Goal: Task Accomplishment & Management: Use online tool/utility

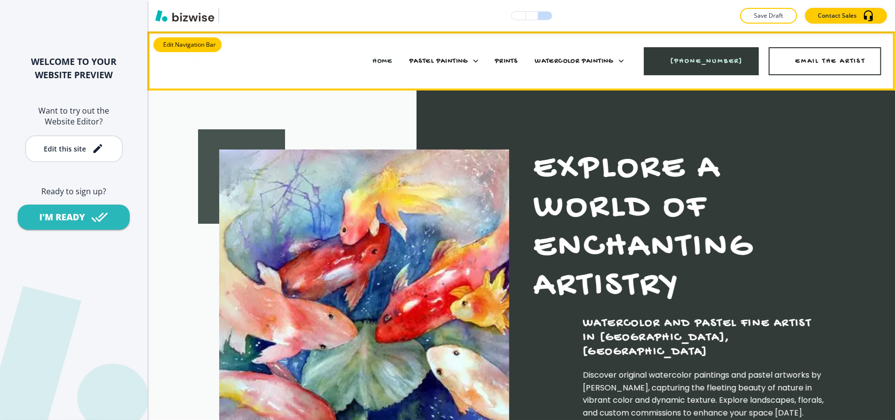
click at [183, 44] on button "Edit Navigation Bar" at bounding box center [187, 44] width 68 height 15
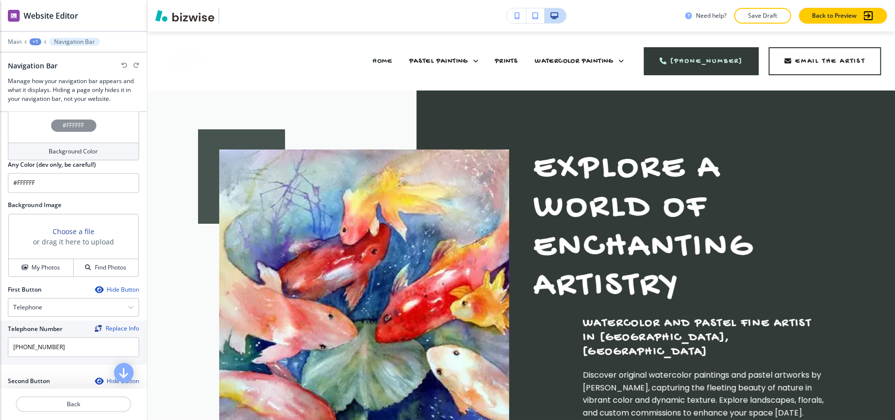
scroll to position [131, 0]
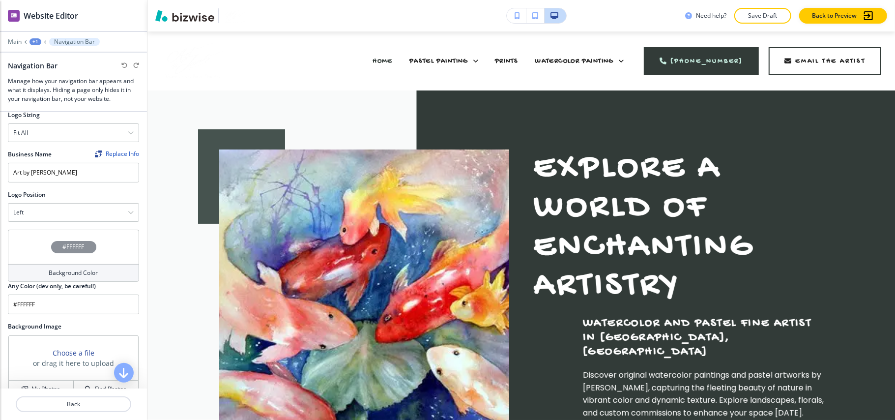
click at [34, 248] on div "#FFFFFF" at bounding box center [73, 246] width 131 height 34
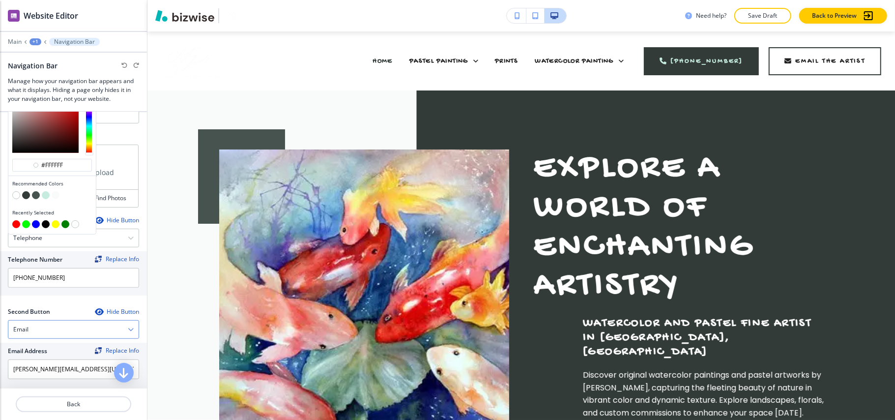
scroll to position [327, 0]
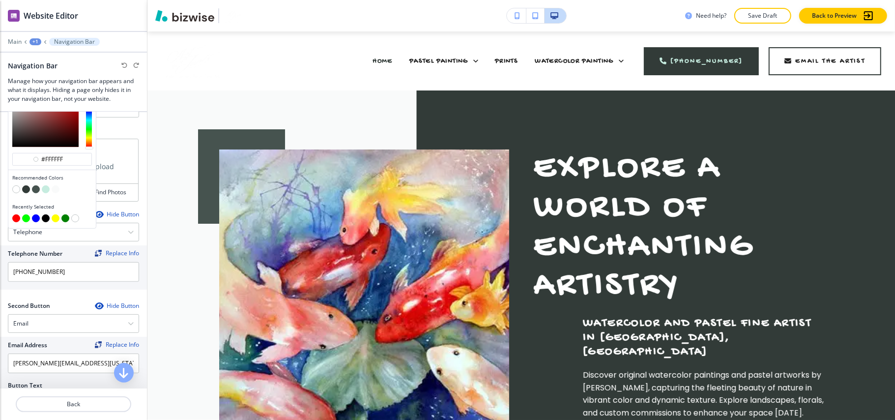
click at [28, 192] on button "button" at bounding box center [26, 189] width 8 height 8
type input "#323b38"
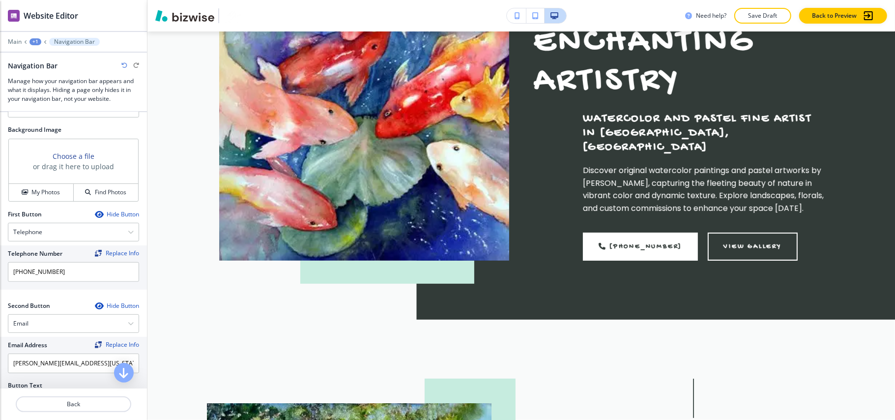
scroll to position [0, 0]
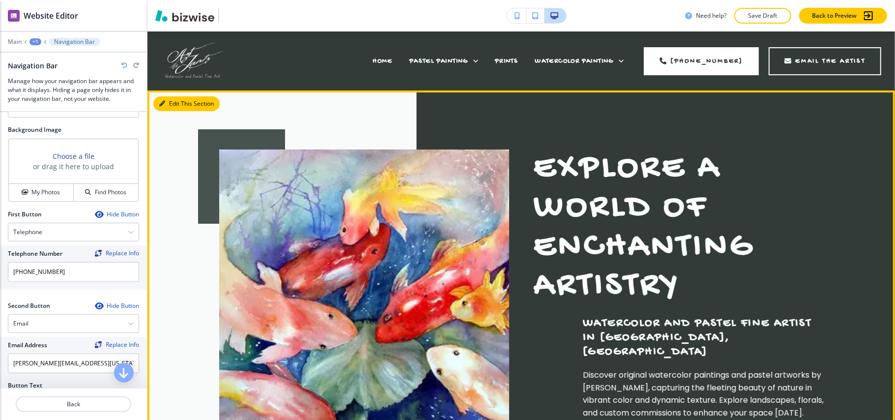
click at [164, 103] on icon "button" at bounding box center [162, 104] width 6 height 6
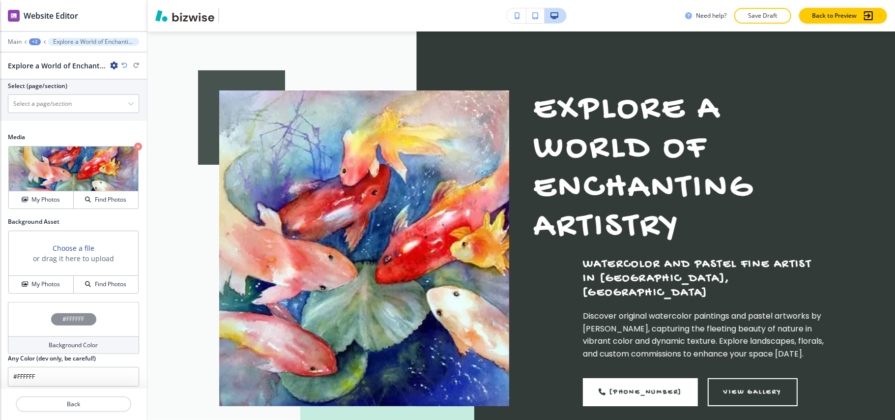
scroll to position [533, 0]
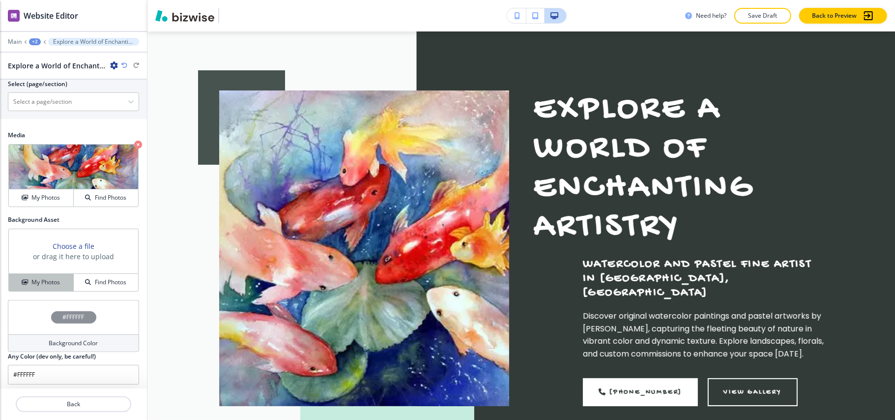
click at [38, 274] on button "My Photos" at bounding box center [41, 282] width 65 height 17
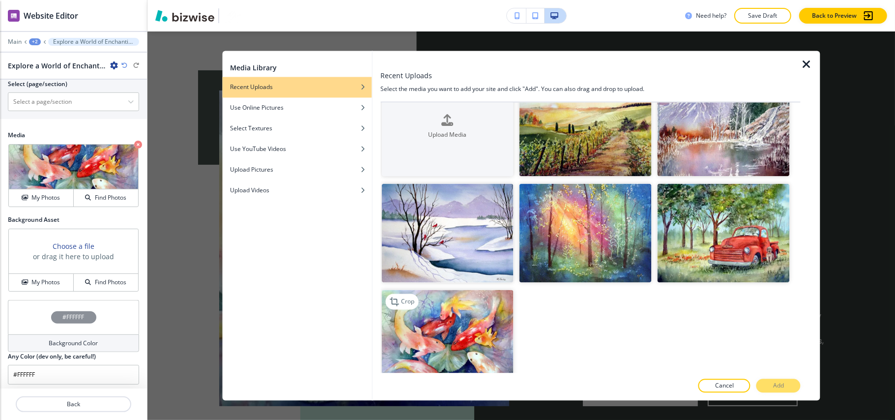
scroll to position [48, 0]
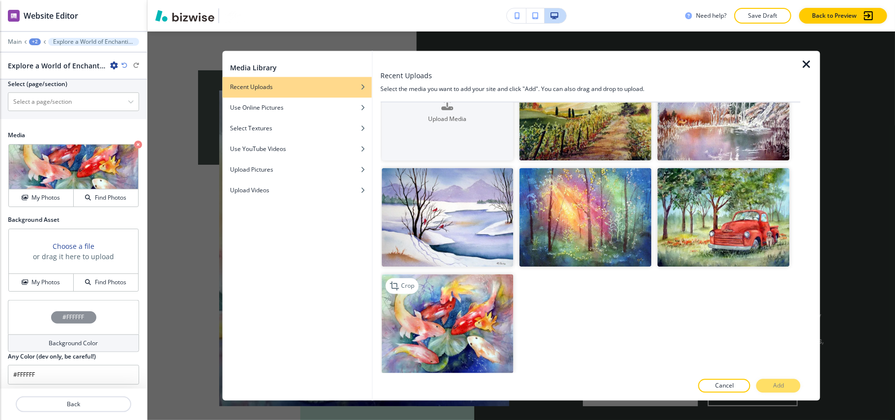
click at [441, 319] on img "button" at bounding box center [447, 323] width 132 height 99
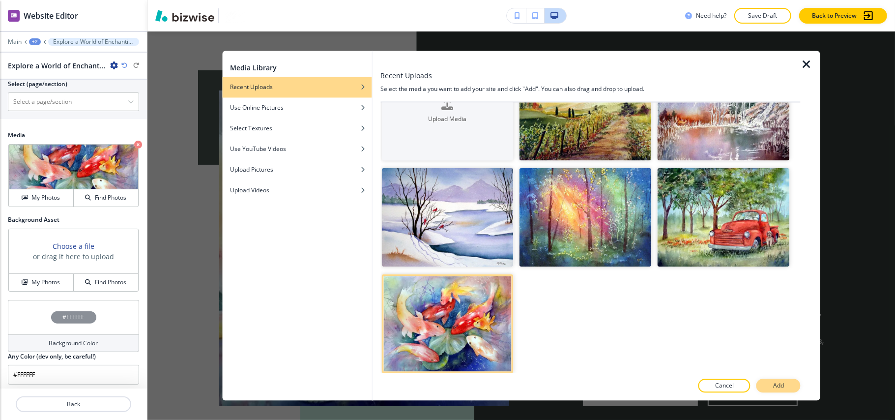
click at [779, 388] on p "Add" at bounding box center [778, 385] width 11 height 9
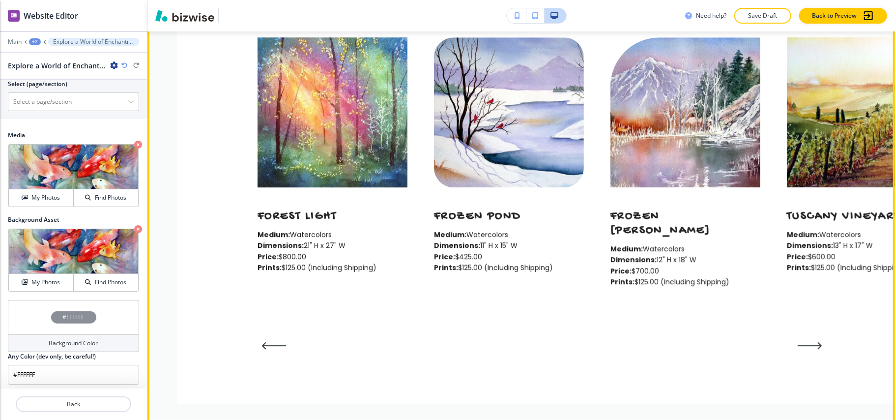
scroll to position [2011, 0]
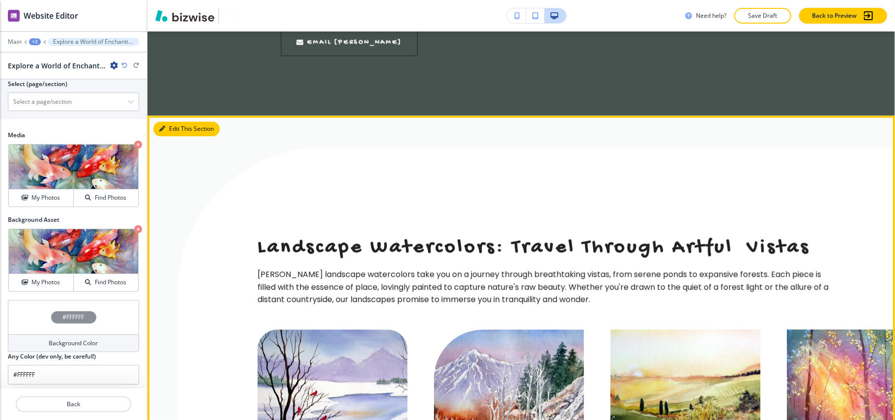
click at [171, 121] on button "Edit This Section" at bounding box center [186, 128] width 66 height 15
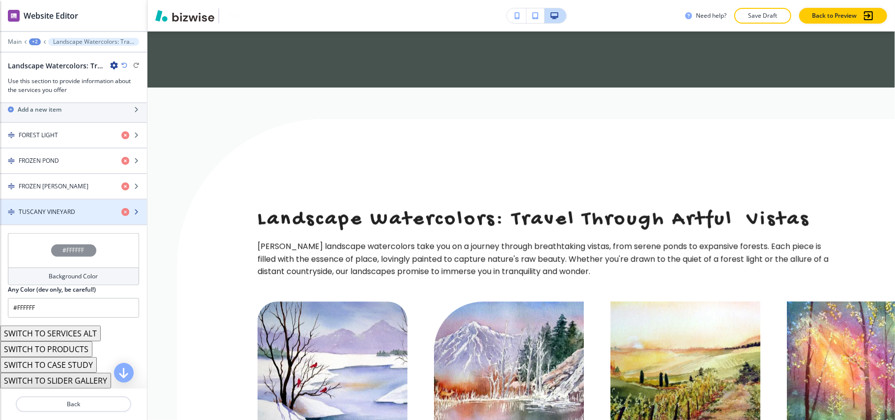
scroll to position [316, 0]
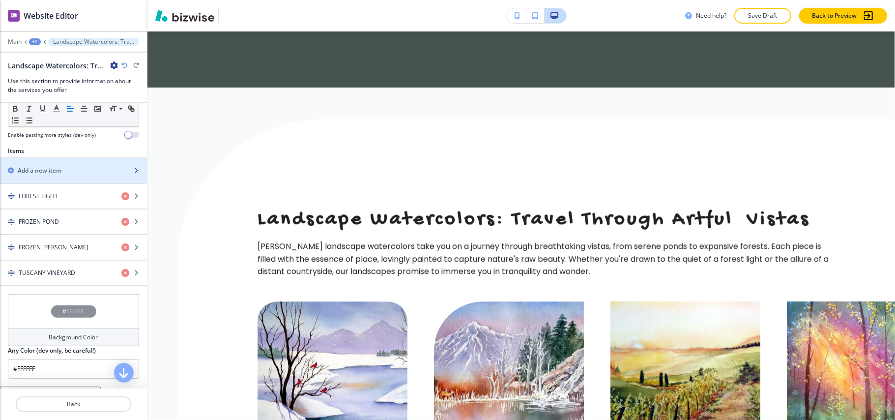
click at [56, 175] on h2 "Add a new item" at bounding box center [40, 170] width 44 height 9
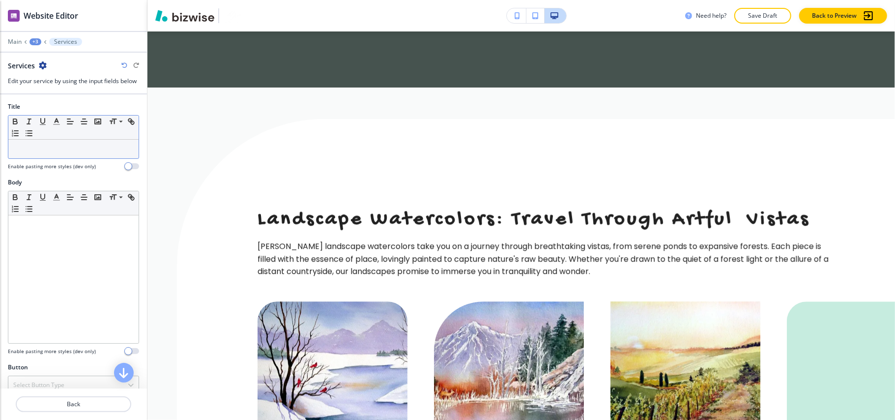
drag, startPoint x: 50, startPoint y: 139, endPoint x: 15, endPoint y: 151, distance: 37.1
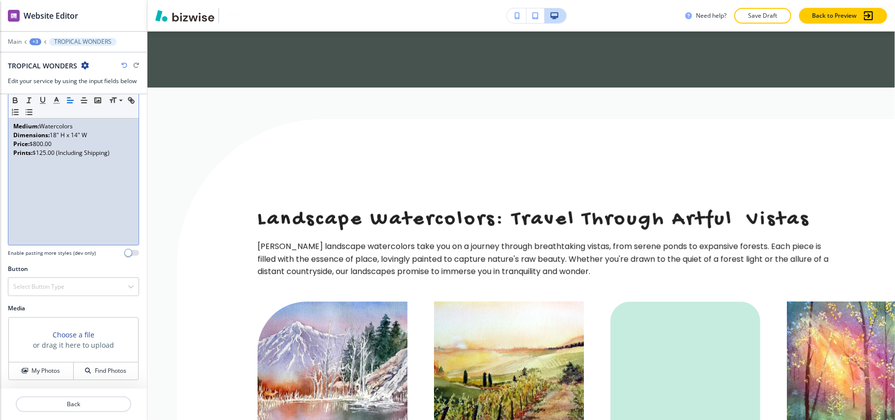
scroll to position [100, 0]
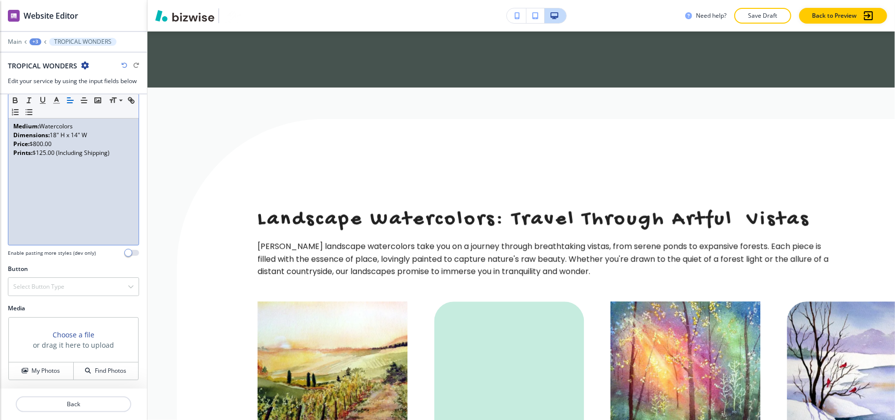
click at [30, 360] on div "Choose a file or drag it here to upload" at bounding box center [73, 339] width 129 height 45
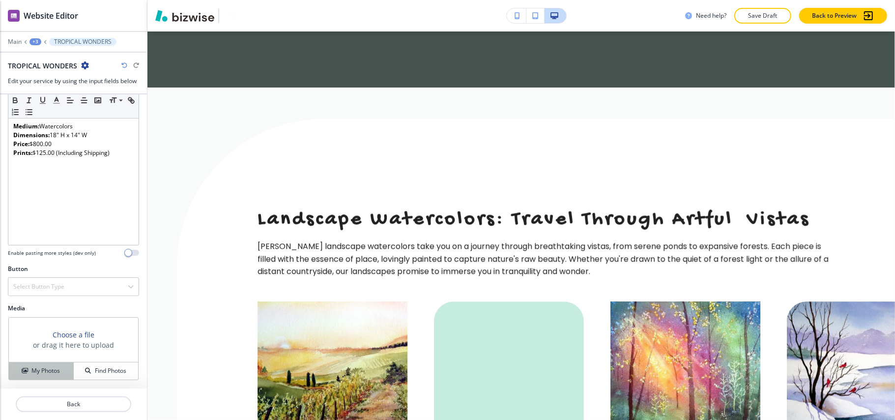
click at [30, 366] on button "My Photos" at bounding box center [41, 370] width 65 height 17
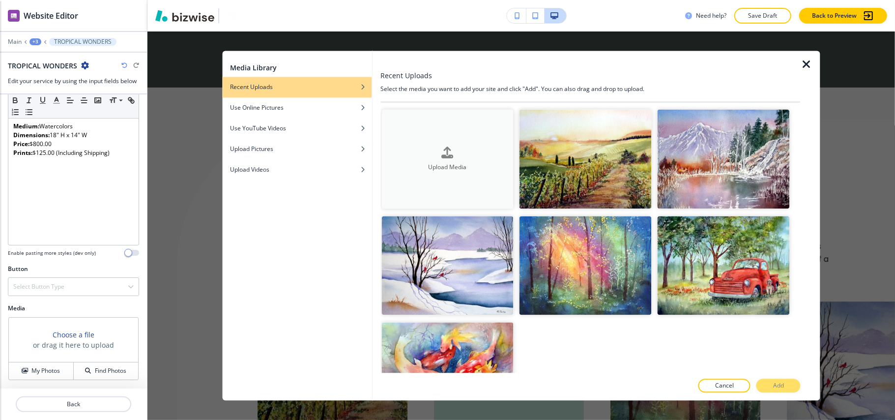
click at [442, 146] on icon "button" at bounding box center [448, 152] width 12 height 12
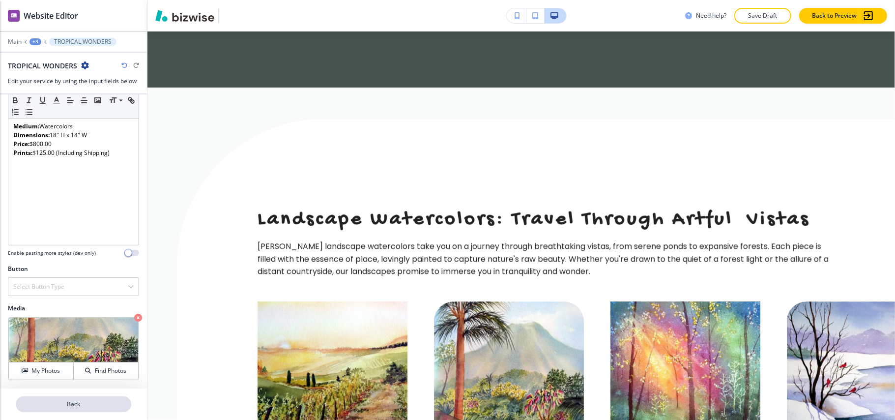
click at [68, 405] on p "Back" at bounding box center [73, 403] width 113 height 9
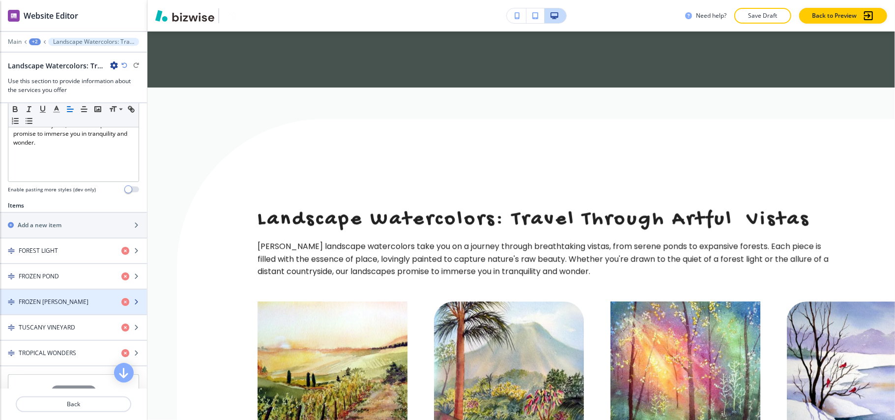
scroll to position [327, 0]
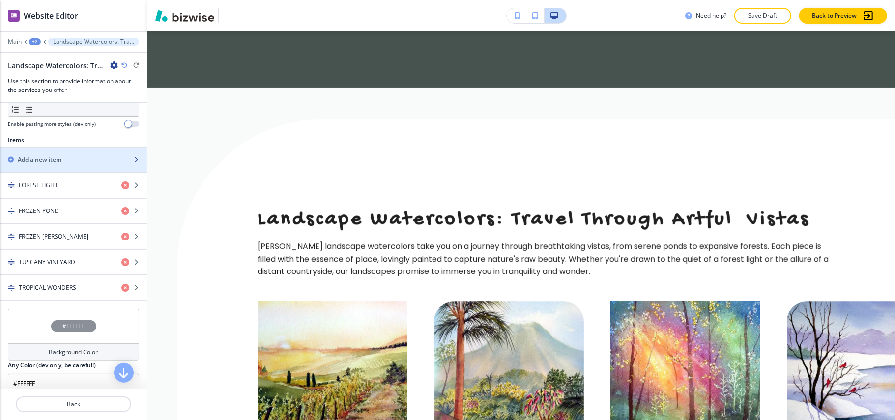
click at [31, 151] on div "button" at bounding box center [73, 151] width 147 height 8
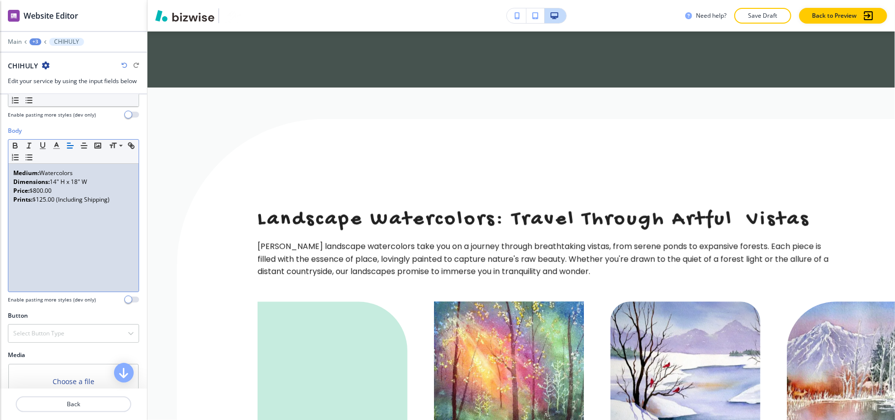
scroll to position [100, 0]
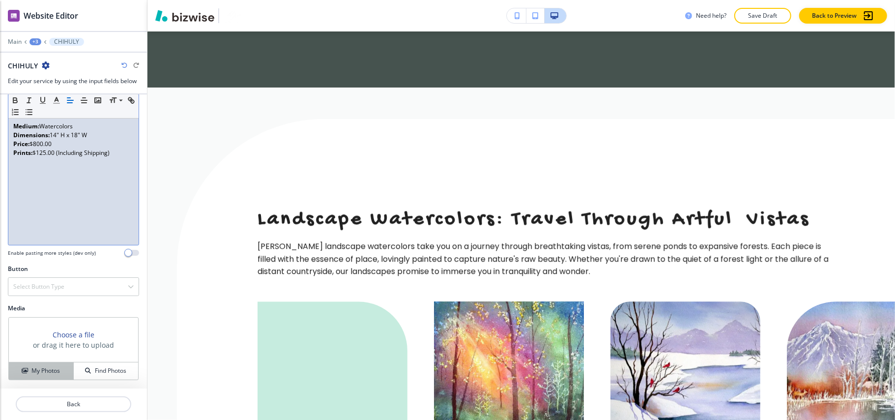
click at [41, 365] on button "My Photos" at bounding box center [41, 370] width 65 height 17
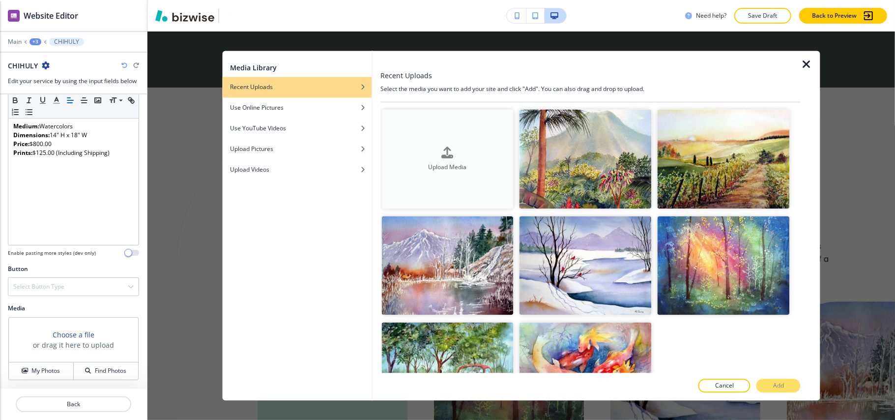
click at [462, 185] on button "Upload Media" at bounding box center [447, 159] width 132 height 99
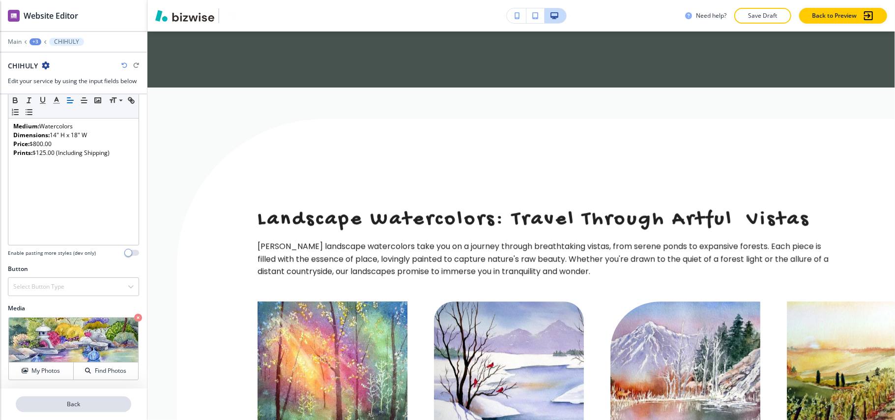
click at [80, 409] on button "Back" at bounding box center [73, 404] width 115 height 16
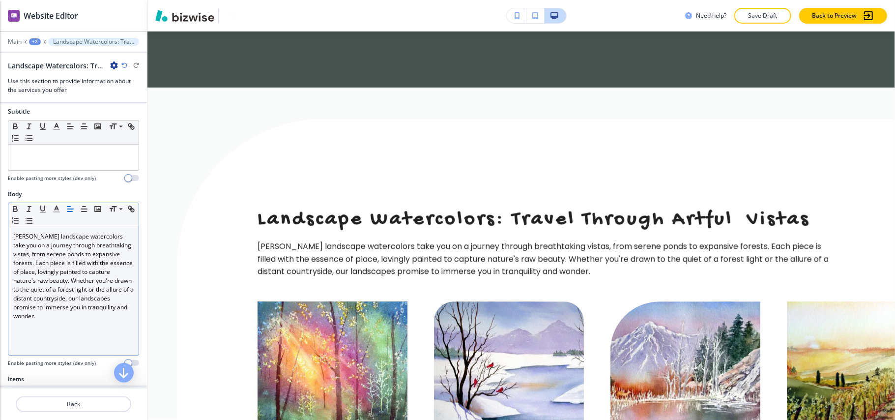
scroll to position [262, 0]
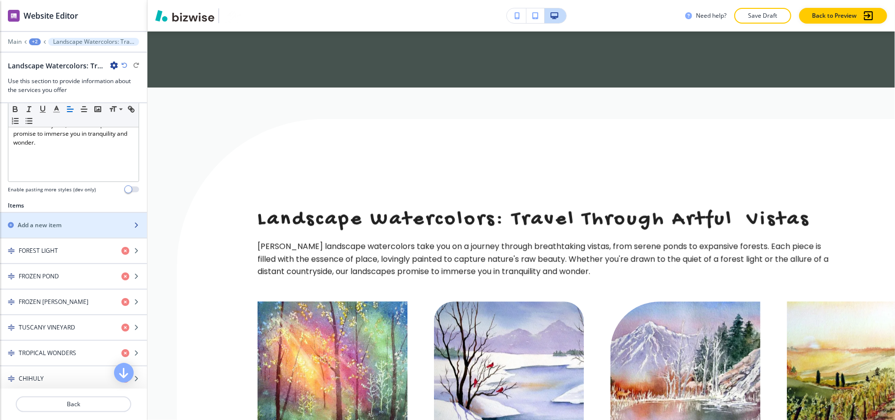
click at [56, 226] on h2 "Add a new item" at bounding box center [40, 225] width 44 height 9
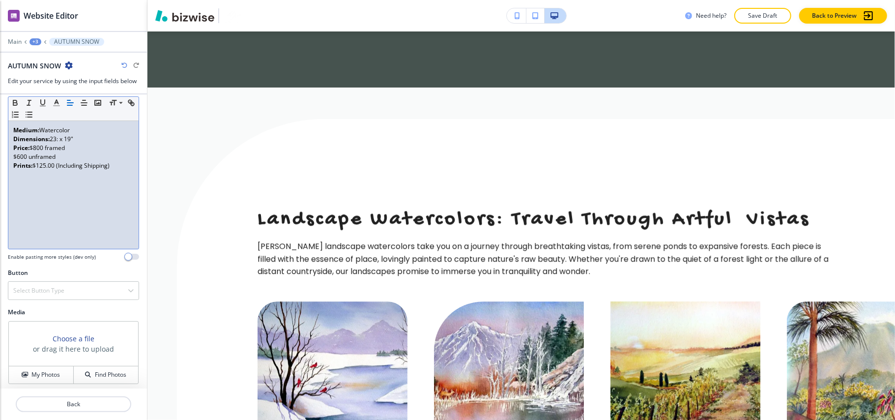
scroll to position [100, 0]
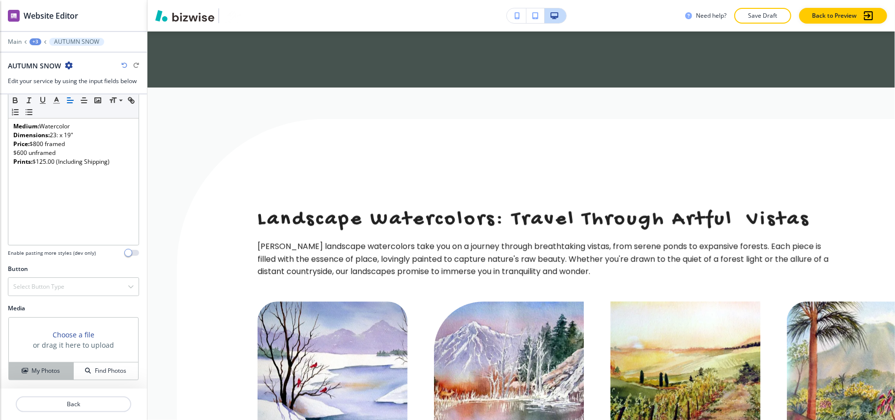
click at [34, 366] on h4 "My Photos" at bounding box center [45, 370] width 28 height 9
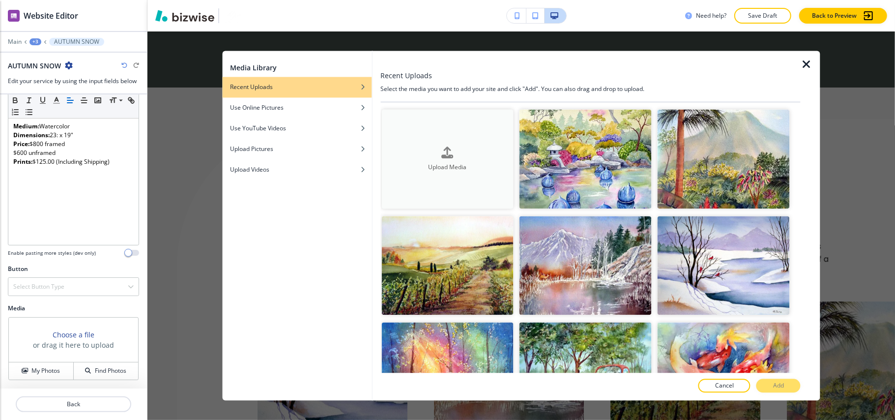
click at [460, 146] on div "Upload Media" at bounding box center [447, 158] width 132 height 25
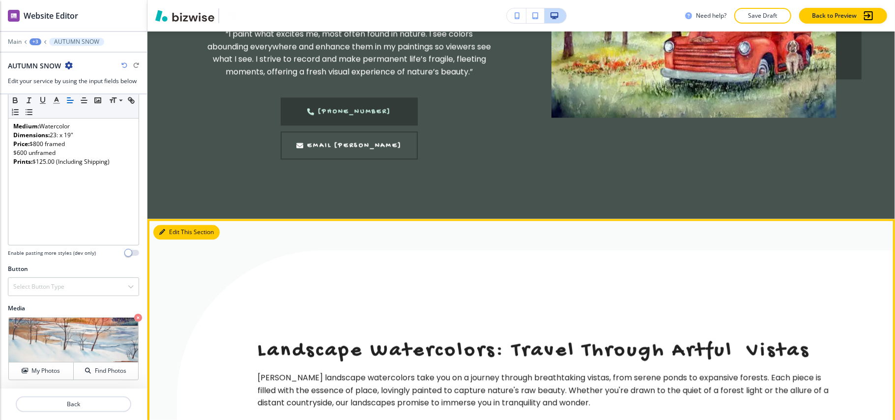
click at [187, 225] on button "Edit This Section" at bounding box center [186, 232] width 66 height 15
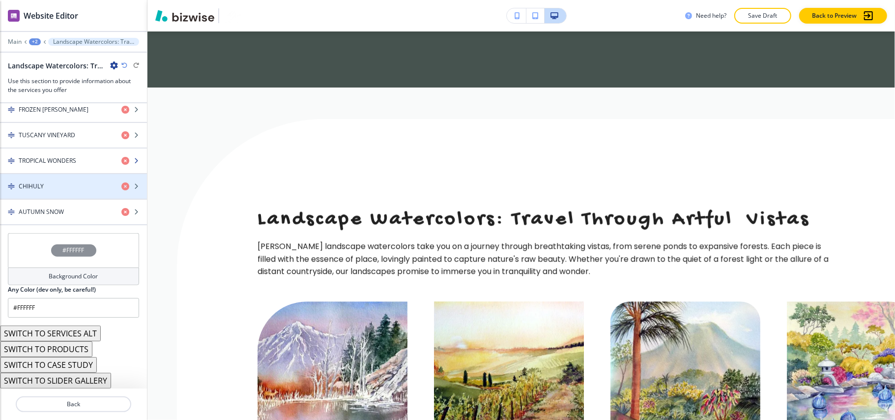
scroll to position [459, 0]
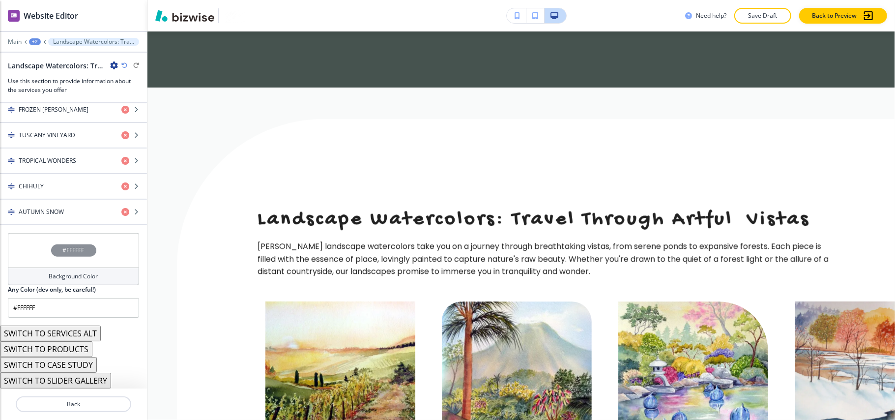
click at [52, 348] on button "SWITCH TO PRODUCTS" at bounding box center [46, 349] width 92 height 16
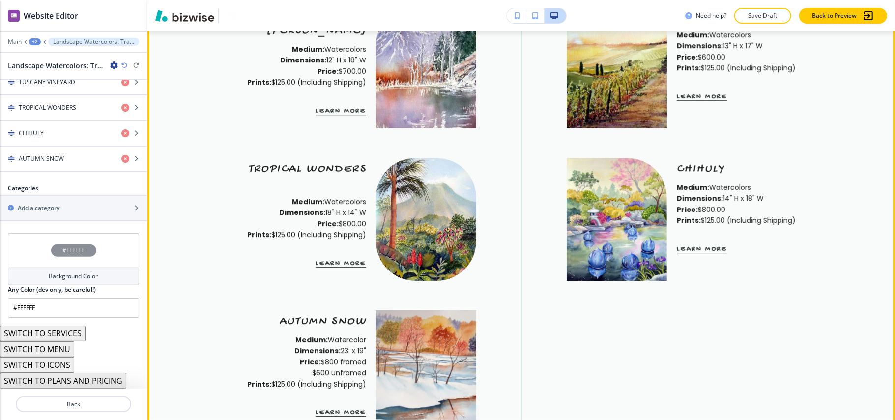
scroll to position [2367, 0]
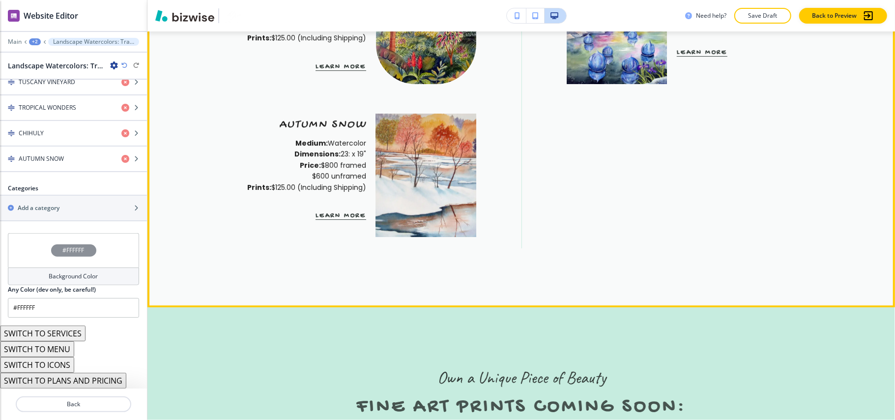
click at [339, 211] on button "Learn More" at bounding box center [340, 215] width 51 height 8
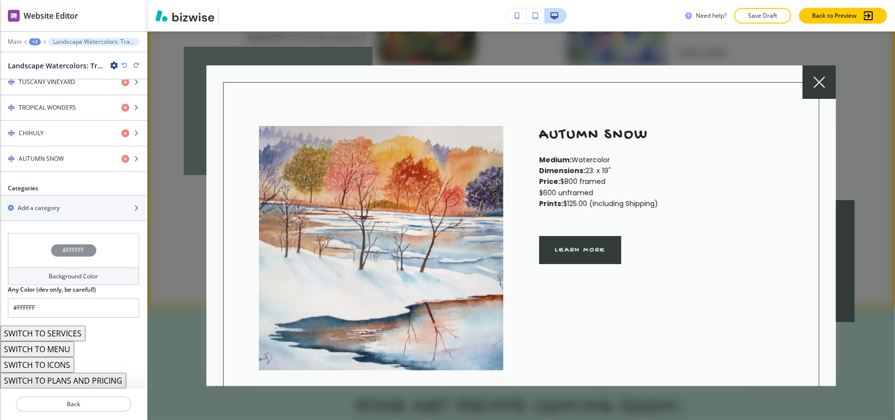
click at [820, 73] on div at bounding box center [818, 81] width 33 height 33
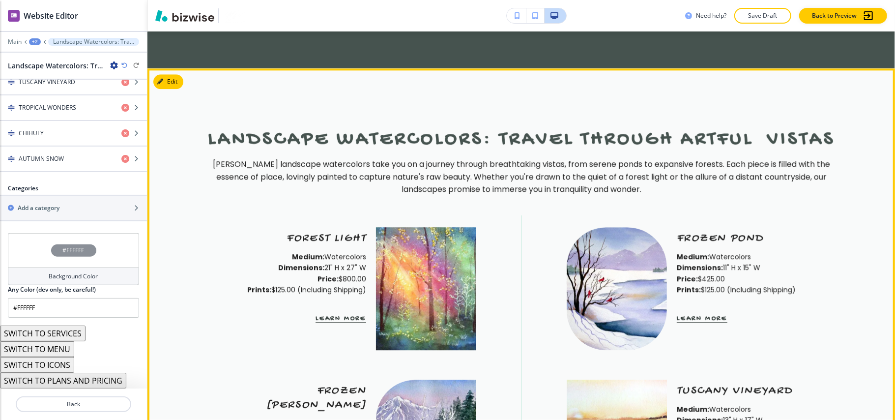
scroll to position [1908, 0]
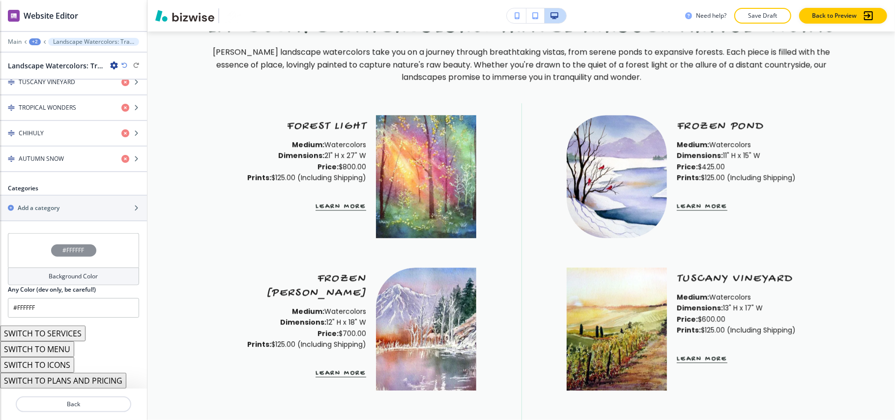
click at [50, 349] on button "SWITCH TO MENU" at bounding box center [37, 349] width 74 height 16
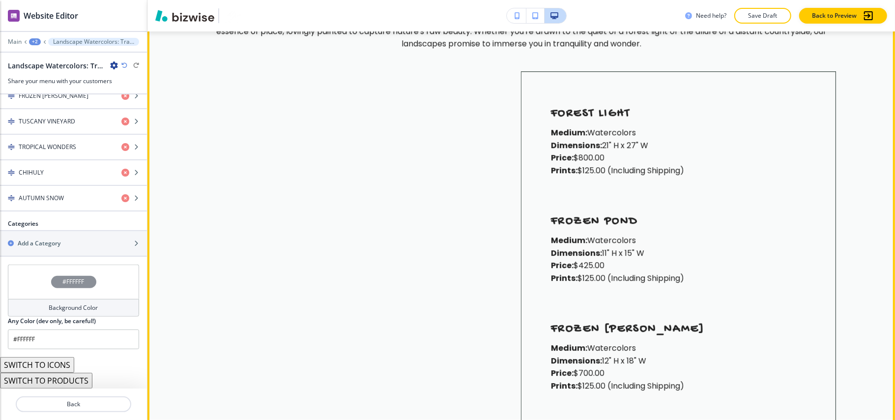
scroll to position [2039, 0]
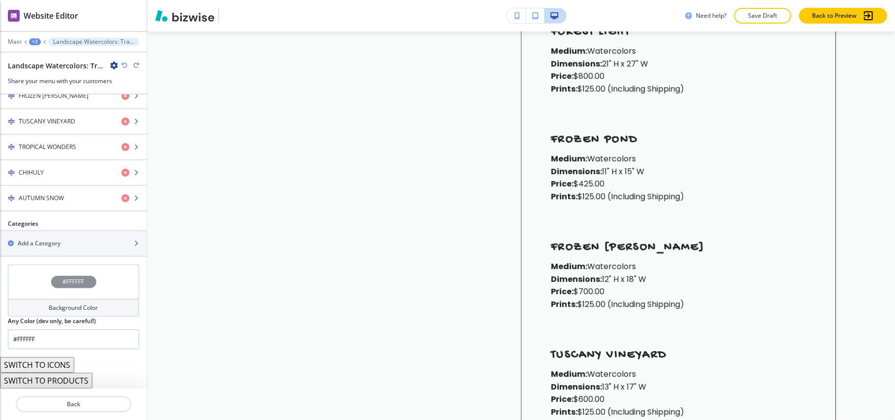
click at [124, 66] on icon "button" at bounding box center [124, 65] width 6 height 6
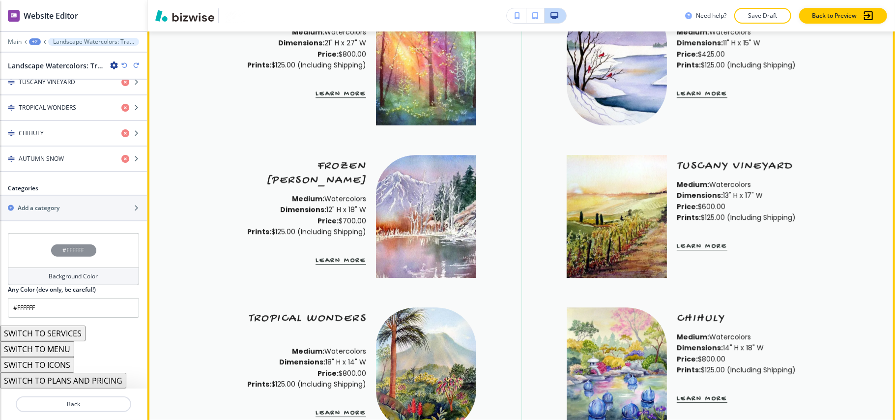
scroll to position [2170, 0]
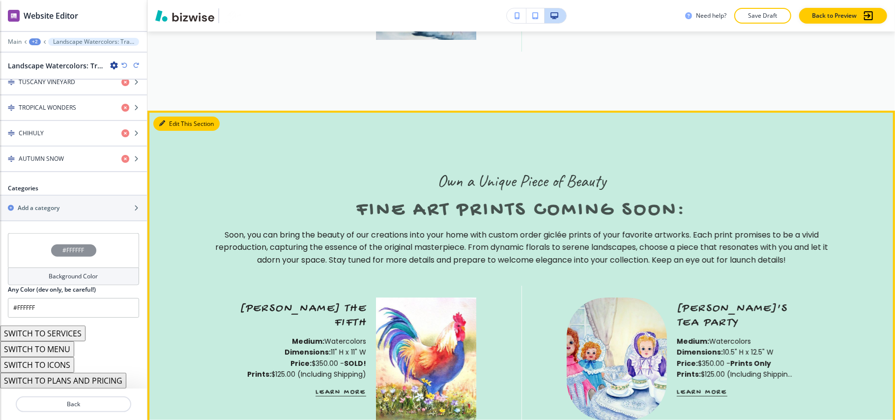
click at [170, 116] on button "Edit This Section" at bounding box center [186, 123] width 66 height 15
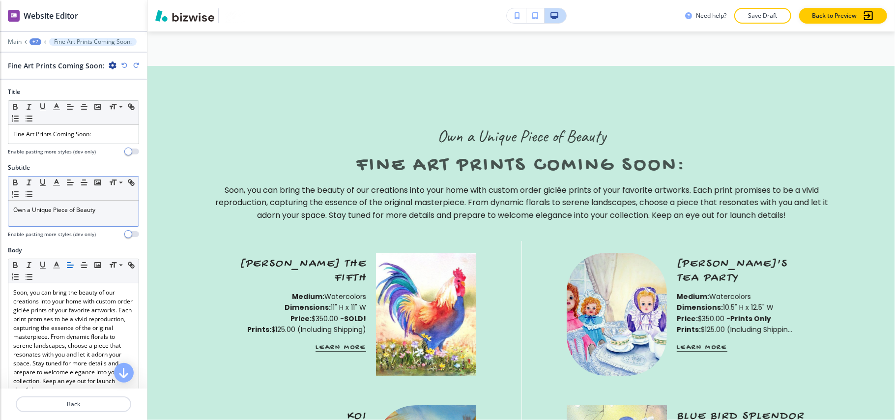
scroll to position [2610, 0]
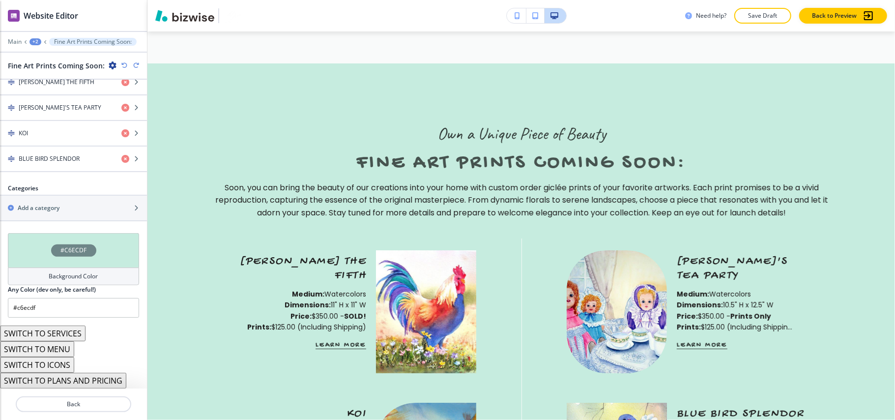
click at [53, 327] on button "SWITCH TO SERVICES" at bounding box center [42, 333] width 85 height 16
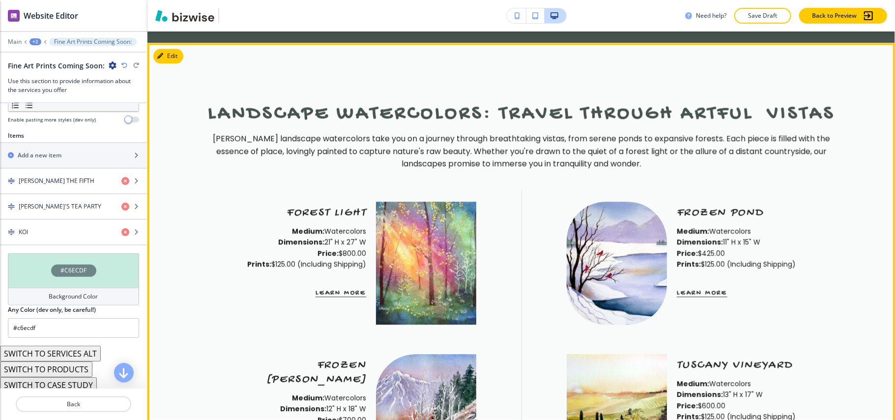
scroll to position [1759, 0]
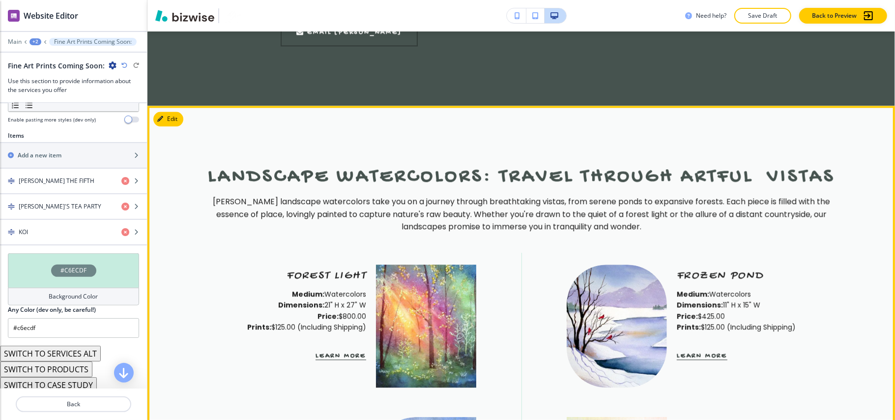
click at [178, 112] on button "Edit This Section" at bounding box center [186, 119] width 66 height 15
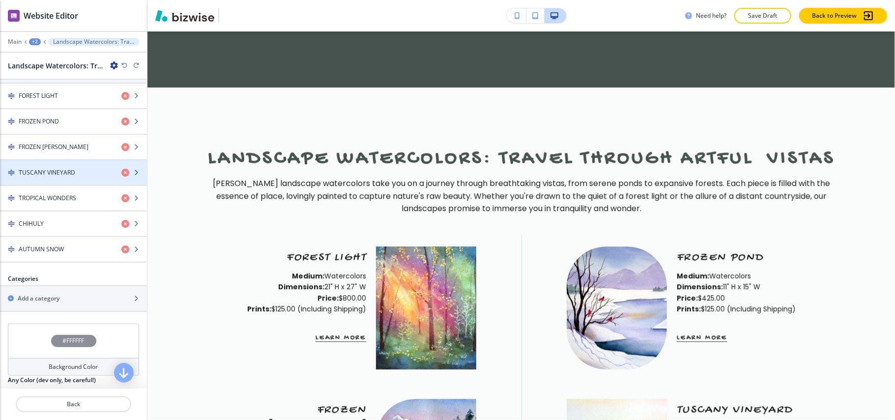
scroll to position [327, 0]
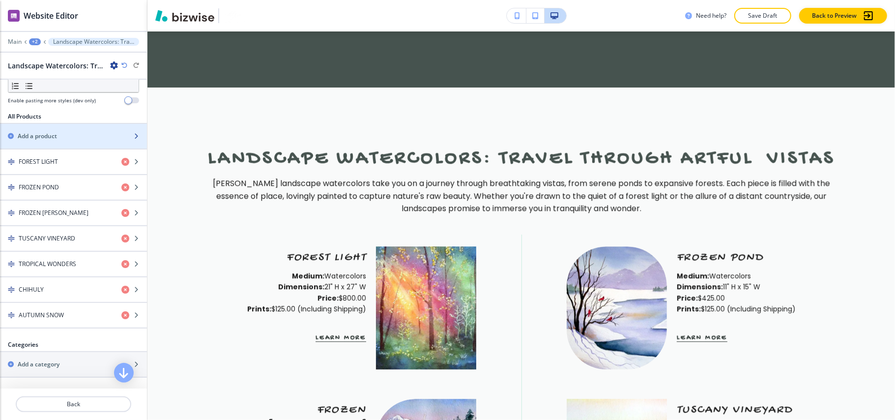
click at [46, 136] on h2 "Add a product" at bounding box center [37, 136] width 39 height 9
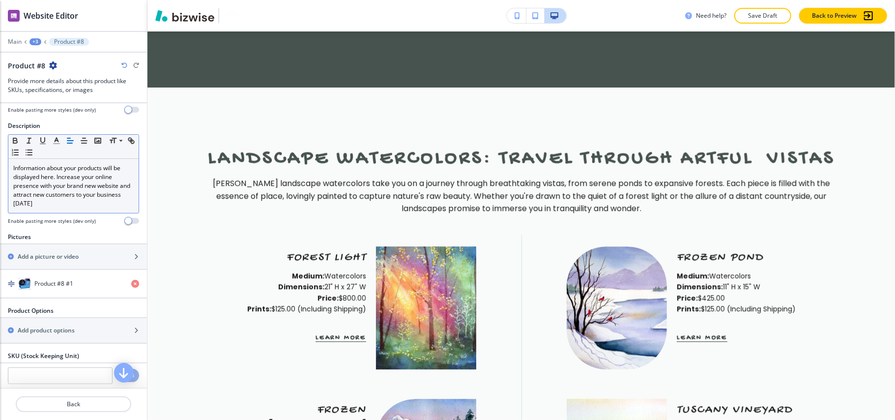
scroll to position [0, 0]
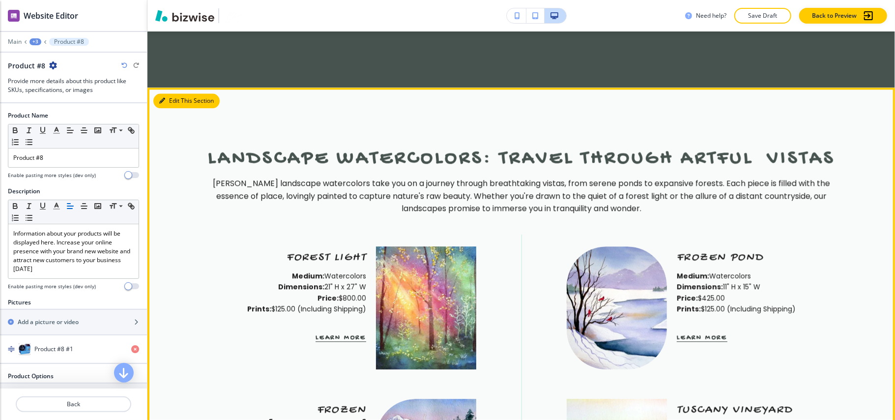
click at [183, 93] on button "Edit This Section" at bounding box center [186, 100] width 66 height 15
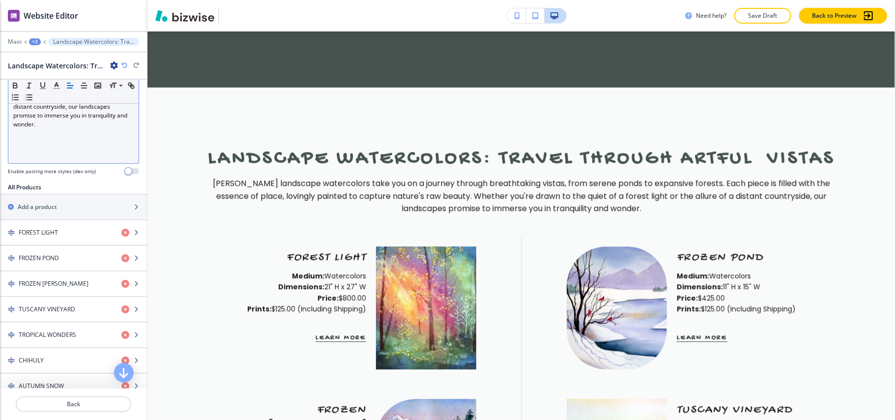
scroll to position [327, 0]
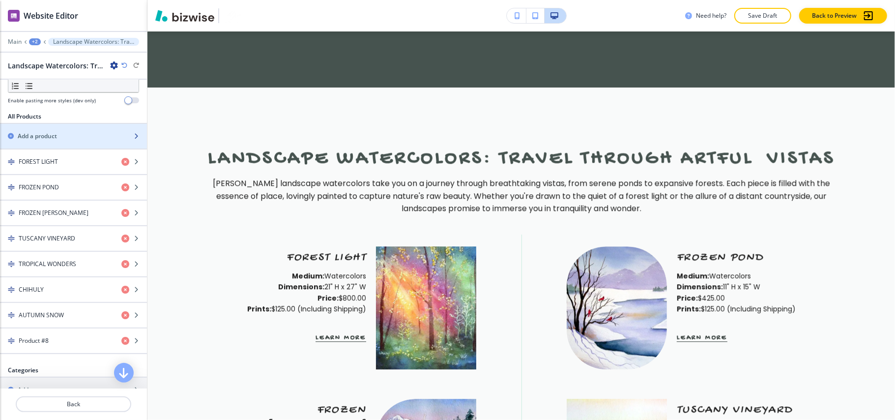
click at [61, 132] on div "button" at bounding box center [73, 128] width 147 height 8
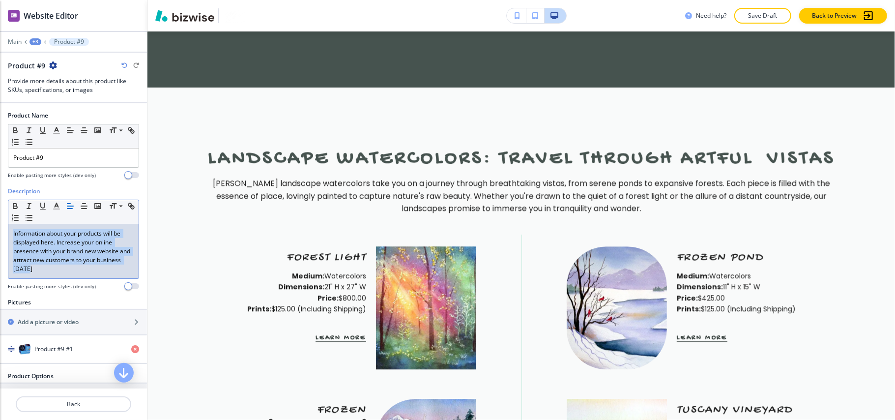
drag, startPoint x: 80, startPoint y: 274, endPoint x: 0, endPoint y: 221, distance: 95.7
click at [0, 220] on div "Description Small Normal Large Huge Information about your products will be dis…" at bounding box center [73, 242] width 147 height 111
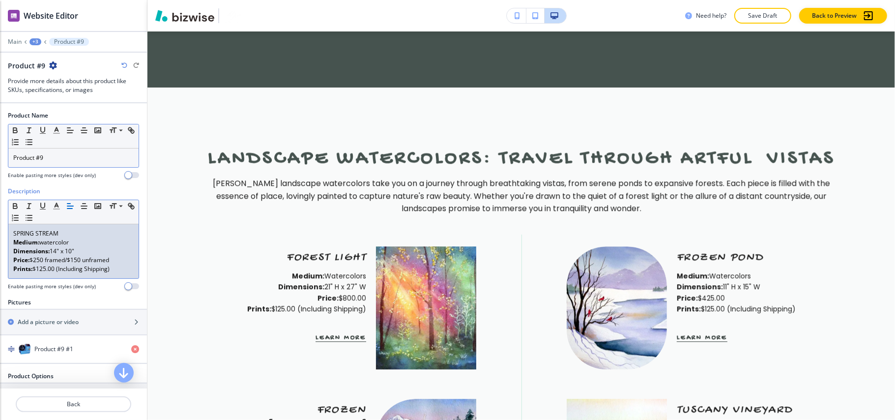
scroll to position [0, 0]
drag, startPoint x: 65, startPoint y: 233, endPoint x: 0, endPoint y: 232, distance: 64.9
click at [0, 232] on div "Description Small Normal Large Huge SPRING STREAM Medium: watercolor      Dimen…" at bounding box center [73, 242] width 147 height 111
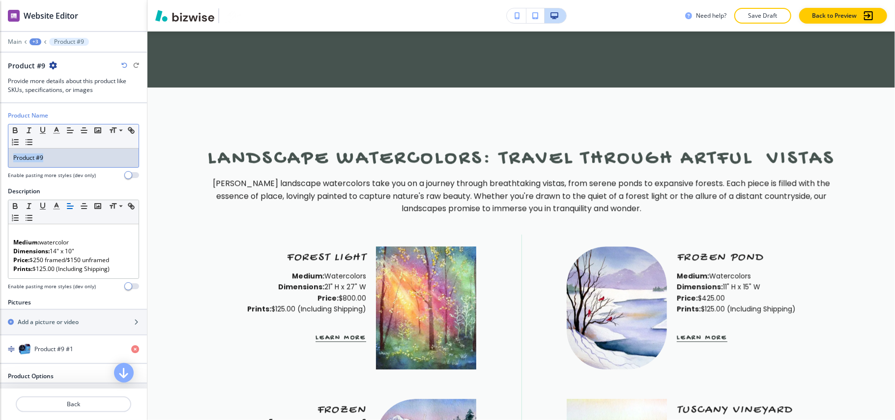
drag, startPoint x: 59, startPoint y: 158, endPoint x: 5, endPoint y: 156, distance: 54.1
click at [2, 156] on div "Product Name Small Normal Large Huge Product #9 Enable pasting more styles (dev…" at bounding box center [73, 149] width 147 height 76
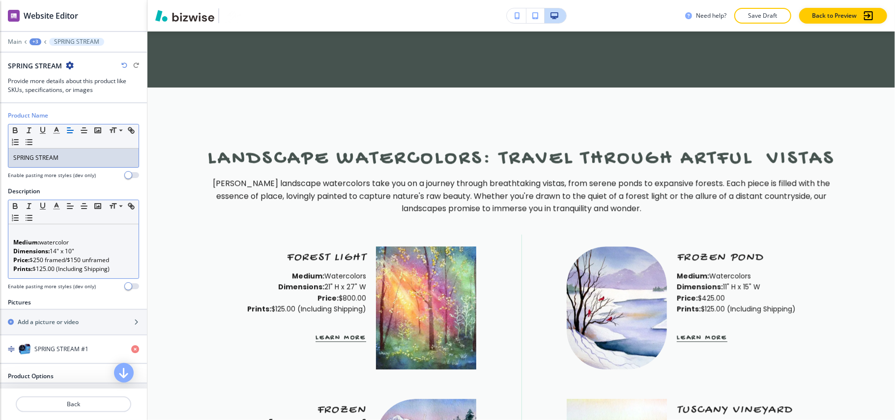
click at [8, 246] on div "Medium: watercolor      Dimensions: 14" x 10" Price: $250 framed/$150 unframed …" at bounding box center [73, 251] width 130 height 54
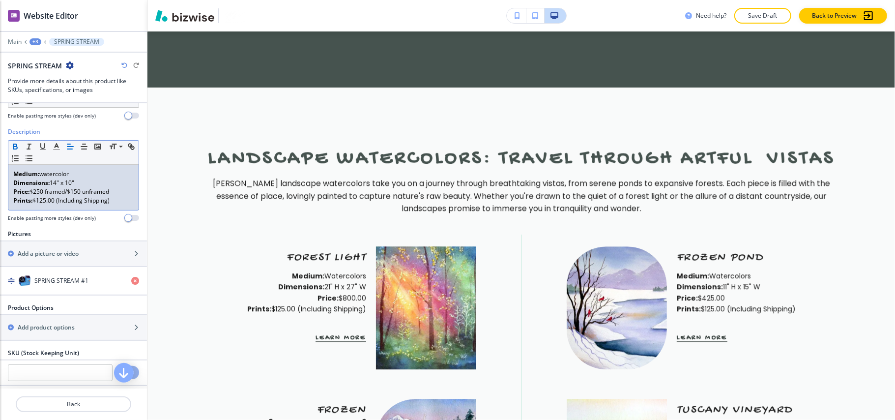
scroll to position [131, 0]
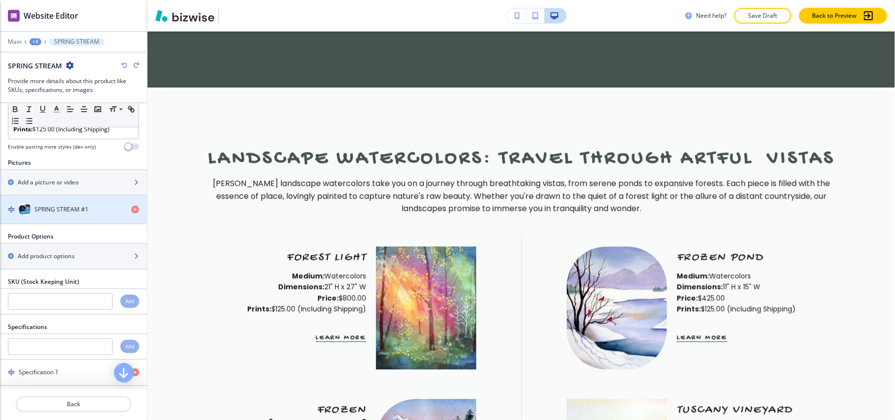
click at [131, 209] on div "button" at bounding box center [139, 209] width 16 height 8
click at [131, 211] on icon "button" at bounding box center [135, 209] width 8 height 8
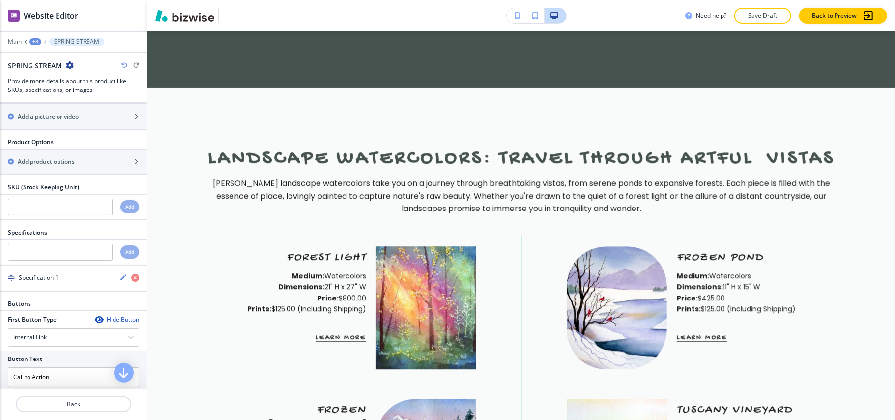
scroll to position [65, 0]
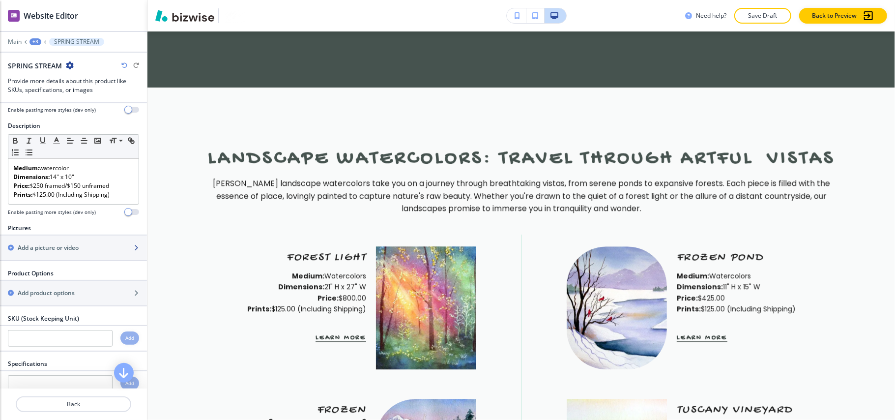
click at [55, 250] on h2 "Add a picture or video" at bounding box center [48, 247] width 61 height 9
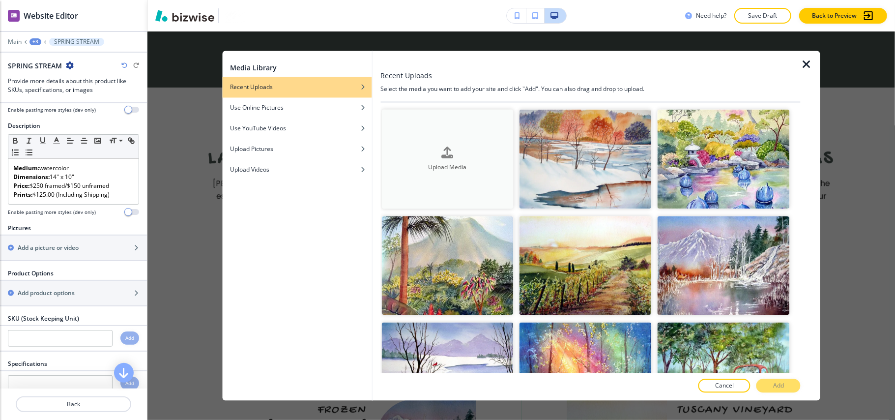
click at [443, 168] on h4 "Upload Media" at bounding box center [447, 167] width 132 height 9
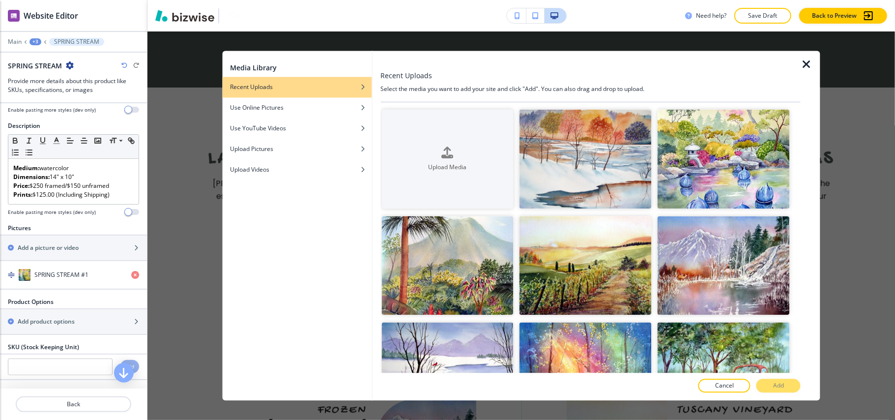
click at [810, 63] on icon "button" at bounding box center [806, 65] width 12 height 12
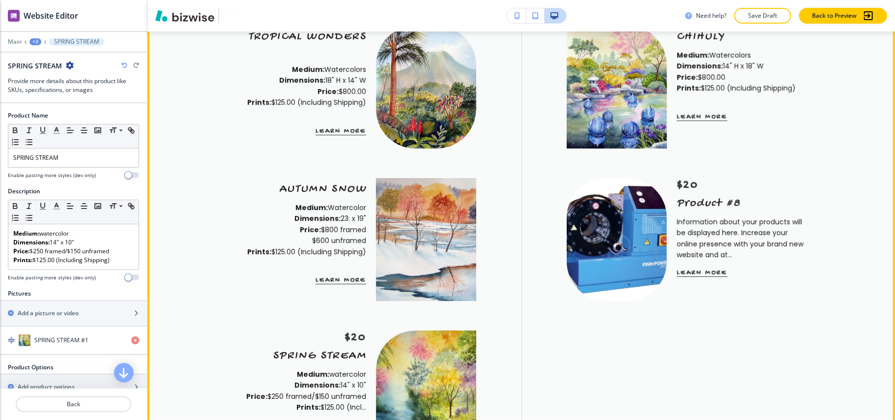
scroll to position [2301, 0]
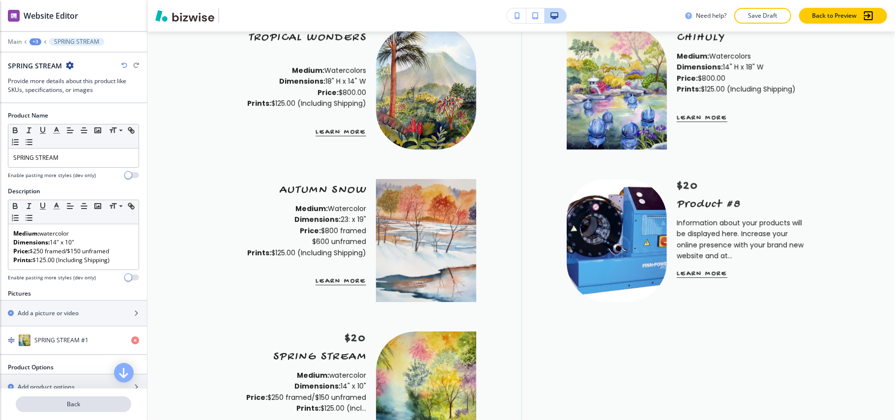
click at [82, 403] on p "Back" at bounding box center [73, 403] width 113 height 9
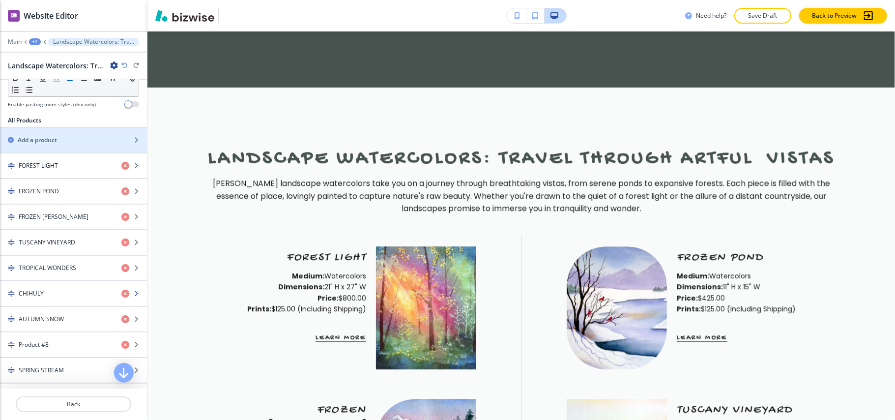
scroll to position [393, 0]
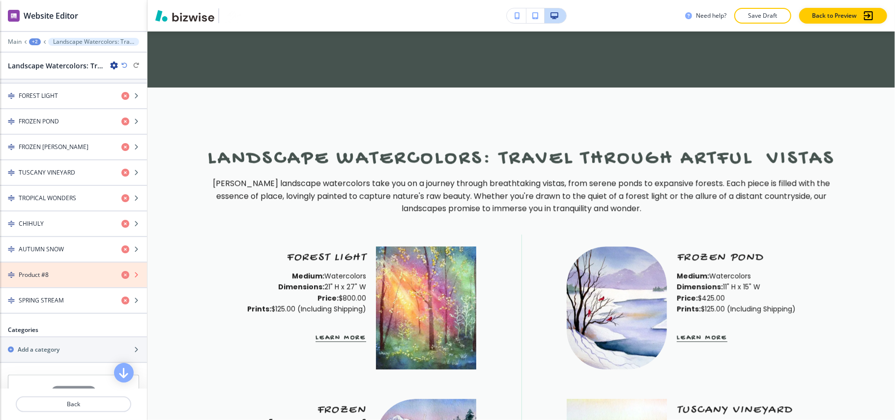
click at [121, 279] on icon "button" at bounding box center [125, 275] width 8 height 8
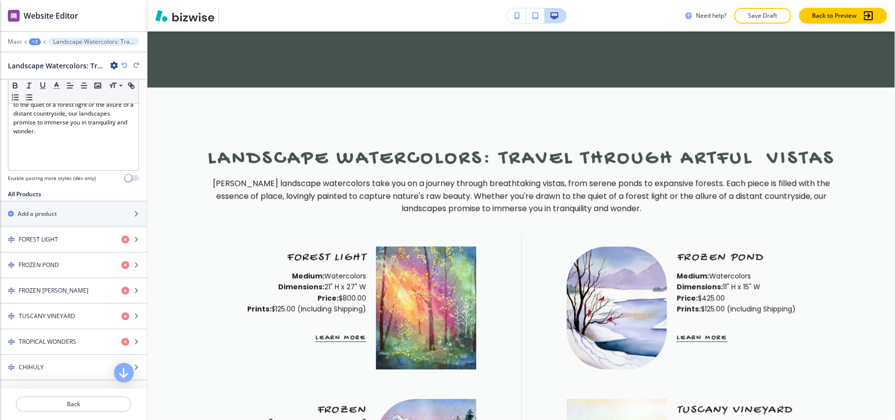
scroll to position [197, 0]
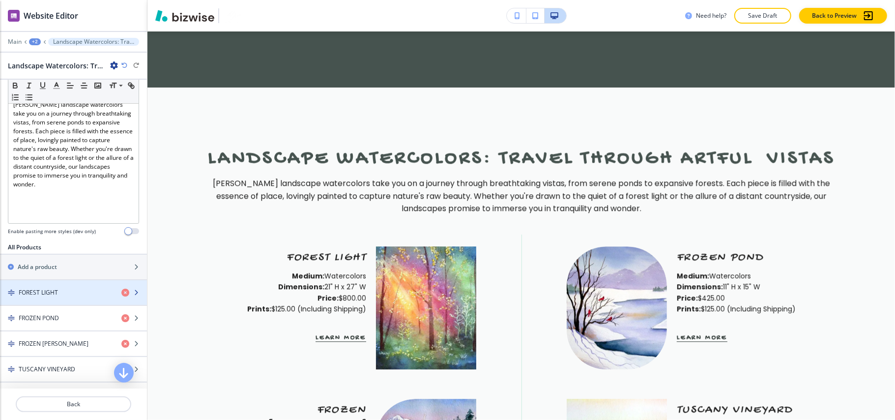
click at [38, 294] on h4 "FOREST LIGHT" at bounding box center [38, 292] width 39 height 9
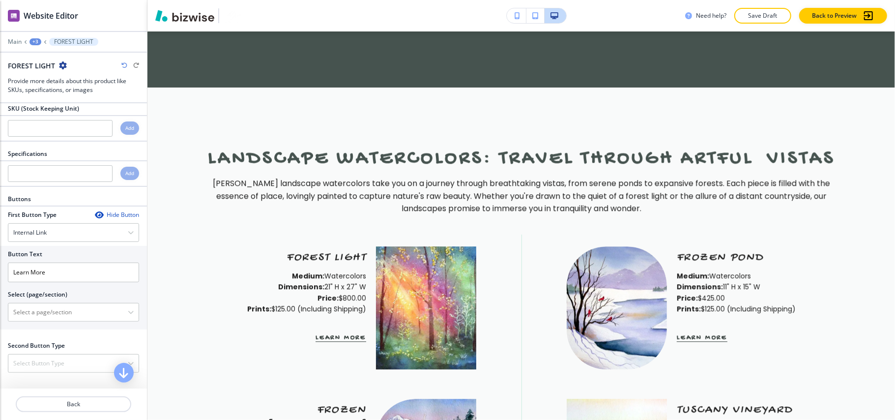
scroll to position [311, 0]
click at [95, 213] on icon "button" at bounding box center [99, 215] width 8 height 8
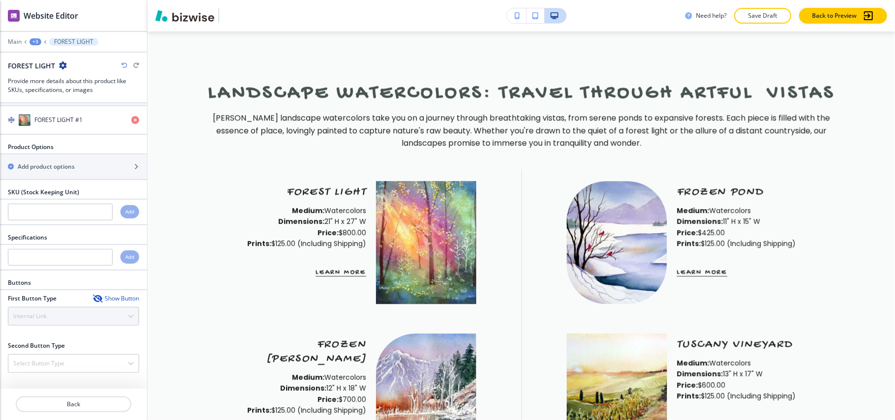
scroll to position [226, 0]
click at [97, 401] on p "Back" at bounding box center [73, 403] width 113 height 9
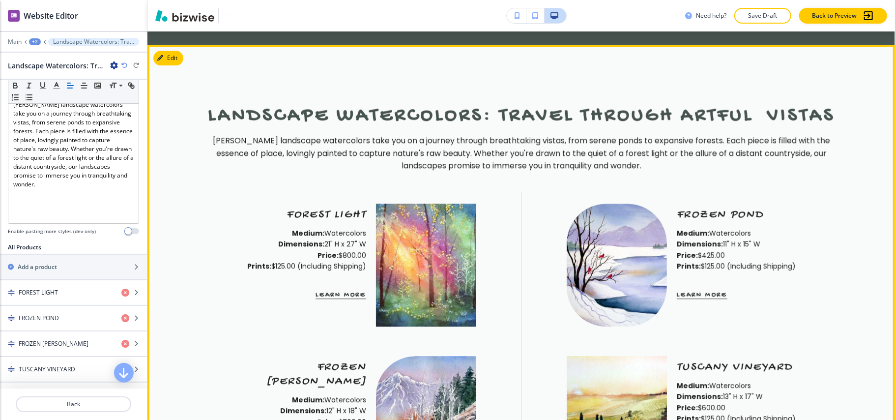
scroll to position [1842, 0]
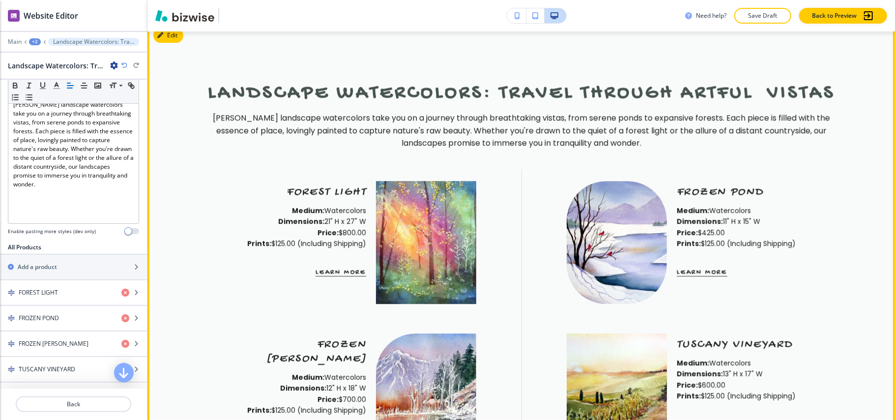
click at [335, 268] on button "Learn More" at bounding box center [340, 272] width 51 height 8
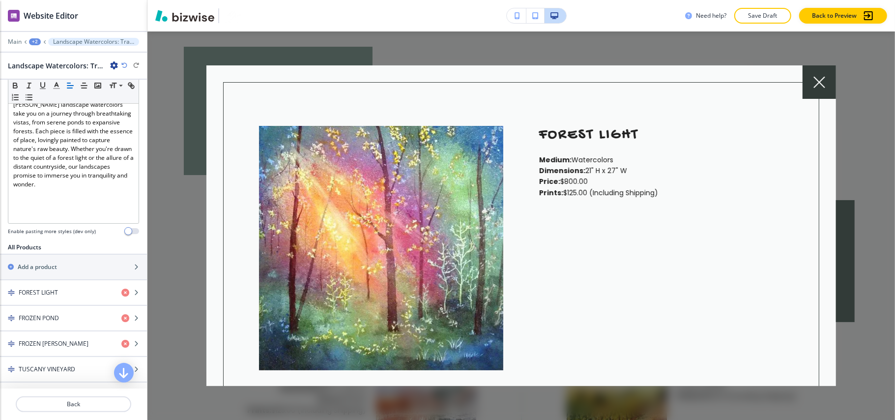
click at [818, 75] on div at bounding box center [818, 81] width 33 height 33
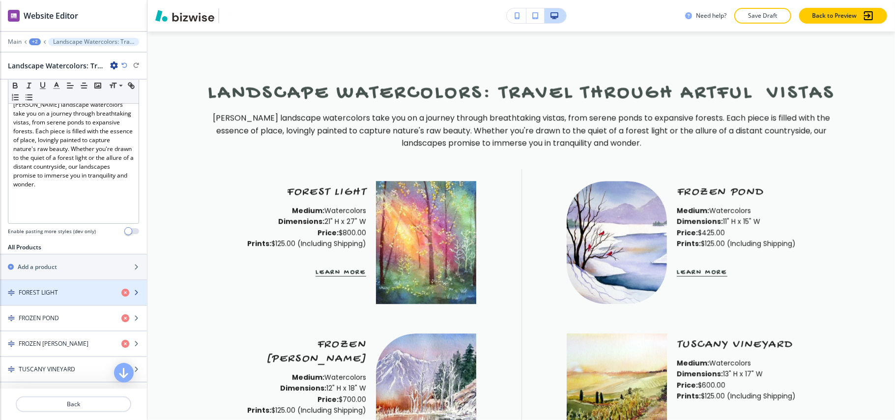
click at [36, 295] on h4 "FOREST LIGHT" at bounding box center [38, 292] width 39 height 9
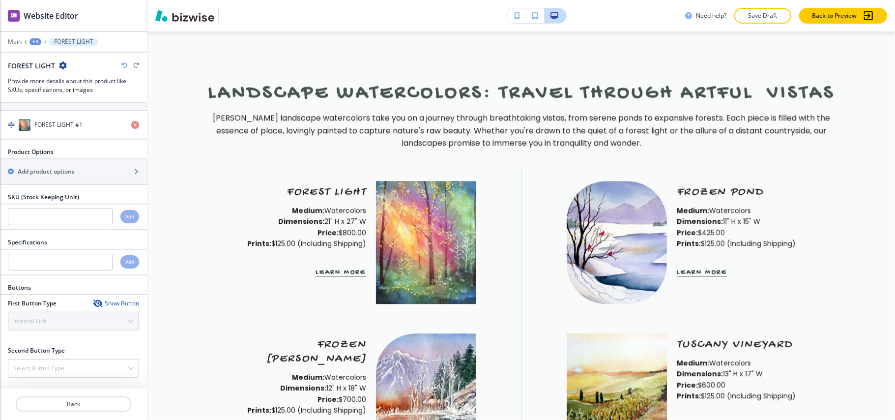
scroll to position [226, 0]
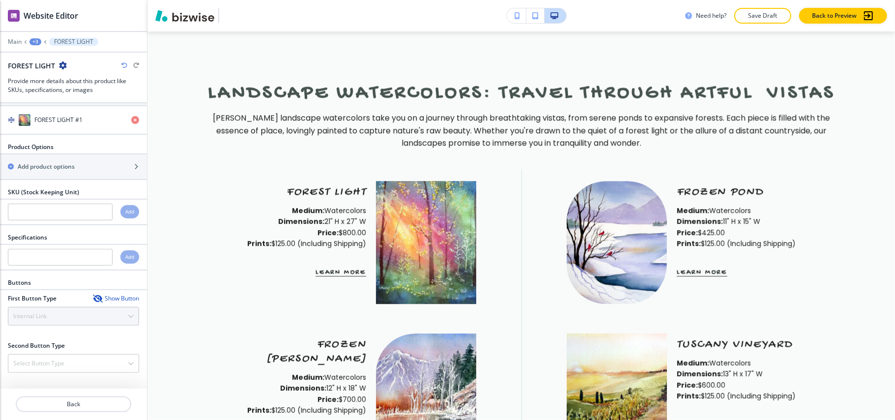
click at [93, 295] on icon "button" at bounding box center [97, 298] width 8 height 8
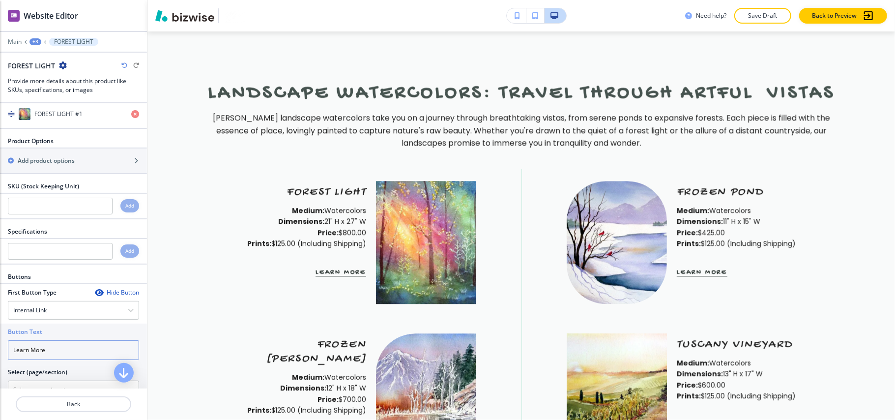
click at [0, 350] on div "Button Text Learn More Select (page/section) HOME HOME | Explore a World of Enc…" at bounding box center [73, 365] width 147 height 84
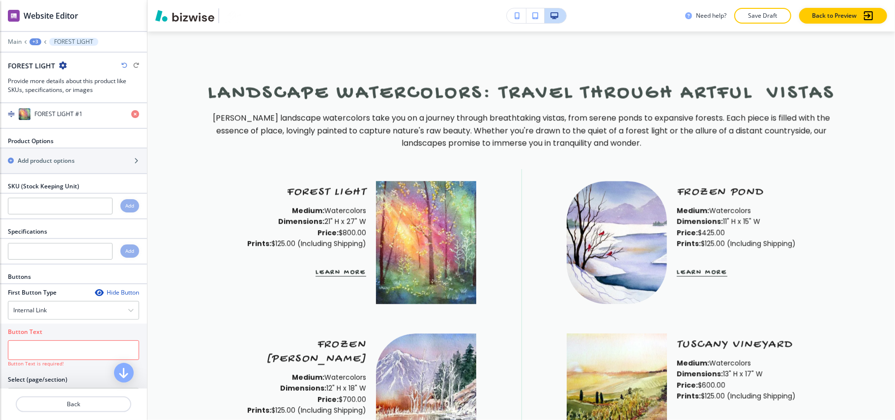
click at [95, 296] on icon "button" at bounding box center [99, 292] width 8 height 8
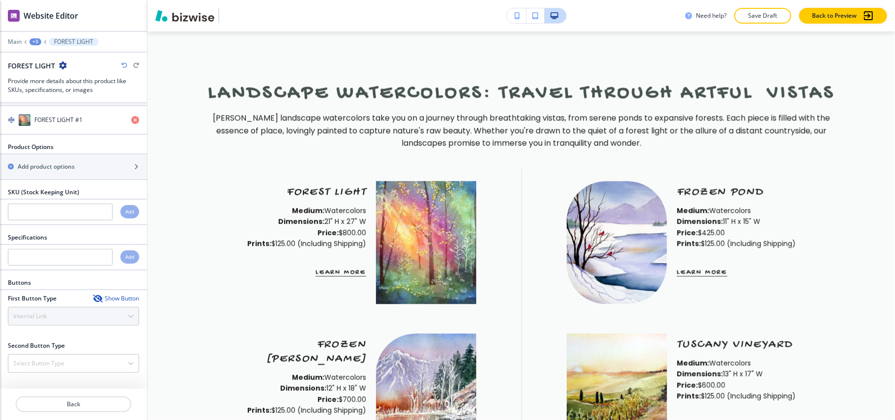
scroll to position [160, 0]
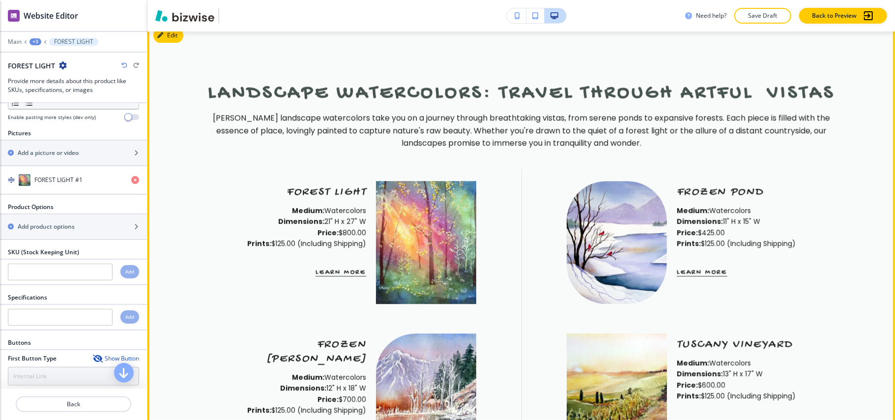
click at [344, 268] on button "Learn More" at bounding box center [340, 272] width 51 height 8
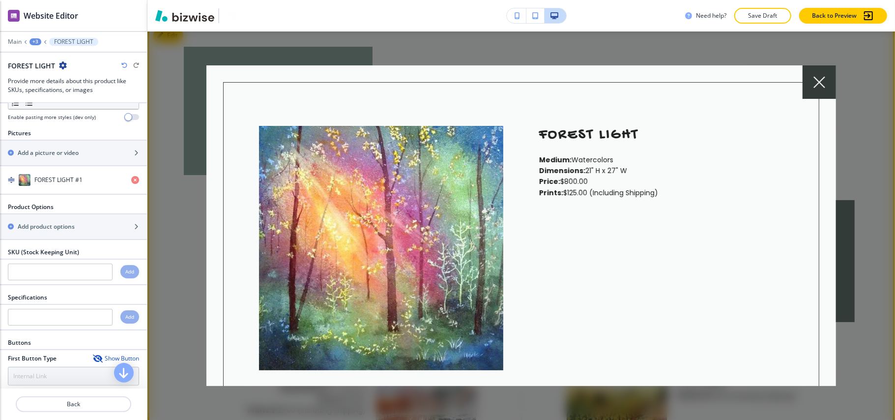
click at [819, 83] on icon at bounding box center [819, 82] width 12 height 12
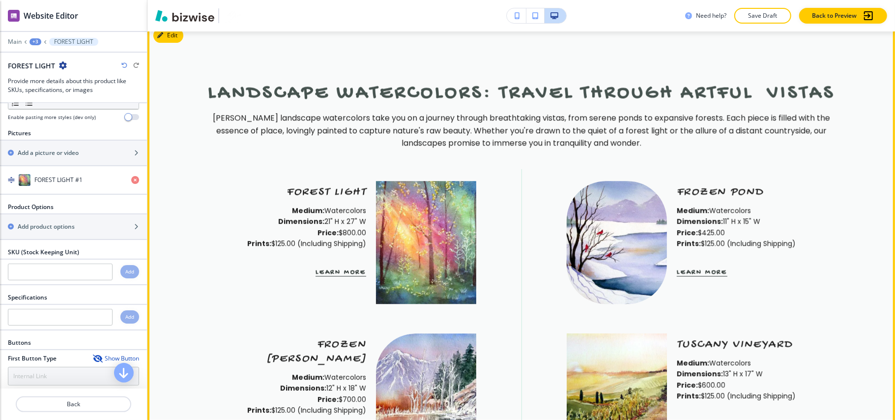
click at [687, 268] on button "Learn More" at bounding box center [702, 272] width 51 height 8
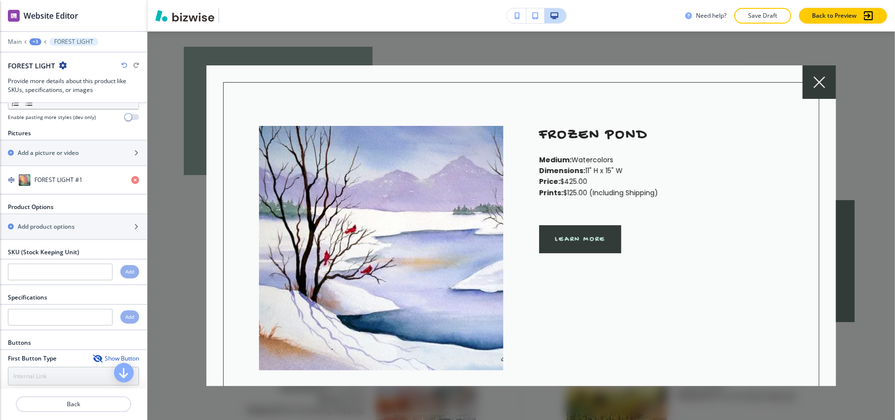
click at [825, 79] on div at bounding box center [818, 81] width 33 height 33
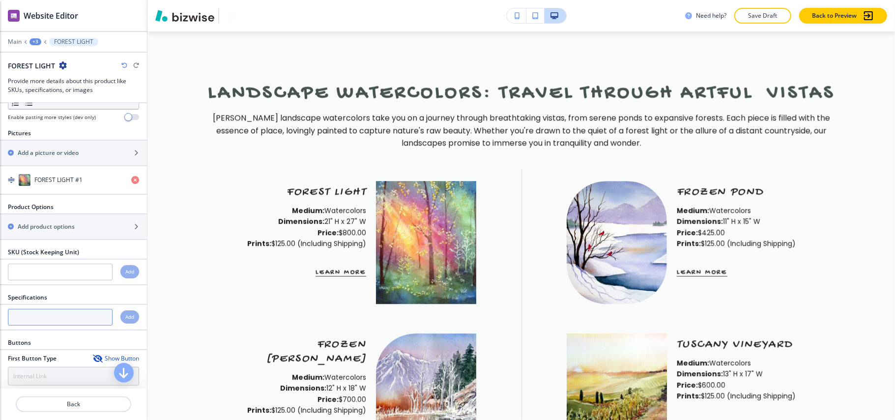
scroll to position [226, 0]
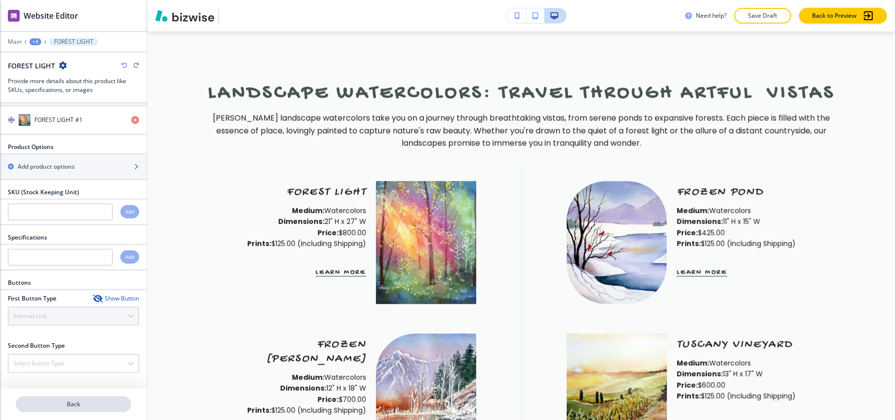
click at [72, 400] on p "Back" at bounding box center [73, 403] width 113 height 9
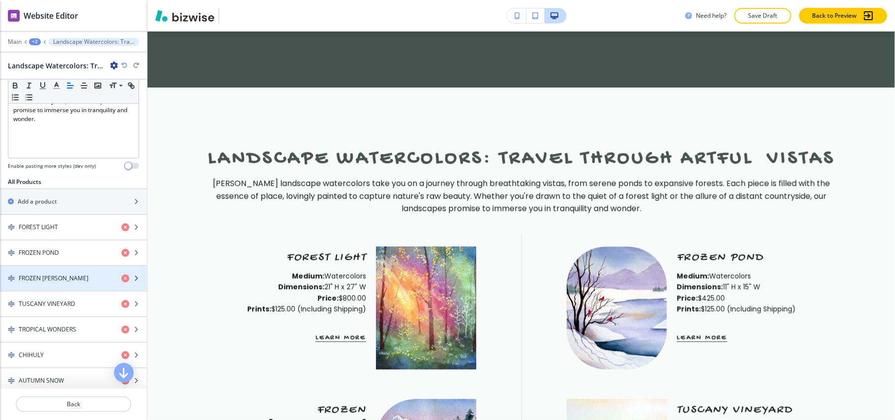
scroll to position [327, 0]
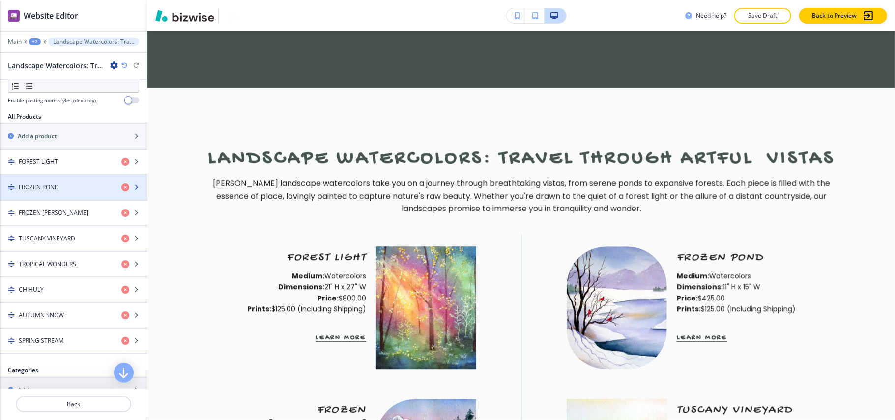
click at [52, 191] on h4 "FROZEN POND" at bounding box center [39, 187] width 40 height 9
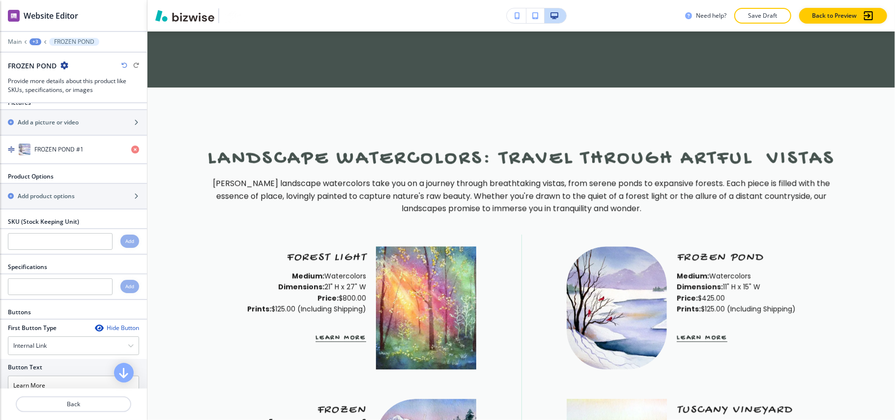
scroll to position [197, 0]
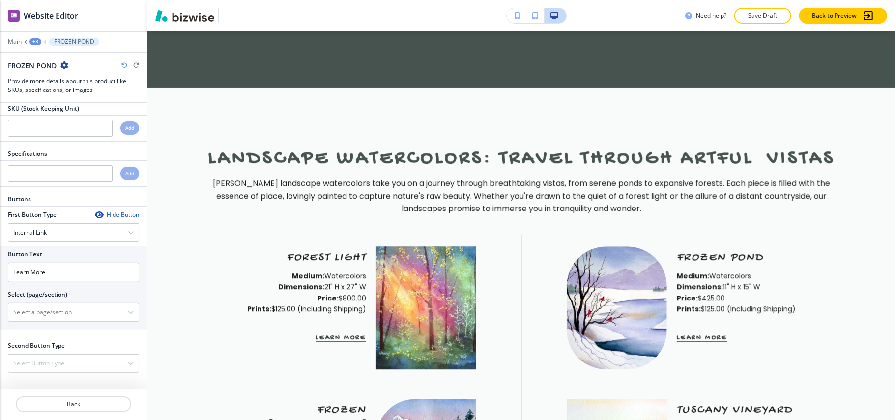
click at [95, 215] on icon "button" at bounding box center [99, 215] width 8 height 8
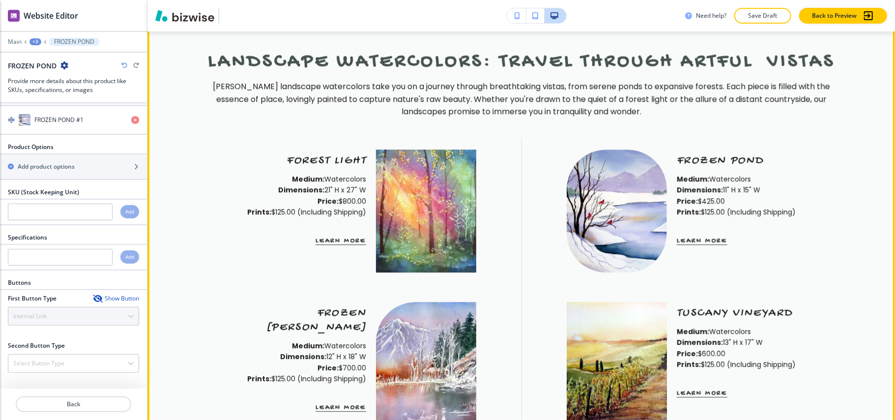
scroll to position [1974, 0]
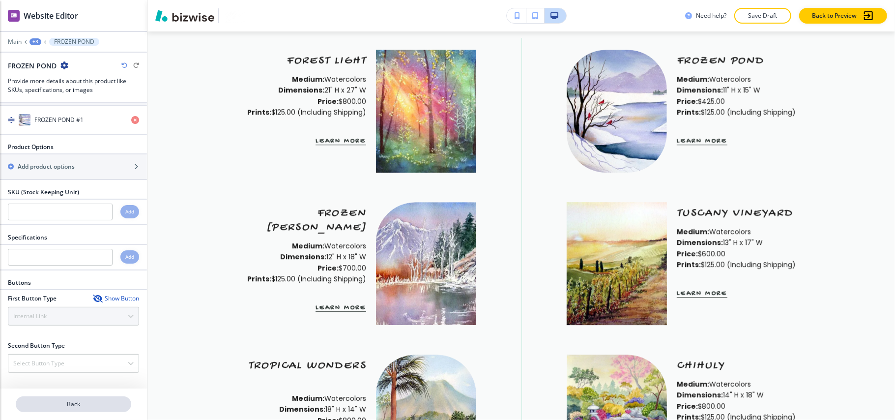
click at [73, 405] on p "Back" at bounding box center [73, 403] width 113 height 9
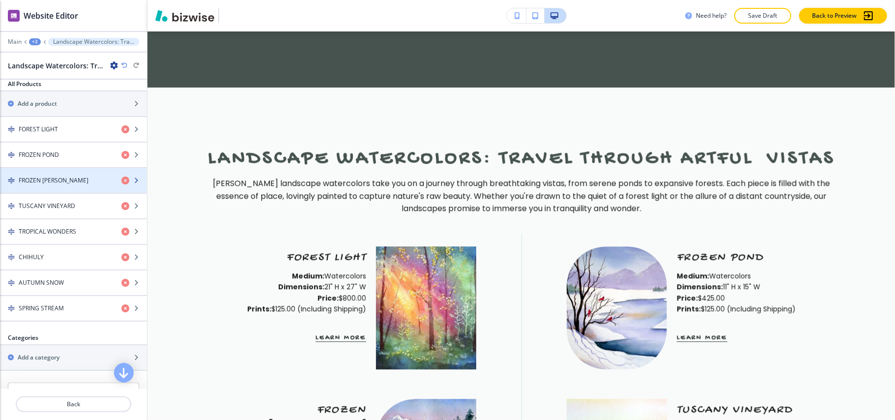
scroll to position [393, 0]
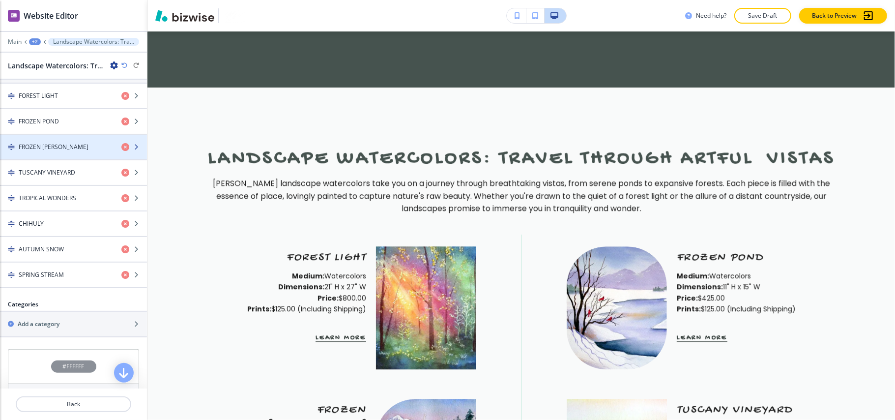
click at [63, 151] on div "FROZEN [PERSON_NAME]" at bounding box center [56, 146] width 113 height 9
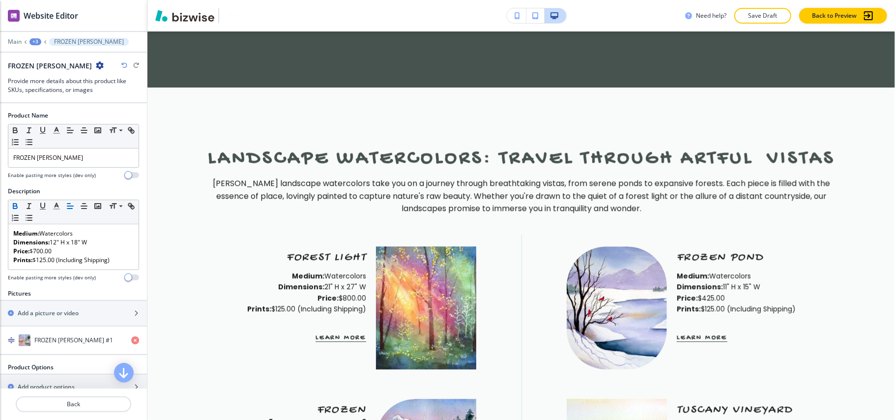
scroll to position [262, 0]
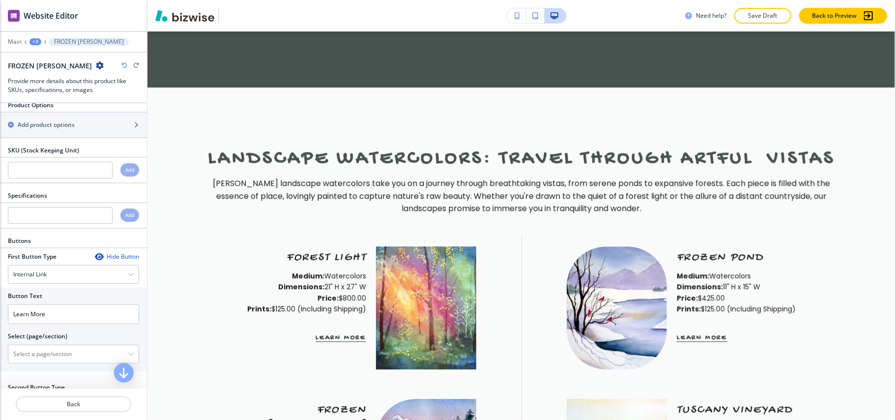
click at [95, 260] on icon "button" at bounding box center [99, 257] width 8 height 8
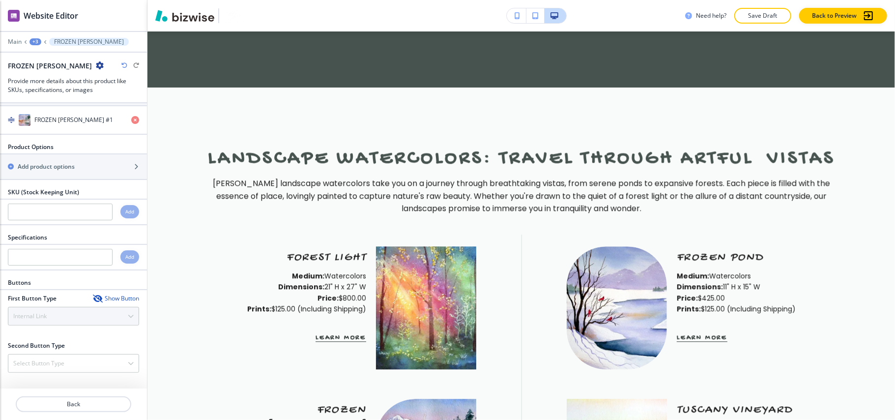
scroll to position [226, 0]
click at [93, 401] on p "Back" at bounding box center [73, 403] width 113 height 9
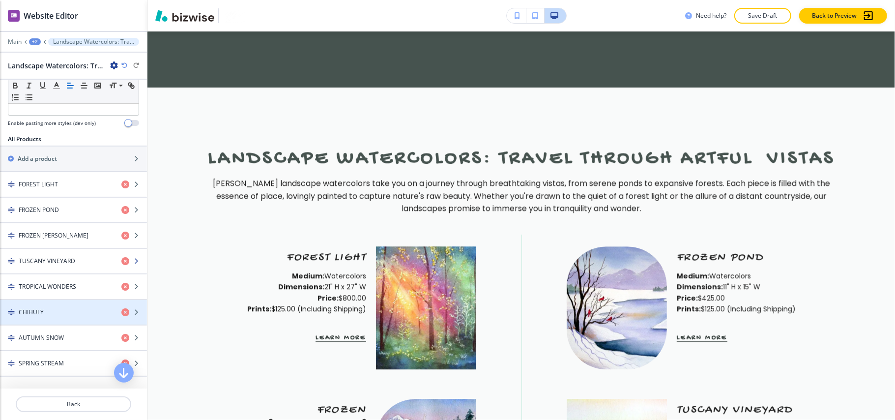
scroll to position [327, 0]
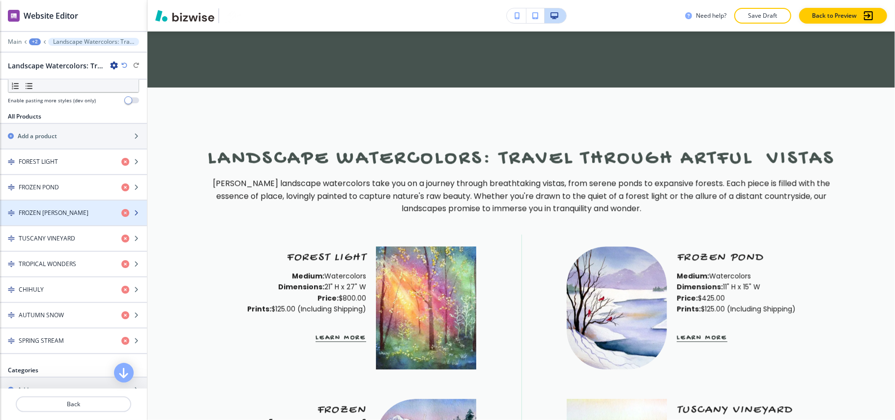
click at [60, 221] on div "button" at bounding box center [73, 221] width 147 height 8
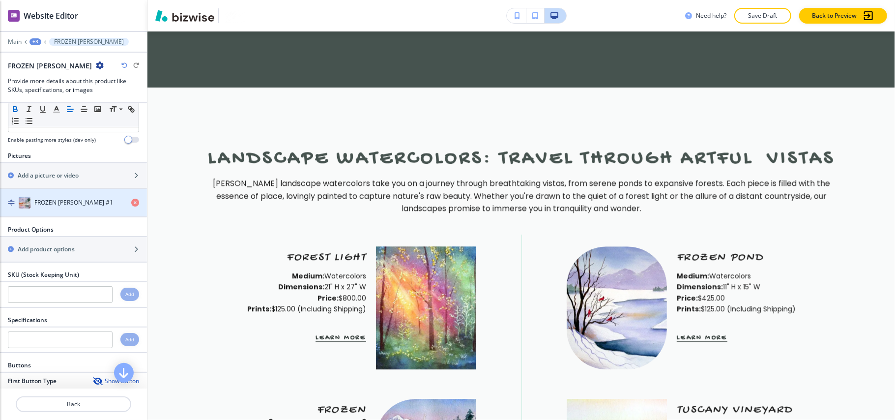
scroll to position [226, 0]
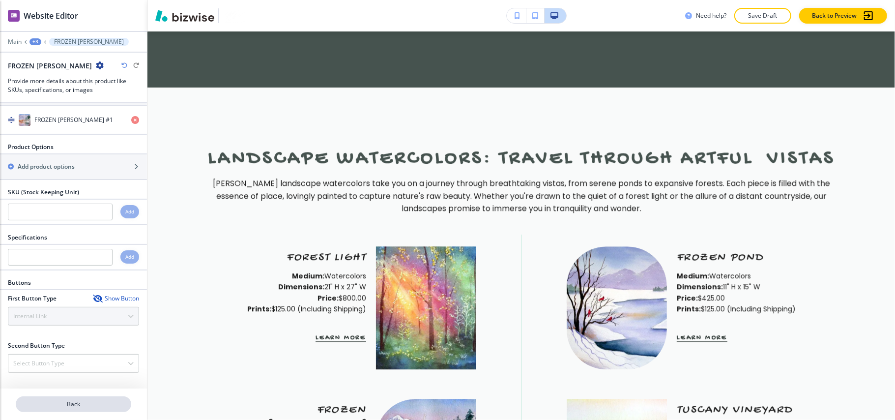
click at [82, 407] on p "Back" at bounding box center [73, 403] width 113 height 9
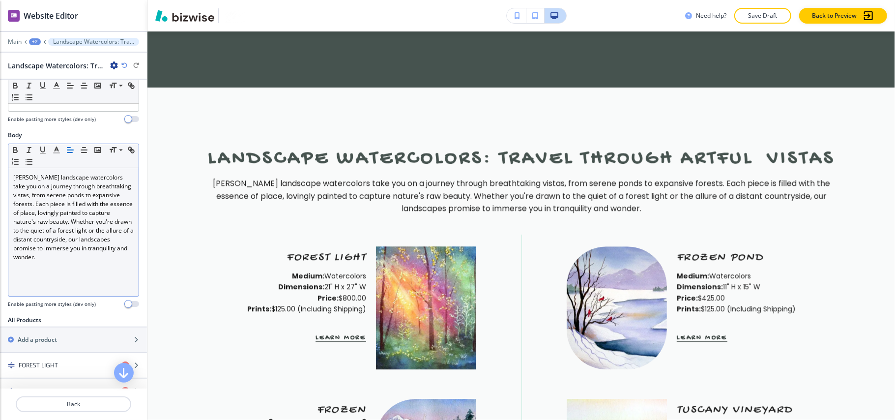
scroll to position [262, 0]
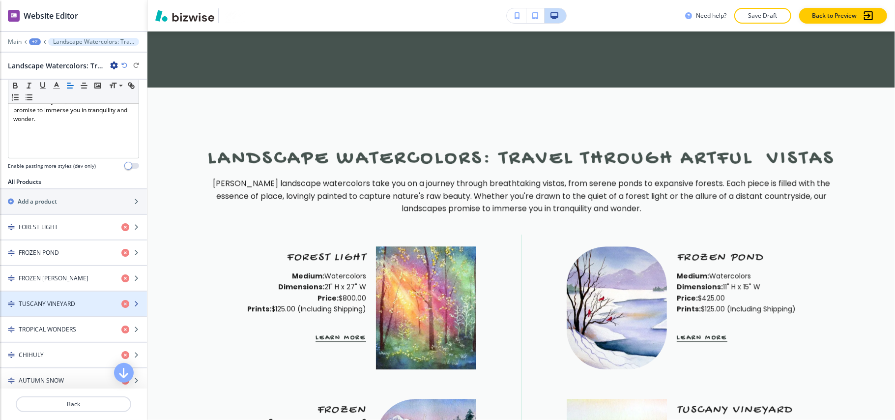
click at [58, 308] on h4 "TUSCANY VINEYARD" at bounding box center [47, 303] width 57 height 9
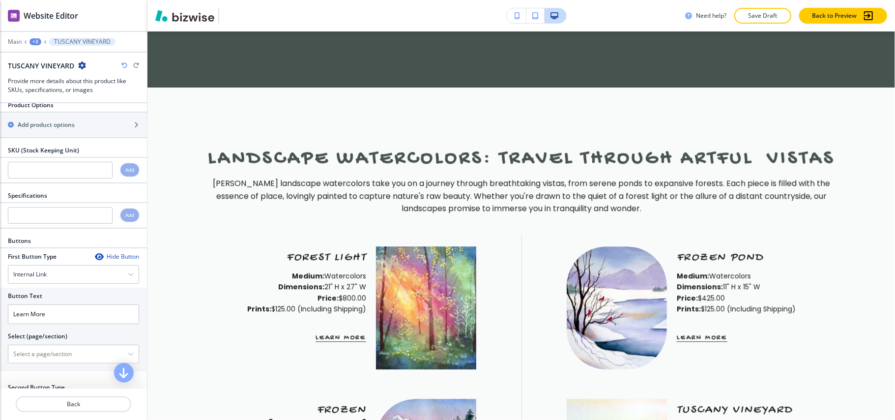
click at [95, 260] on icon "button" at bounding box center [99, 257] width 8 height 8
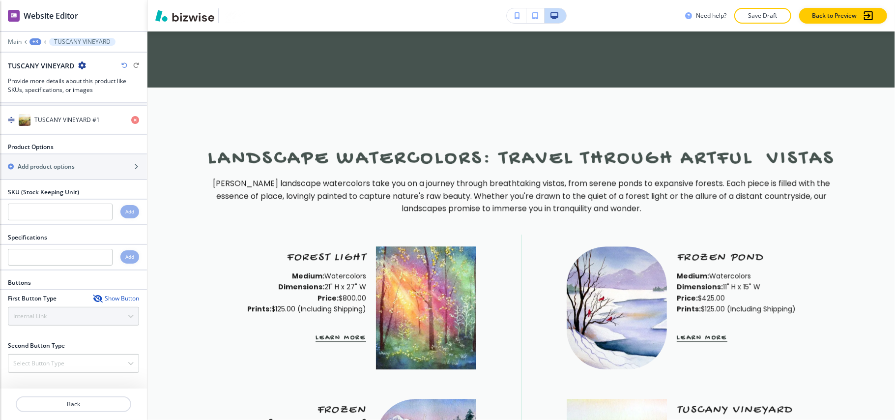
scroll to position [226, 0]
click at [89, 405] on p "Back" at bounding box center [73, 403] width 113 height 9
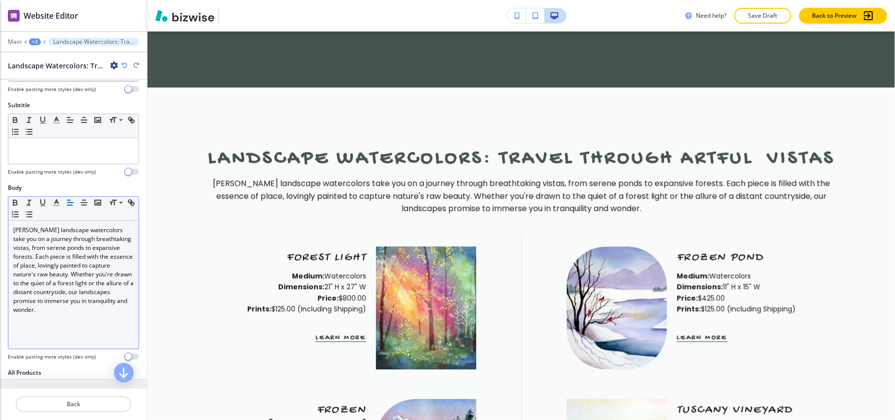
scroll to position [262, 0]
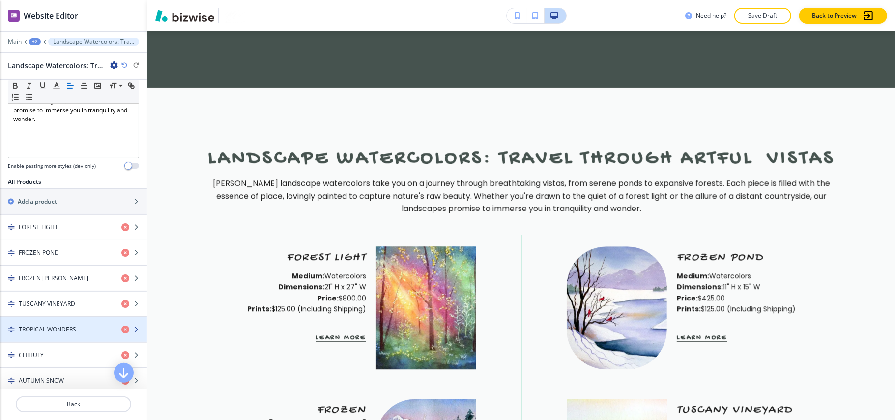
click at [57, 331] on h4 "TROPICAL WONDERS" at bounding box center [47, 329] width 57 height 9
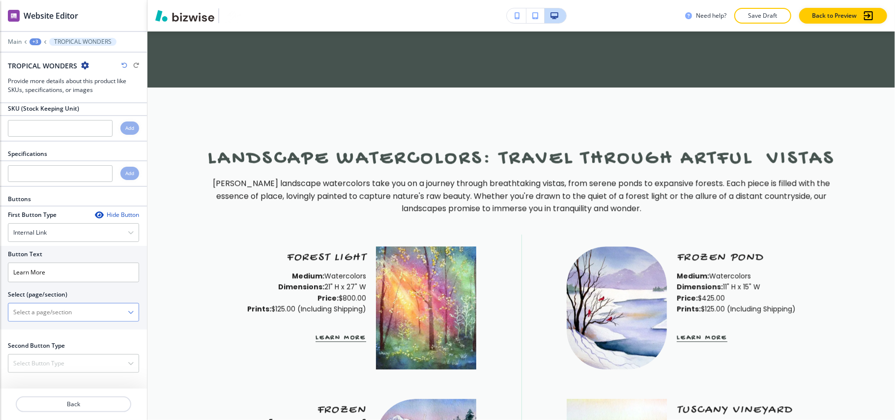
scroll to position [311, 0]
click at [95, 212] on icon "button" at bounding box center [99, 215] width 8 height 8
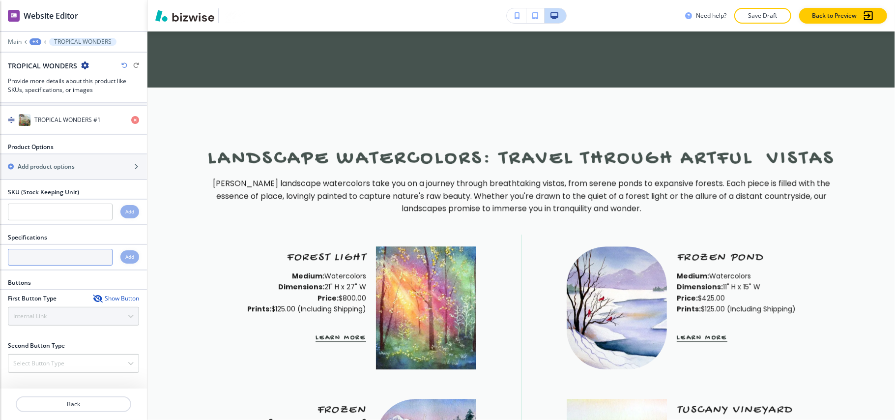
scroll to position [226, 0]
click at [79, 409] on button "Back" at bounding box center [73, 404] width 115 height 16
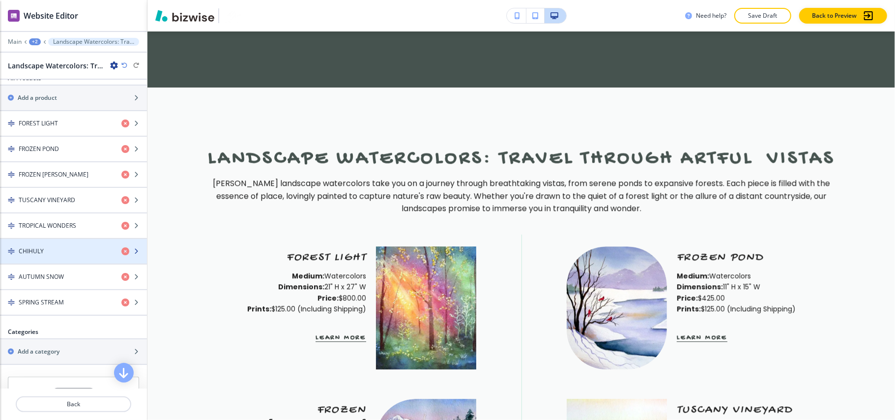
scroll to position [458, 0]
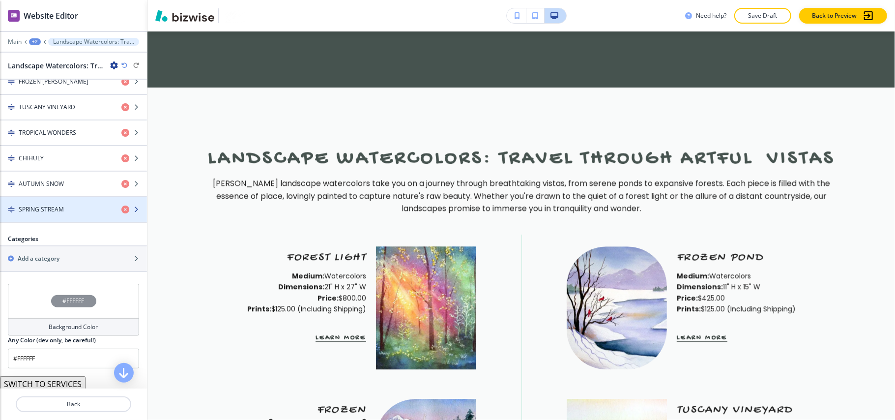
click at [48, 214] on h4 "SPRING STREAM" at bounding box center [41, 209] width 45 height 9
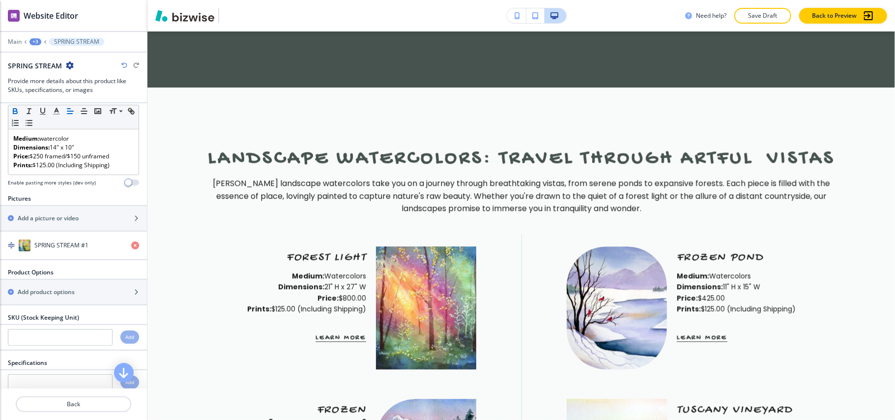
scroll to position [262, 0]
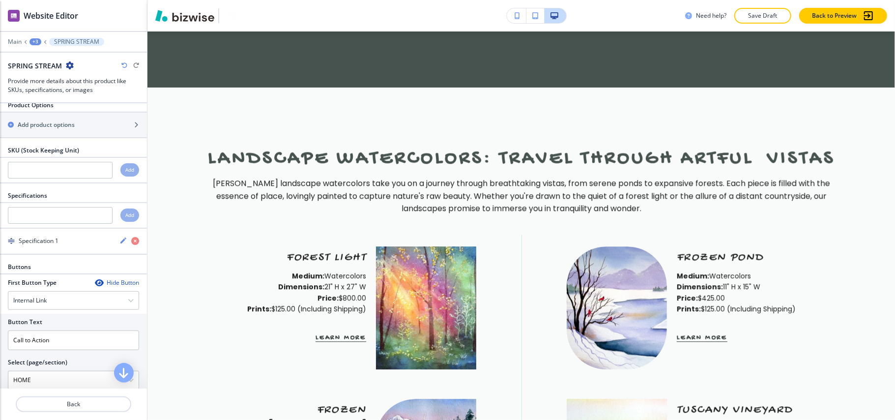
click at [95, 285] on icon "button" at bounding box center [99, 283] width 8 height 8
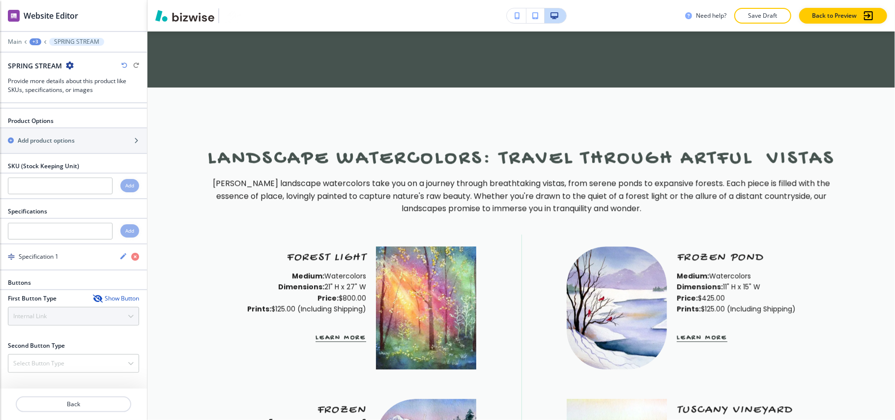
scroll to position [253, 0]
click at [83, 407] on p "Back" at bounding box center [73, 403] width 113 height 9
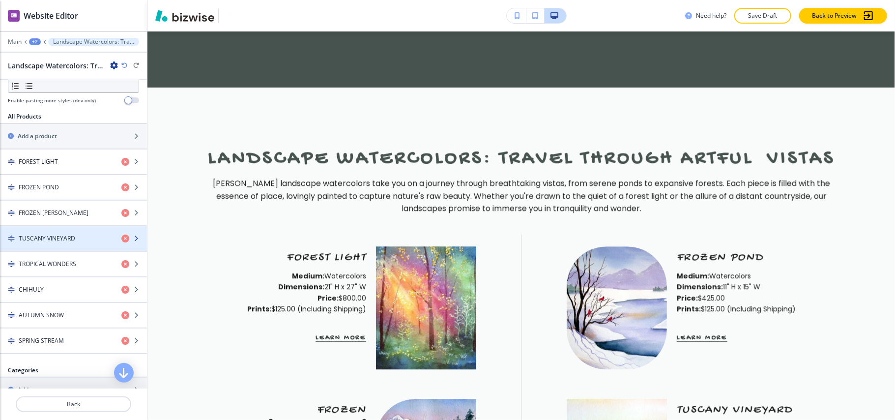
scroll to position [515, 0]
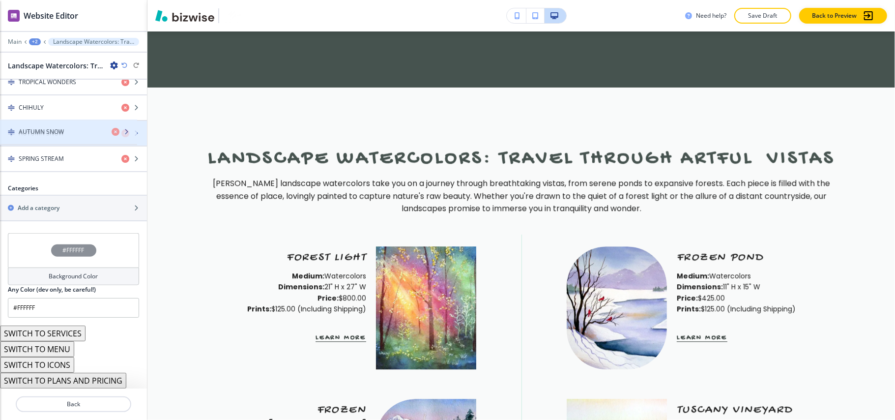
click at [55, 130] on h4 "AUTUMN SNOW" at bounding box center [41, 133] width 45 height 9
click at [55, 138] on div "button" at bounding box center [73, 142] width 147 height 8
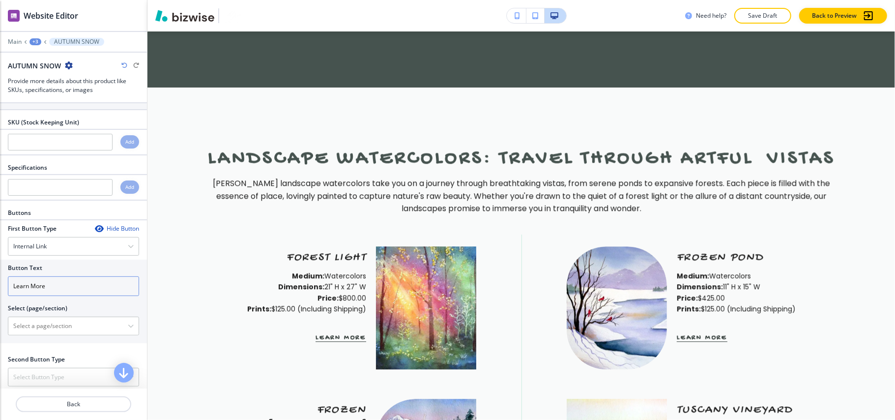
scroll to position [319, 0]
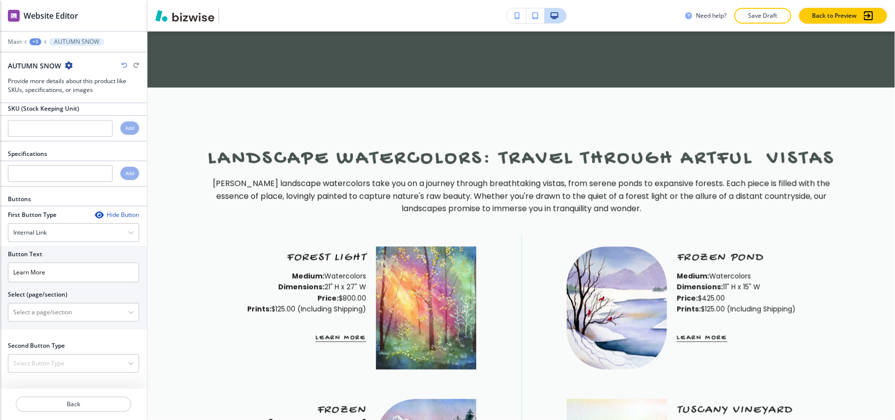
click at [95, 211] on icon "button" at bounding box center [99, 215] width 8 height 8
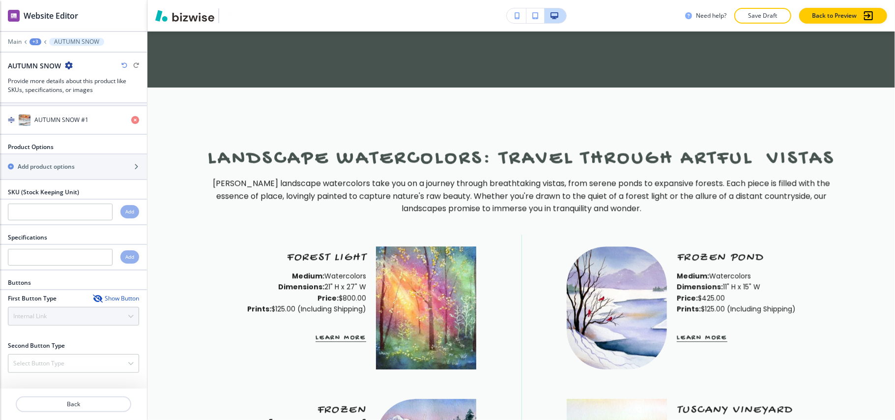
scroll to position [235, 0]
click at [74, 404] on p "Back" at bounding box center [73, 403] width 113 height 9
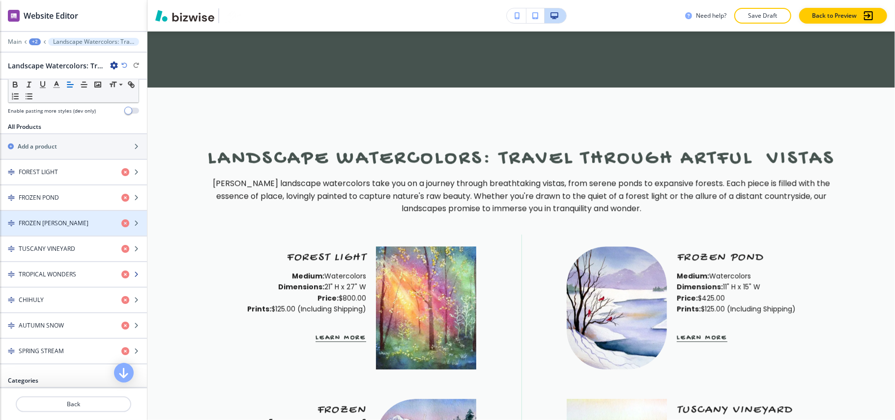
scroll to position [393, 0]
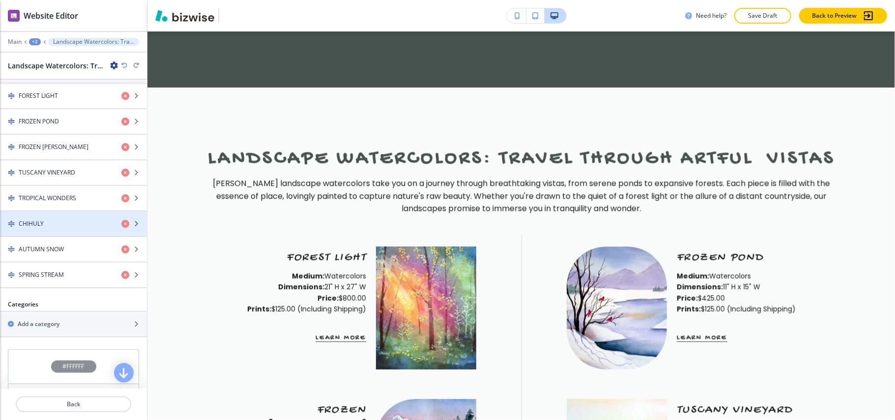
click at [20, 228] on h4 "CHIHULY" at bounding box center [31, 223] width 25 height 9
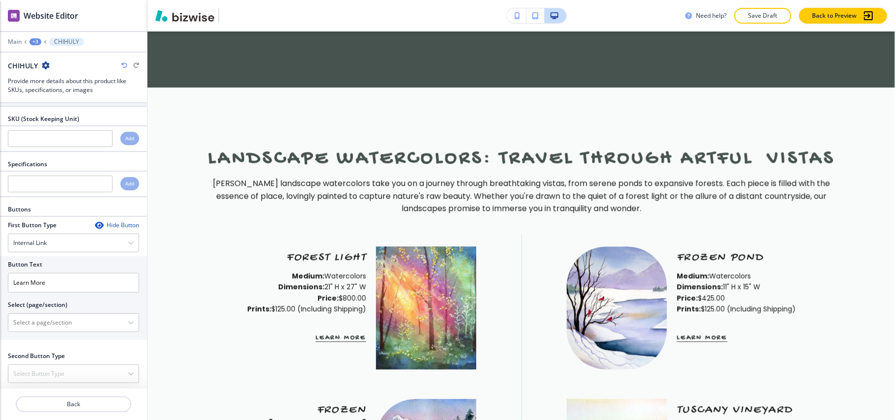
scroll to position [311, 0]
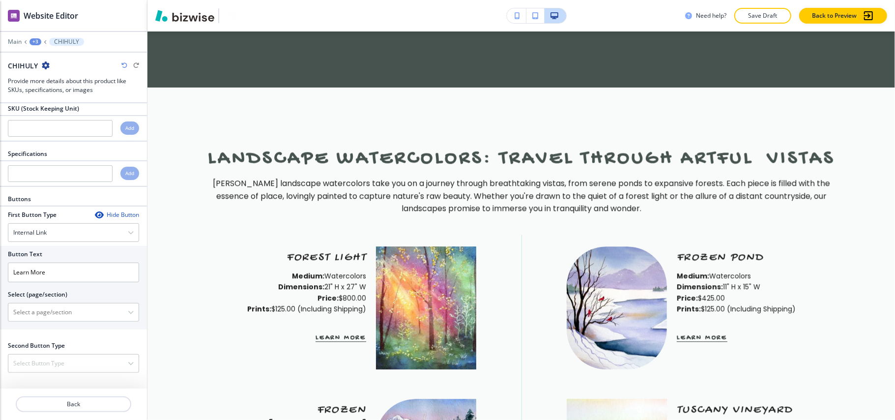
click at [95, 211] on icon "button" at bounding box center [99, 215] width 8 height 8
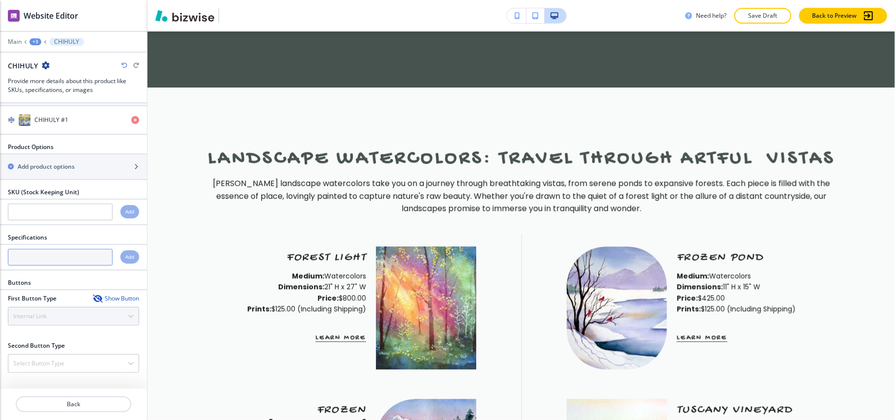
scroll to position [226, 0]
click at [57, 405] on p "Back" at bounding box center [73, 403] width 113 height 9
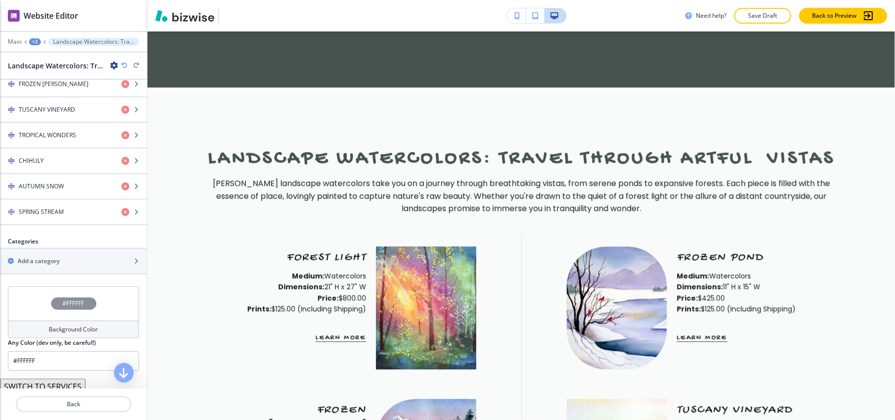
scroll to position [0, 0]
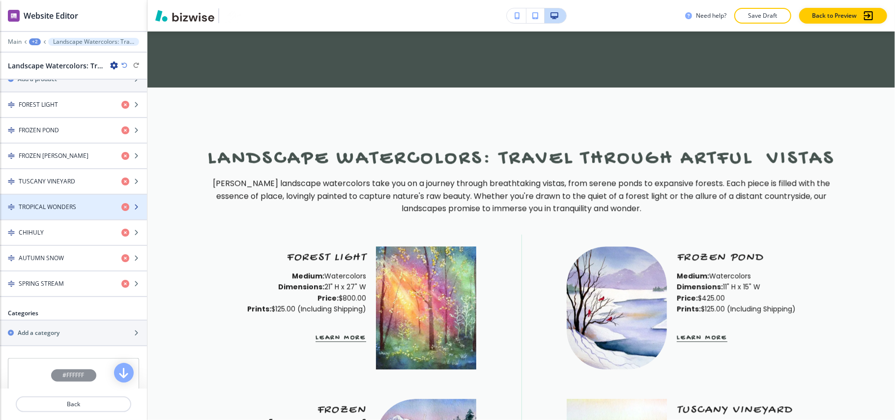
click at [50, 211] on h4 "TROPICAL WONDERS" at bounding box center [47, 206] width 57 height 9
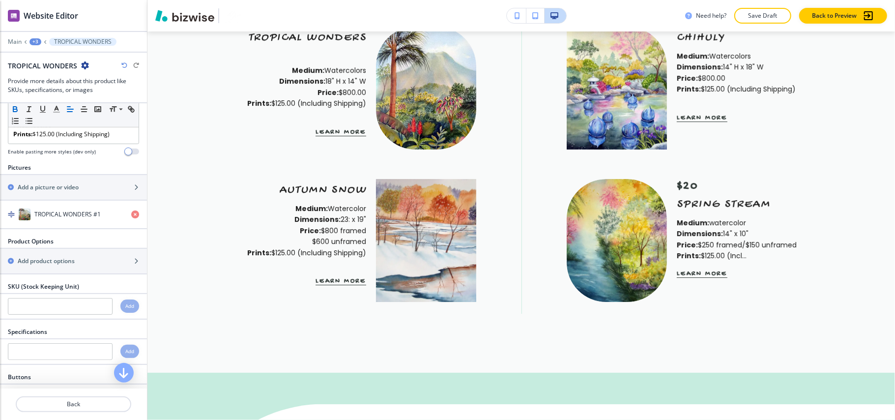
scroll to position [95, 0]
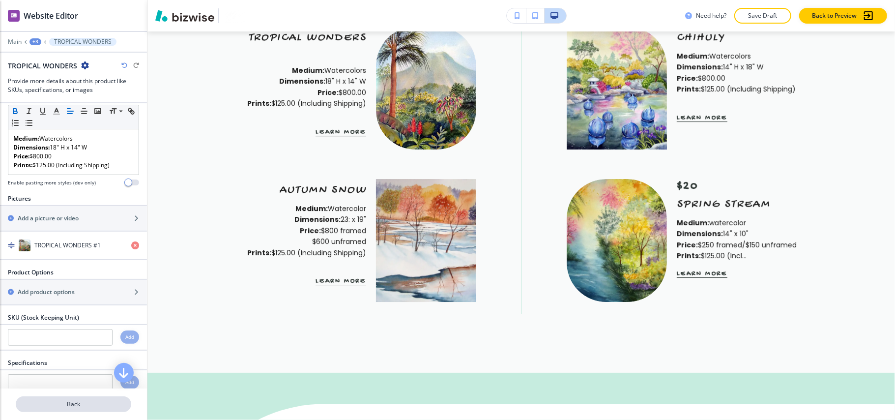
click at [71, 405] on p "Back" at bounding box center [73, 403] width 113 height 9
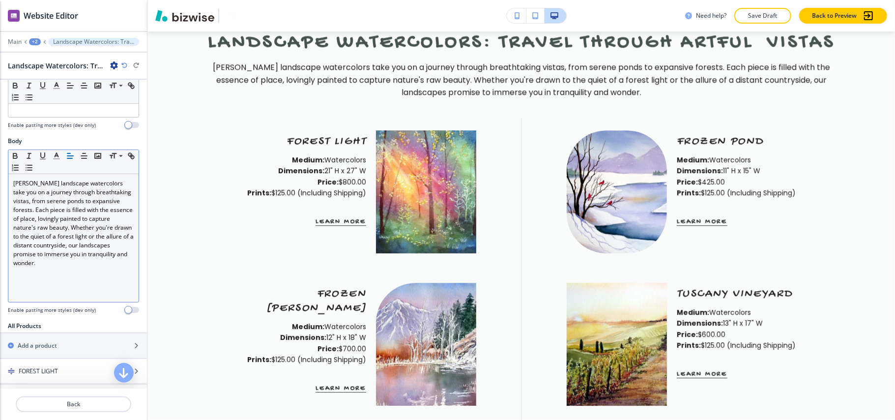
scroll to position [1777, 0]
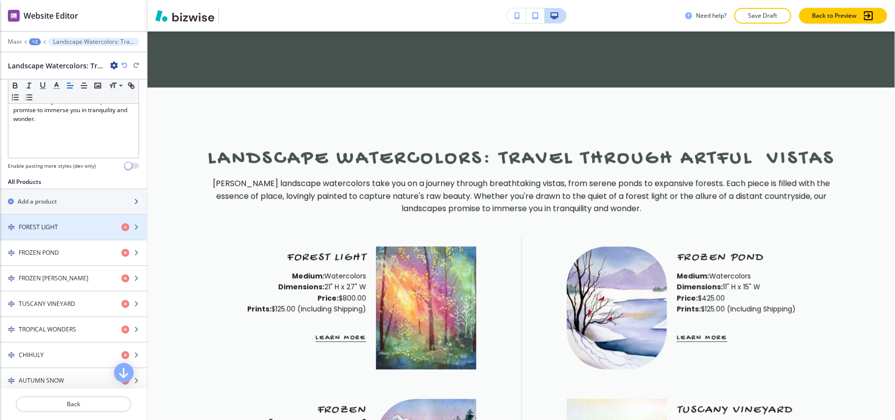
click at [56, 194] on div "button" at bounding box center [73, 193] width 147 height 8
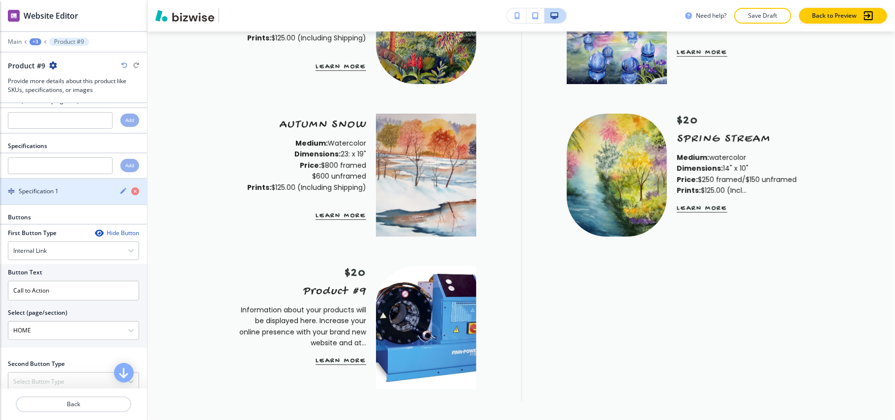
scroll to position [327, 0]
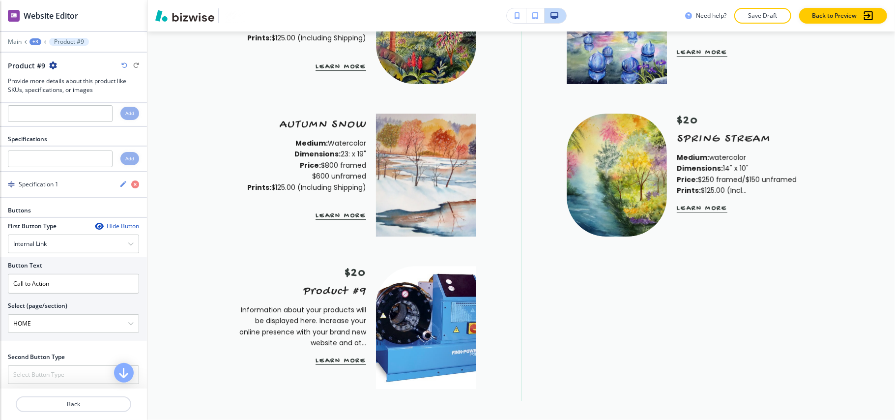
click at [95, 230] on icon "button" at bounding box center [99, 226] width 8 height 8
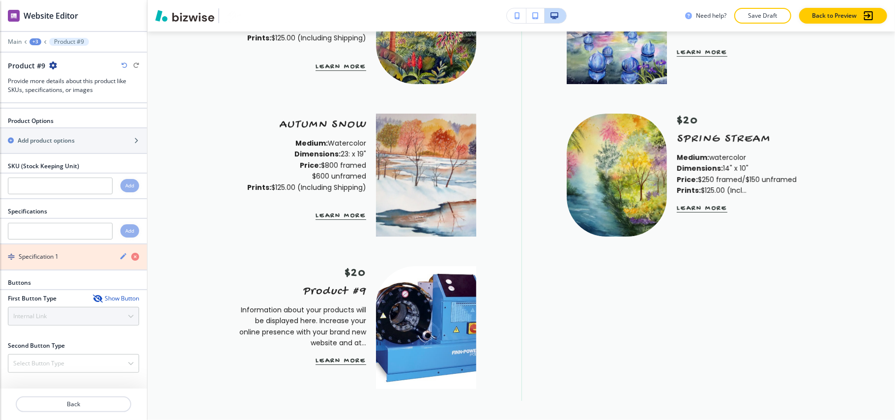
click at [131, 257] on icon "button" at bounding box center [135, 257] width 8 height 8
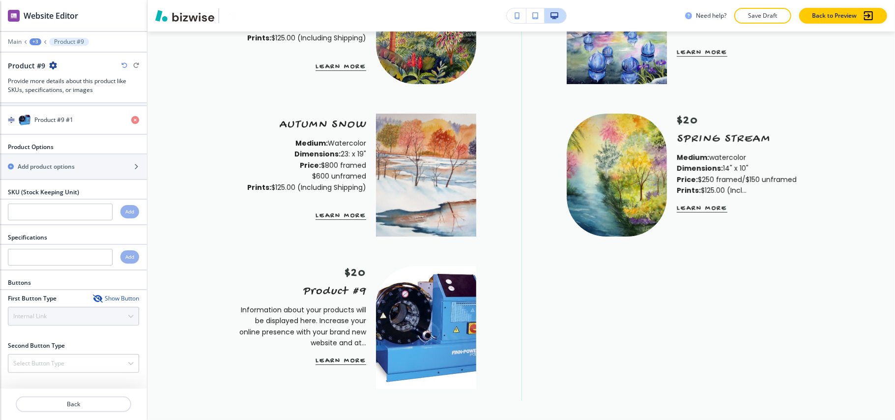
scroll to position [235, 0]
click at [65, 162] on h2 "Add product options" at bounding box center [46, 166] width 57 height 9
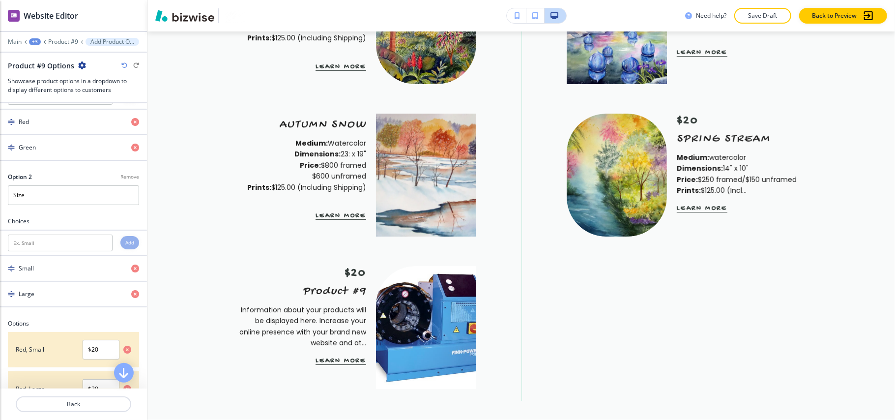
scroll to position [0, 0]
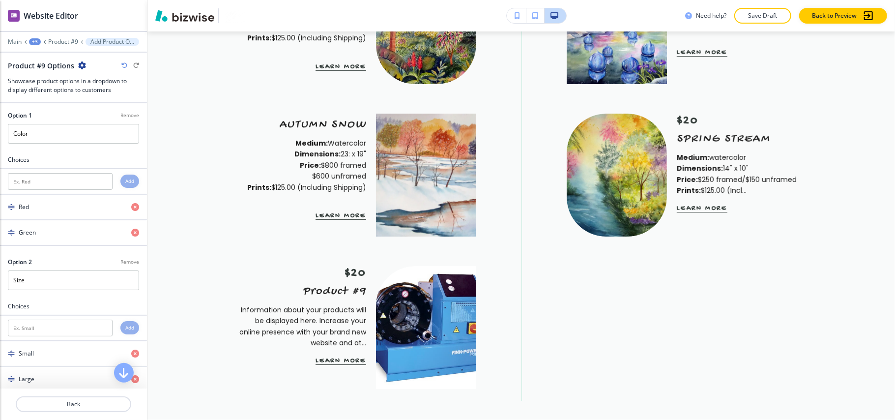
click at [120, 119] on p "Remove" at bounding box center [129, 115] width 19 height 7
type input "Size"
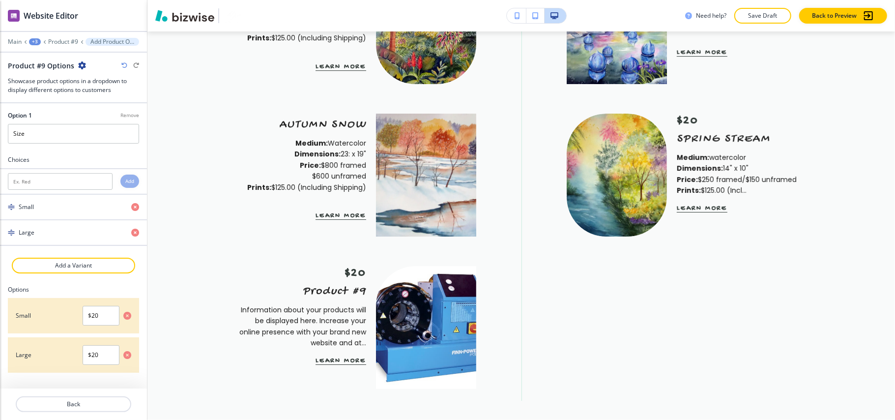
click at [120, 114] on p "Remove" at bounding box center [129, 115] width 19 height 7
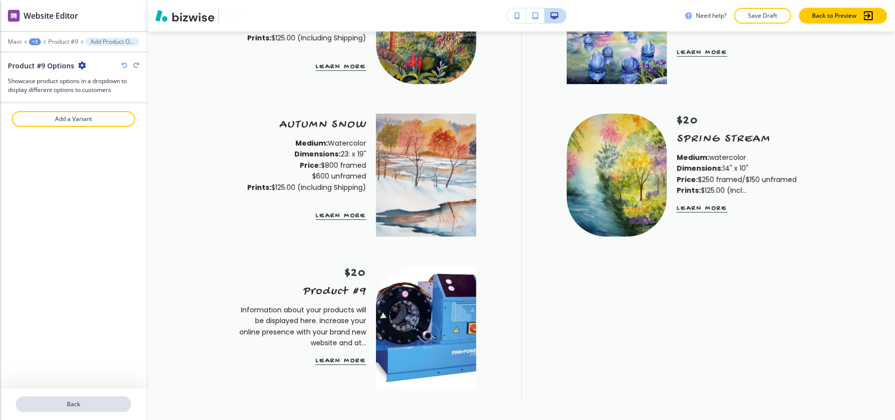
click at [79, 401] on p "Back" at bounding box center [73, 403] width 113 height 9
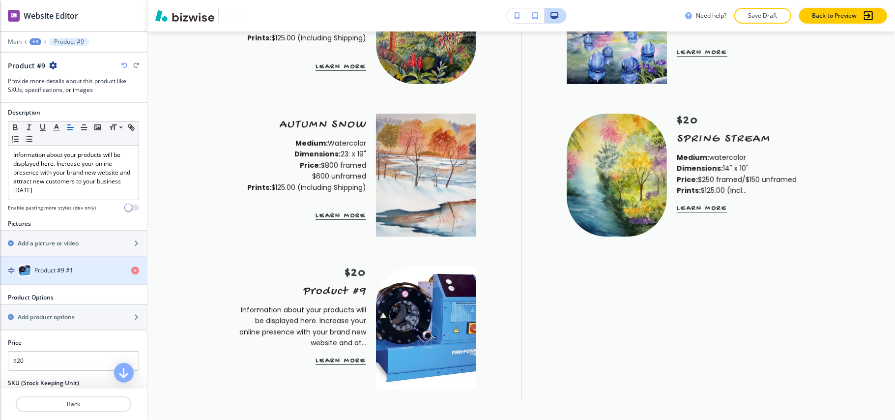
scroll to position [262, 0]
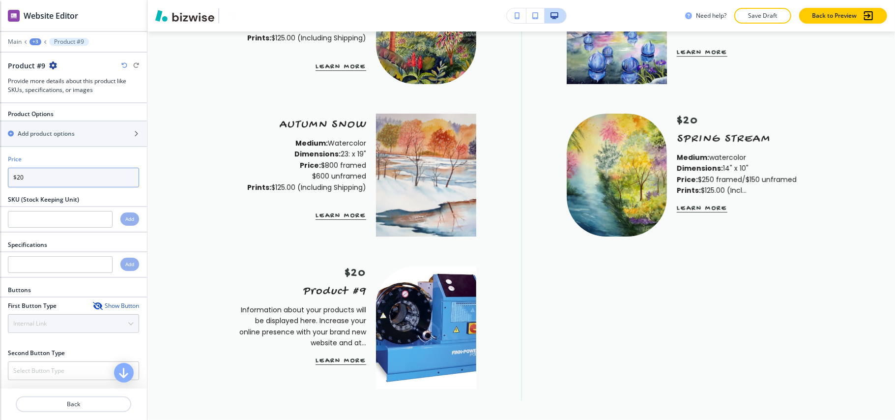
drag, startPoint x: 34, startPoint y: 181, endPoint x: 0, endPoint y: 181, distance: 34.4
click at [0, 181] on div "Price $20" at bounding box center [73, 175] width 147 height 40
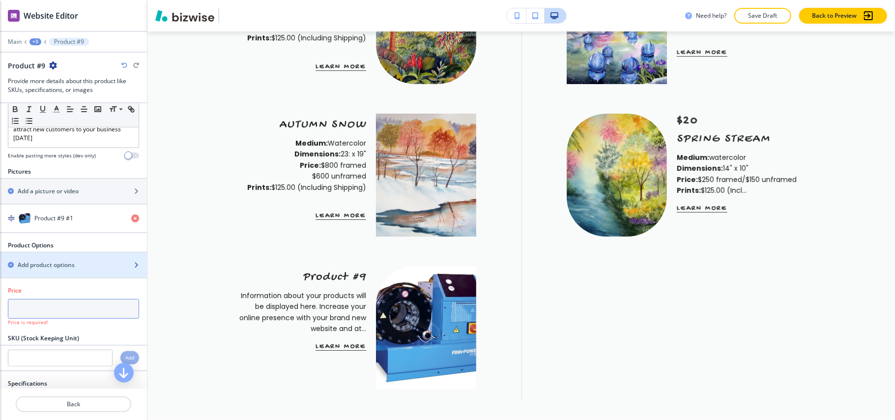
scroll to position [65, 0]
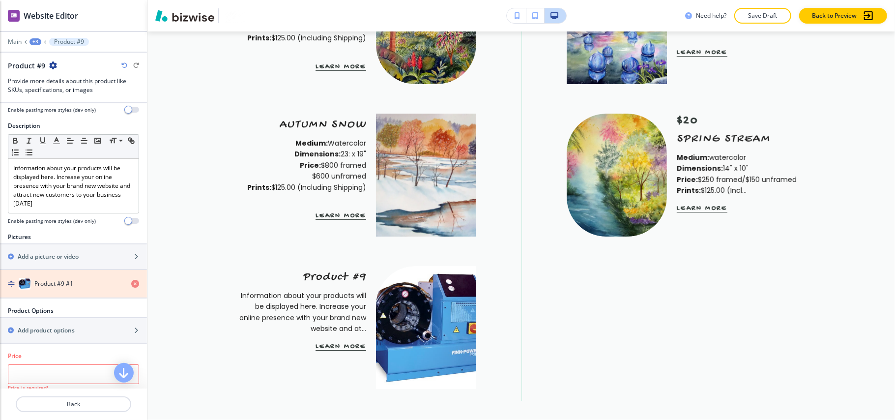
click at [131, 285] on icon "button" at bounding box center [135, 284] width 8 height 8
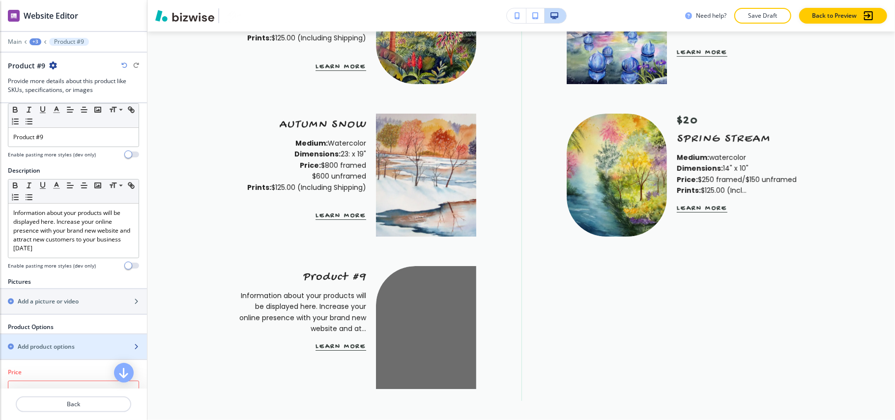
scroll to position [0, 0]
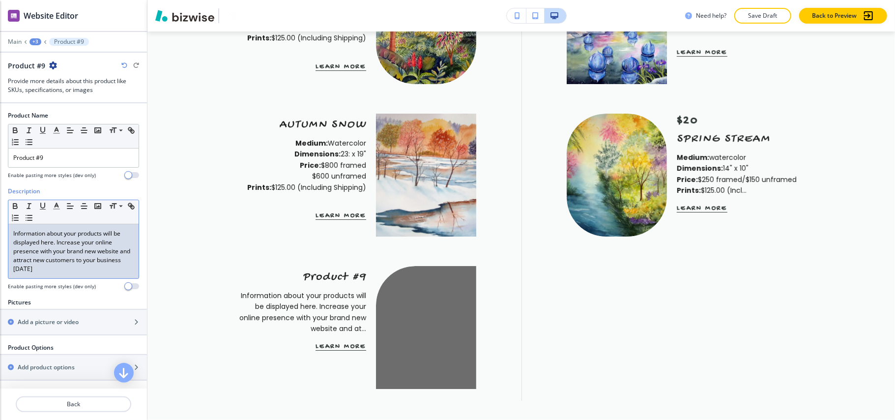
click at [83, 273] on p "Information about your products will be displayed here. Increase your online pr…" at bounding box center [73, 251] width 120 height 44
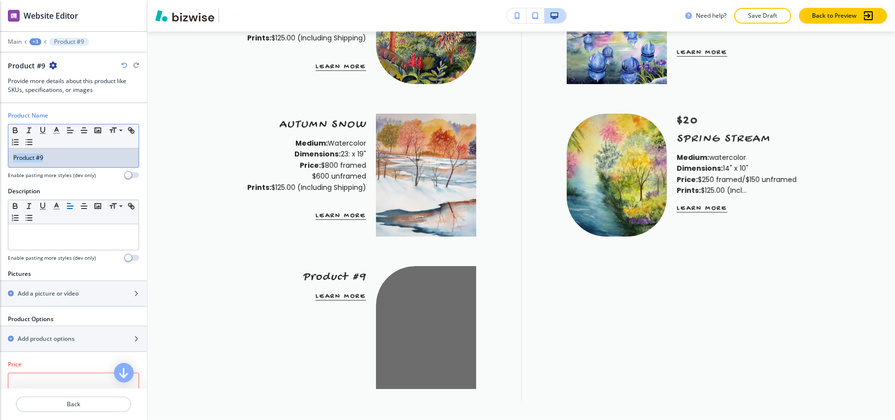
drag, startPoint x: 42, startPoint y: 159, endPoint x: 0, endPoint y: 154, distance: 42.0
click at [0, 154] on div "Product Name Small Normal Large Huge Product #9 Enable pasting more styles (dev…" at bounding box center [73, 149] width 147 height 76
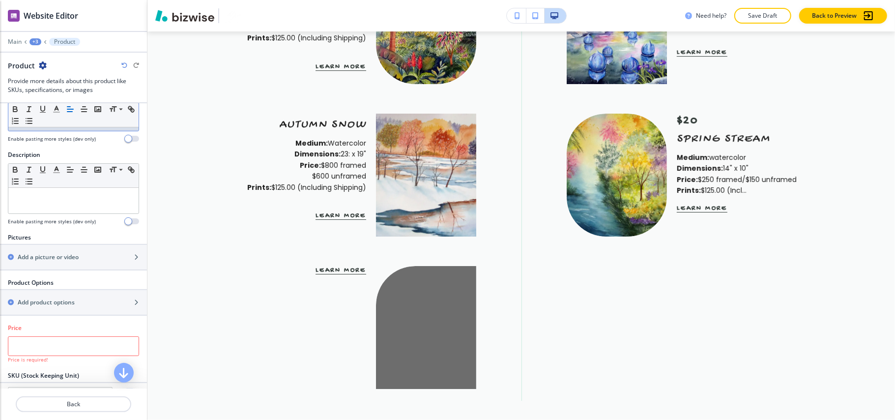
scroll to position [29, 0]
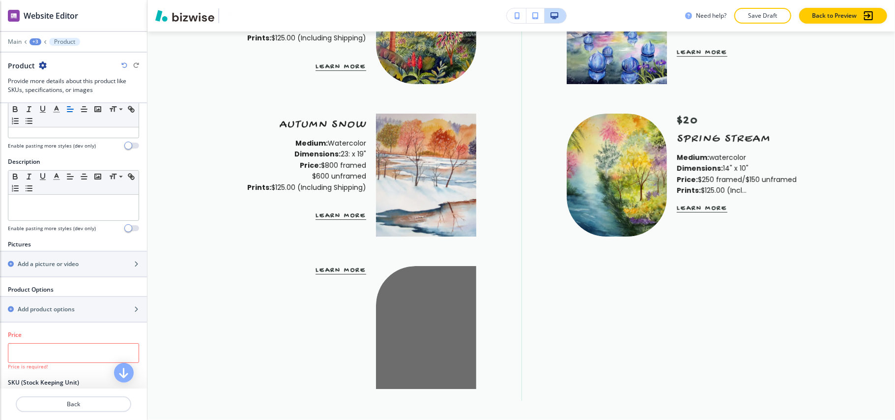
click at [40, 65] on icon "button" at bounding box center [43, 65] width 8 height 8
click at [55, 96] on p "Duplicate Product" at bounding box center [69, 100] width 50 height 9
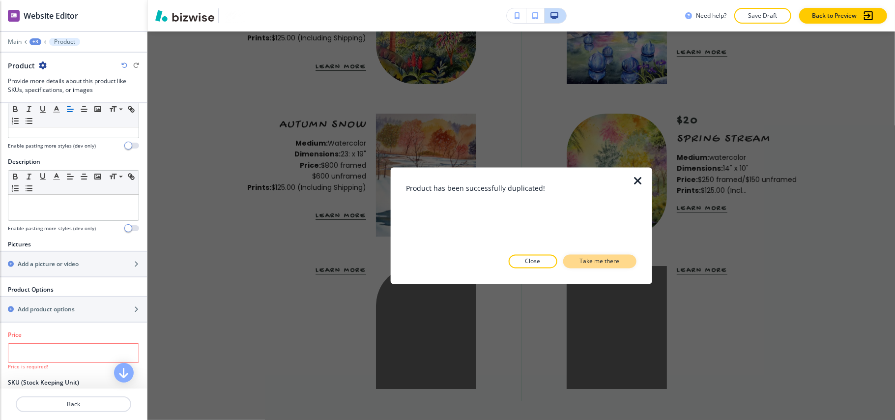
click at [586, 258] on p "Take me there" at bounding box center [600, 261] width 40 height 9
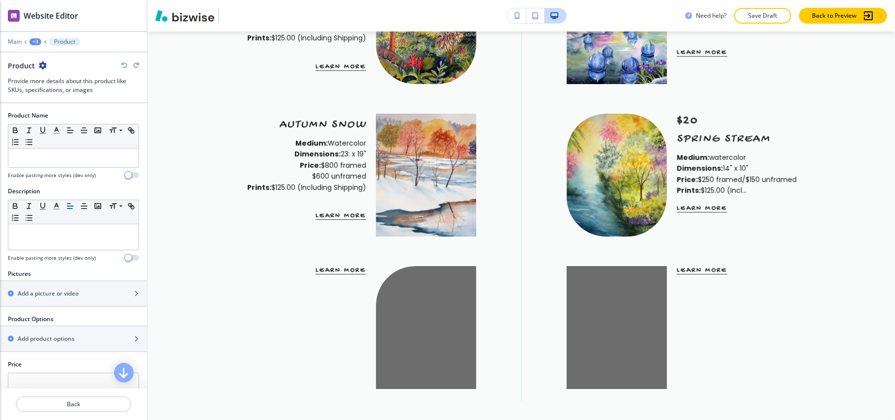
click at [43, 66] on icon "button" at bounding box center [43, 65] width 8 height 8
click at [68, 103] on p "Duplicate Product" at bounding box center [69, 100] width 50 height 9
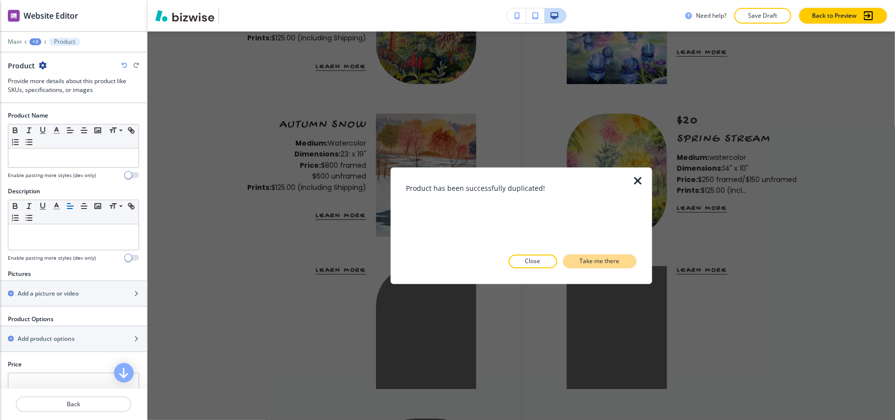
click at [578, 259] on button "Take me there" at bounding box center [599, 261] width 73 height 14
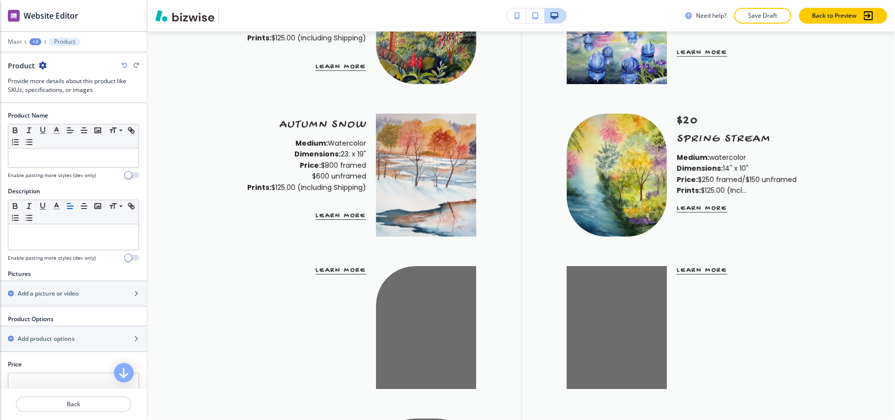
click at [43, 63] on icon "button" at bounding box center [43, 65] width 8 height 8
click at [71, 99] on p "Duplicate Product" at bounding box center [69, 100] width 50 height 9
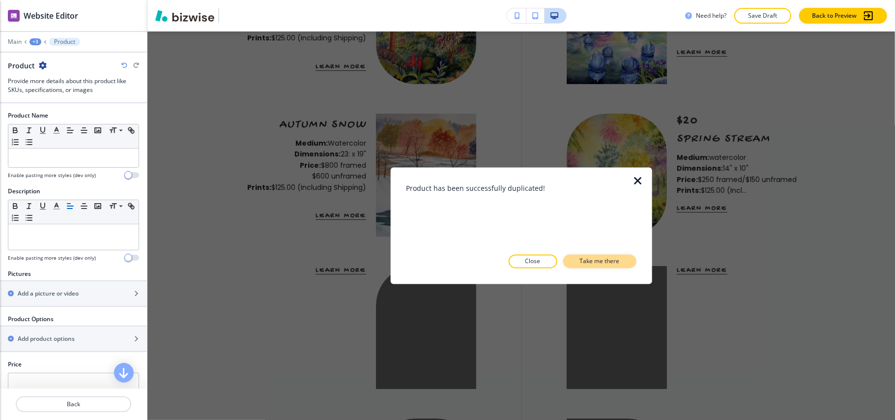
click at [596, 256] on button "Take me there" at bounding box center [599, 261] width 73 height 14
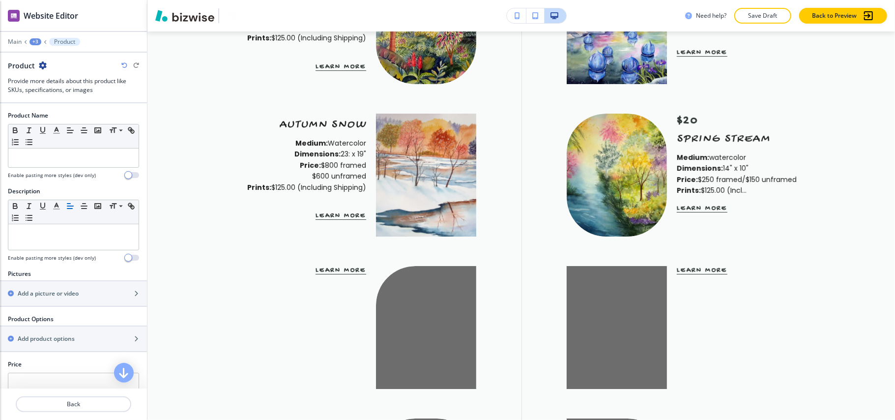
click at [39, 64] on icon "button" at bounding box center [43, 65] width 8 height 8
click at [67, 101] on p "Duplicate Product" at bounding box center [69, 100] width 50 height 9
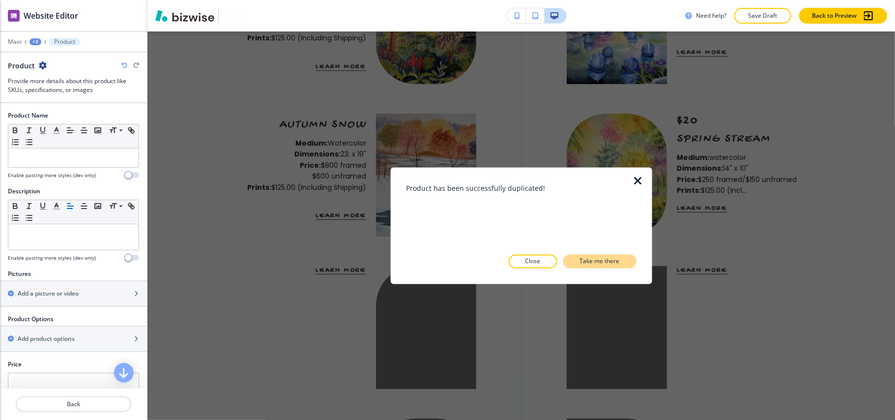
click at [618, 261] on p "Take me there" at bounding box center [600, 261] width 40 height 9
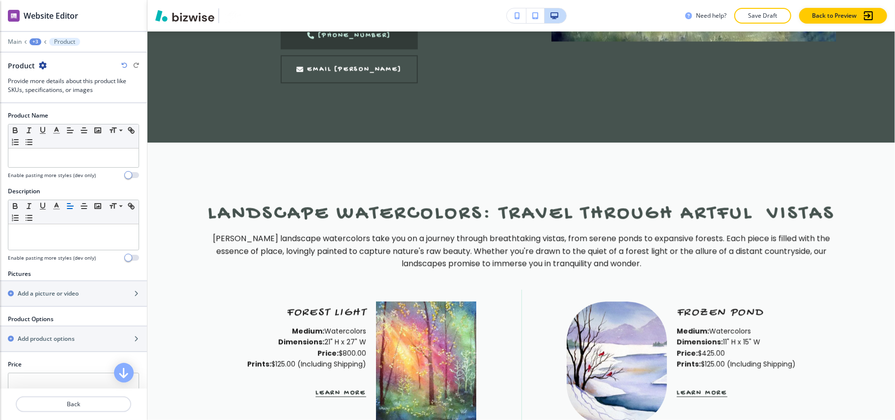
scroll to position [1646, 0]
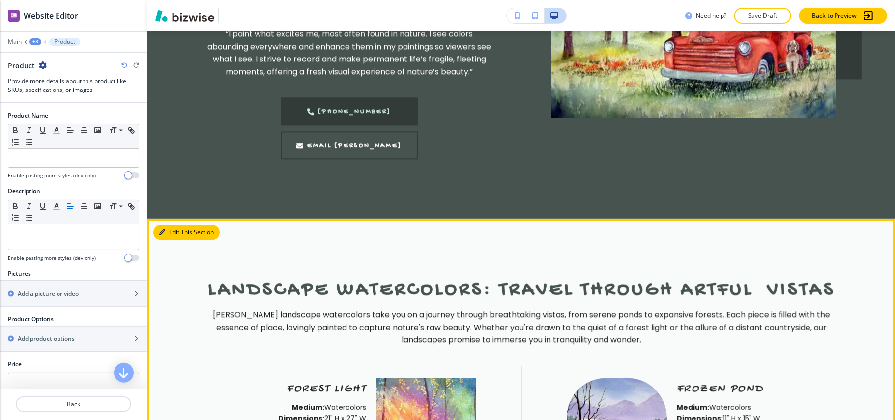
click at [166, 225] on button "Edit This Section" at bounding box center [186, 232] width 66 height 15
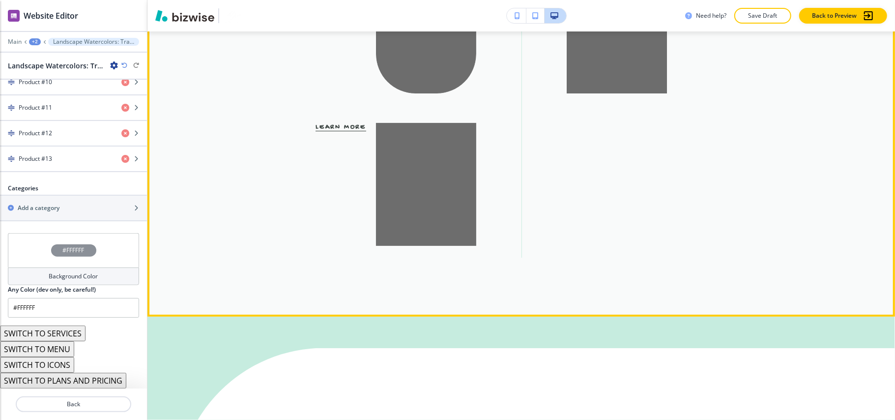
scroll to position [3076, 0]
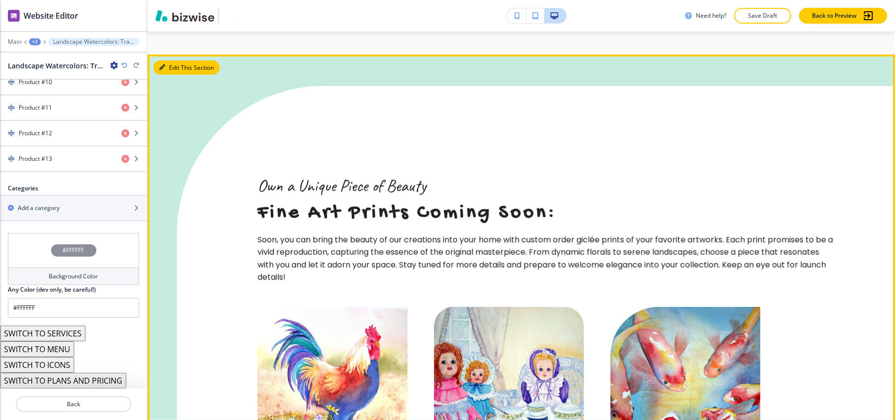
click at [171, 60] on button "Edit This Section" at bounding box center [186, 67] width 66 height 15
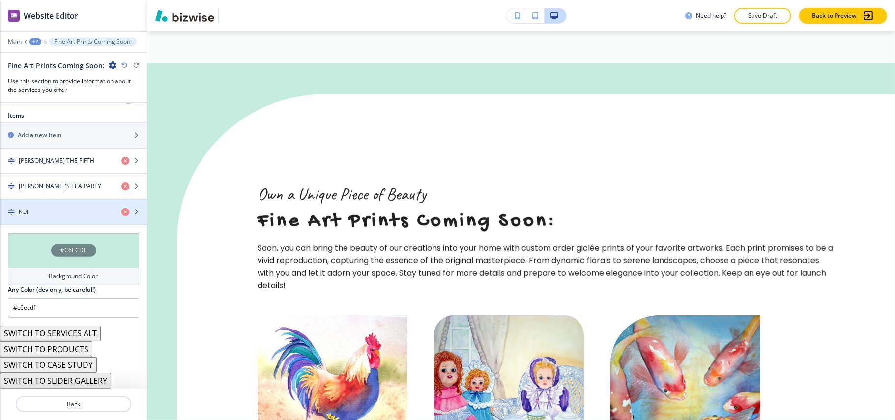
scroll to position [347, 0]
click at [64, 364] on button "SWITCH TO CASE STUDY" at bounding box center [48, 365] width 97 height 16
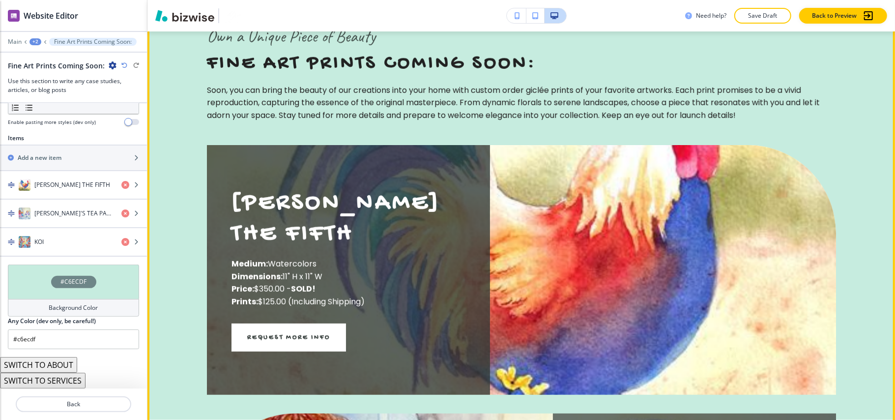
scroll to position [3264, 0]
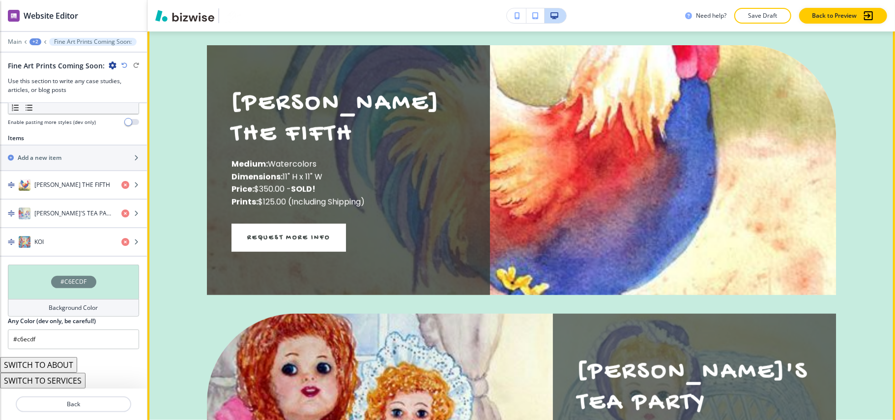
click at [548, 145] on div "[PERSON_NAME] THE FIFTH Medium: Watercolors Dimensions: 11" H x 11" W Price: $3…" at bounding box center [521, 170] width 629 height 250
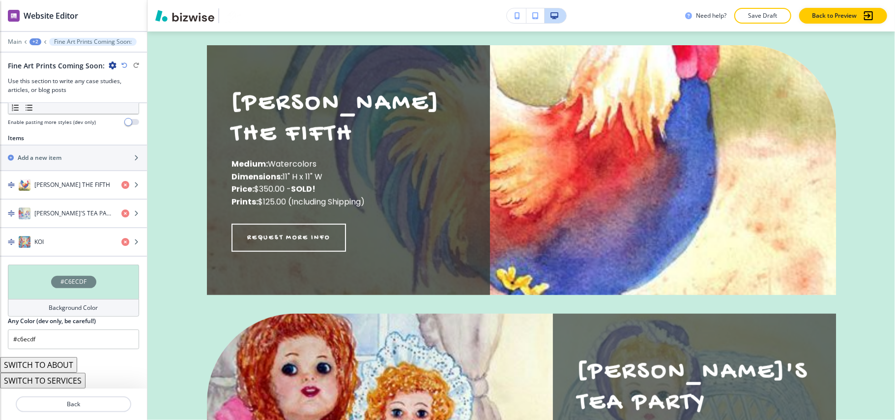
click at [122, 65] on icon "button" at bounding box center [124, 65] width 6 height 6
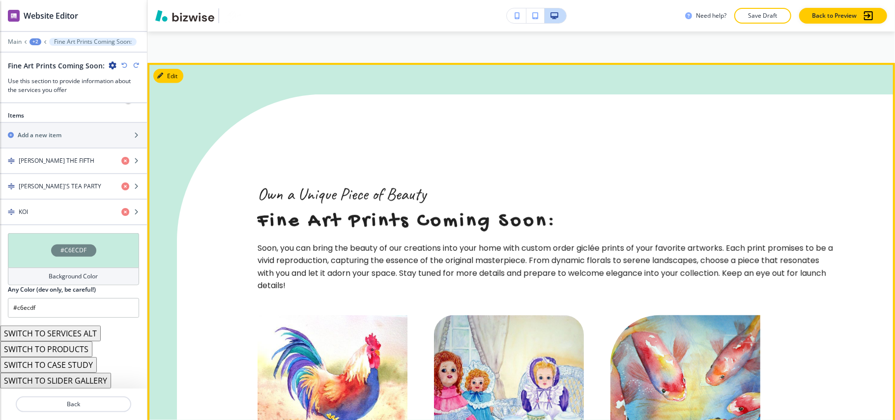
scroll to position [2937, 0]
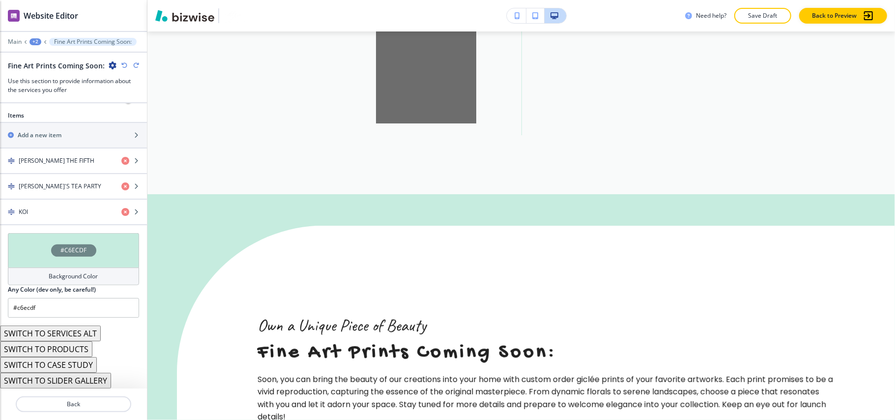
click at [70, 381] on button "SWITCH TO SLIDER GALLERY" at bounding box center [55, 380] width 111 height 16
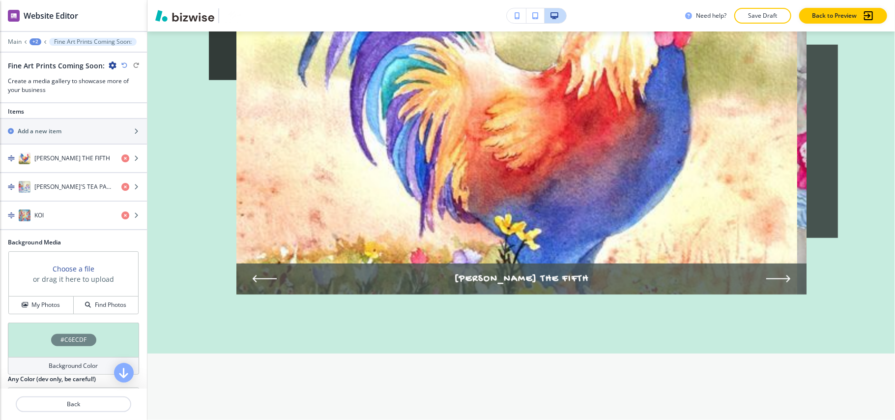
scroll to position [474, 0]
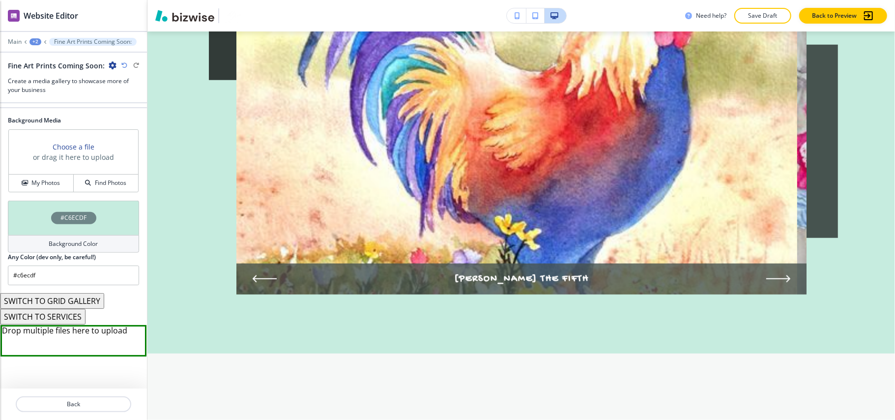
click at [67, 299] on button "SWITCH TO GRID GALLERY" at bounding box center [52, 301] width 104 height 16
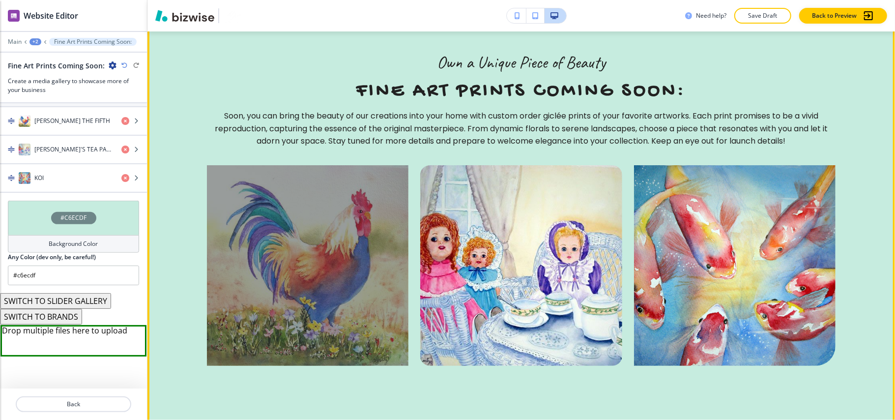
scroll to position [3068, 0]
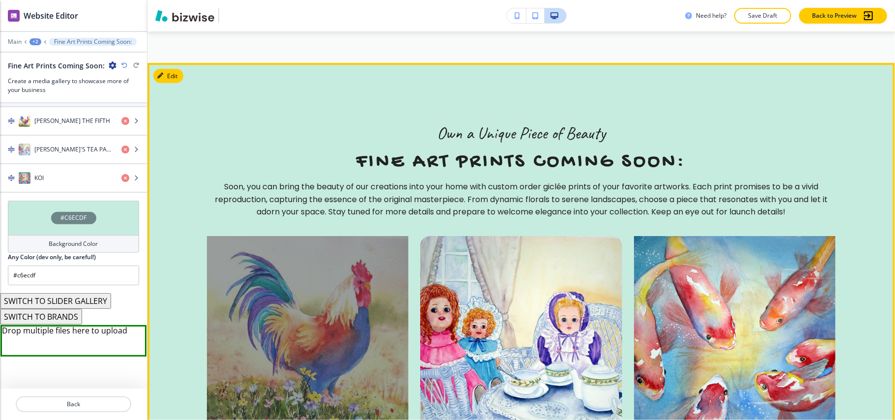
click at [307, 283] on div at bounding box center [308, 336] width 202 height 200
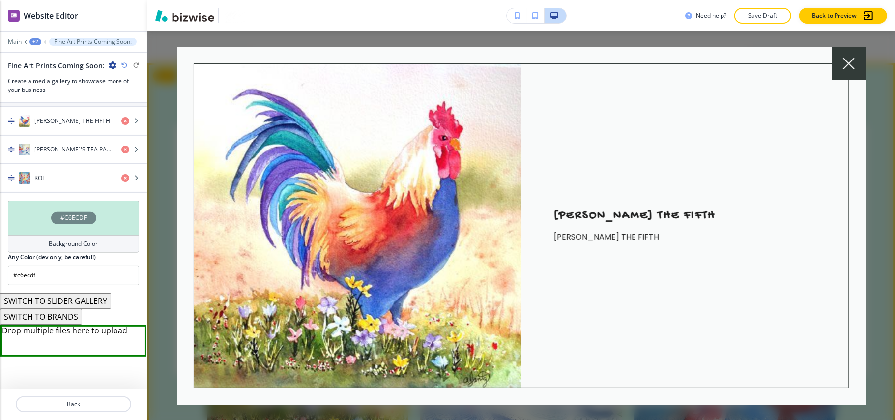
click at [848, 58] on icon at bounding box center [849, 63] width 12 height 12
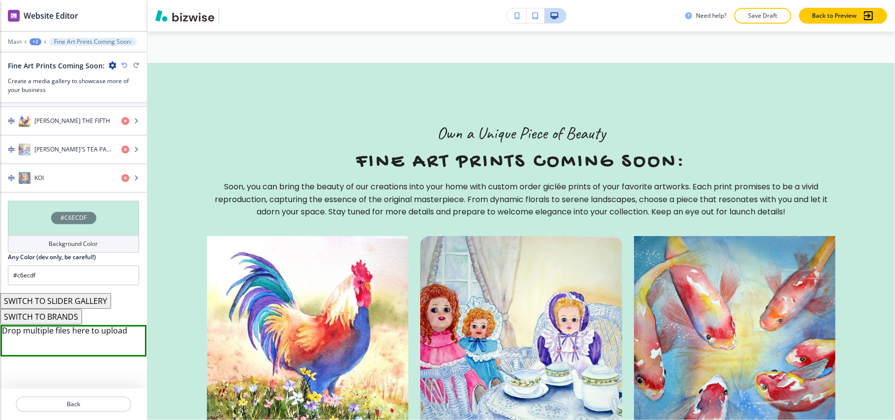
click at [123, 64] on icon "button" at bounding box center [124, 65] width 6 height 6
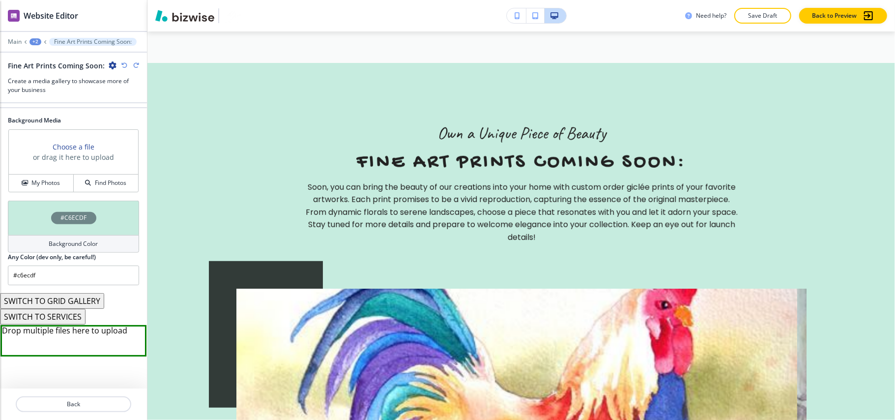
click at [124, 65] on icon "button" at bounding box center [124, 65] width 6 height 6
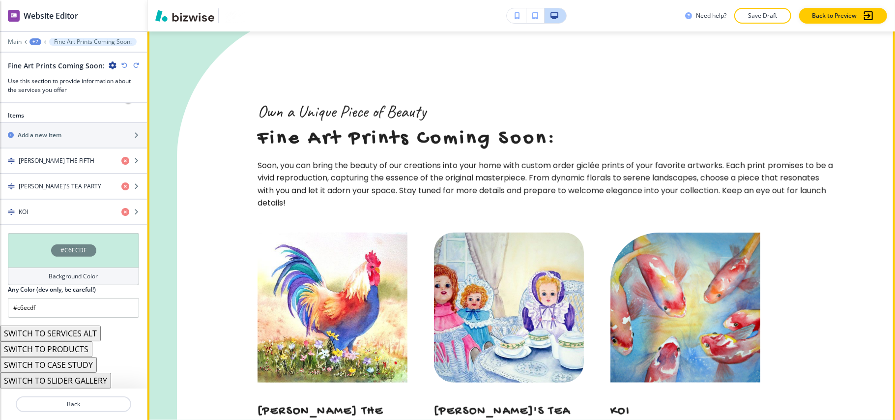
scroll to position [3264, 0]
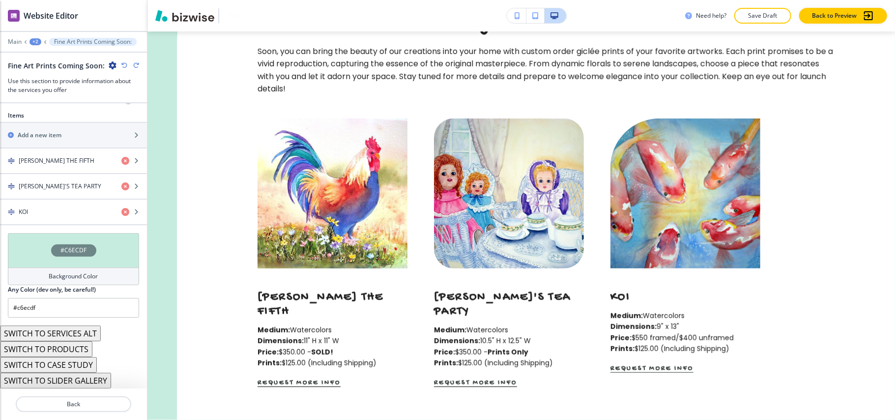
click at [120, 62] on div "Fine Art Prints Coming Soon:" at bounding box center [73, 65] width 131 height 10
click at [122, 63] on icon "button" at bounding box center [124, 65] width 6 height 6
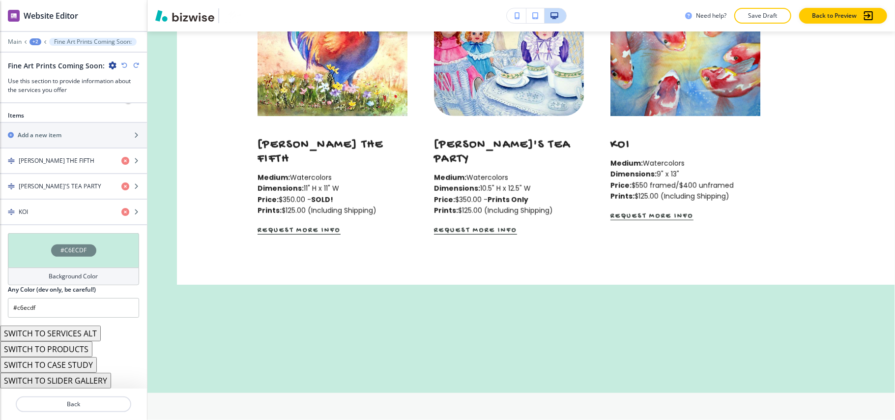
scroll to position [3111, 0]
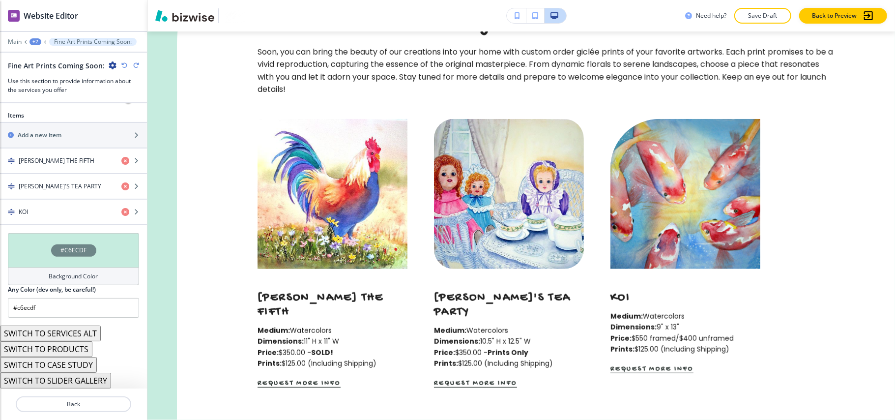
click at [122, 64] on icon "button" at bounding box center [124, 65] width 6 height 6
click at [124, 65] on icon "button" at bounding box center [124, 65] width 6 height 6
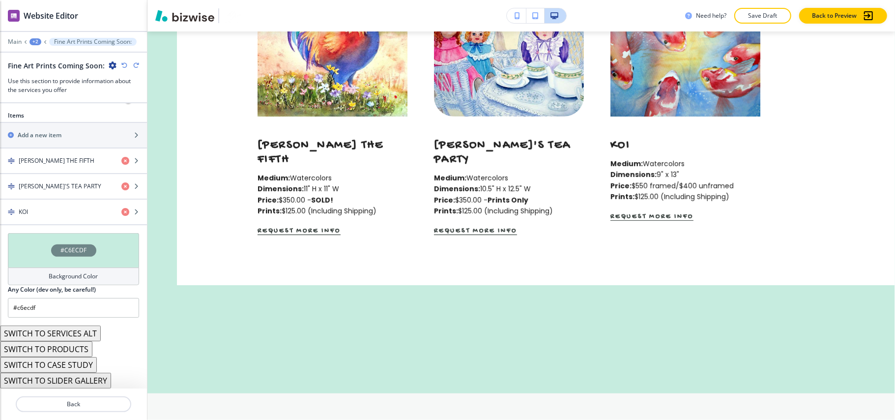
scroll to position [2960, 0]
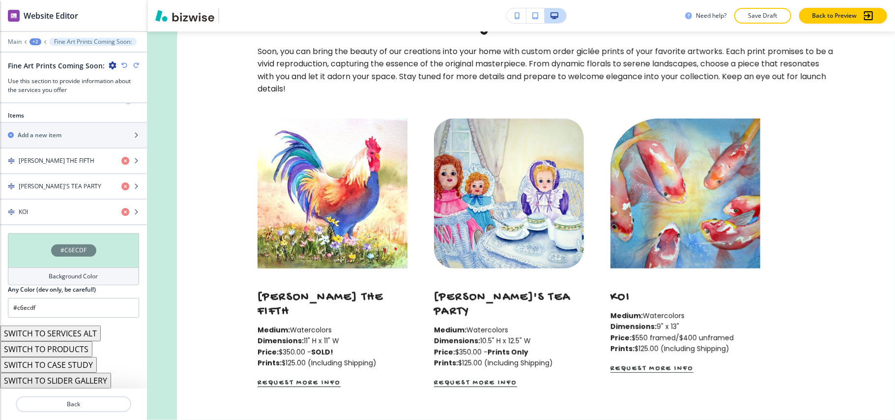
click at [124, 65] on icon "button" at bounding box center [124, 65] width 6 height 6
click at [59, 350] on button "SWITCH TO PRODUCTS" at bounding box center [46, 349] width 92 height 16
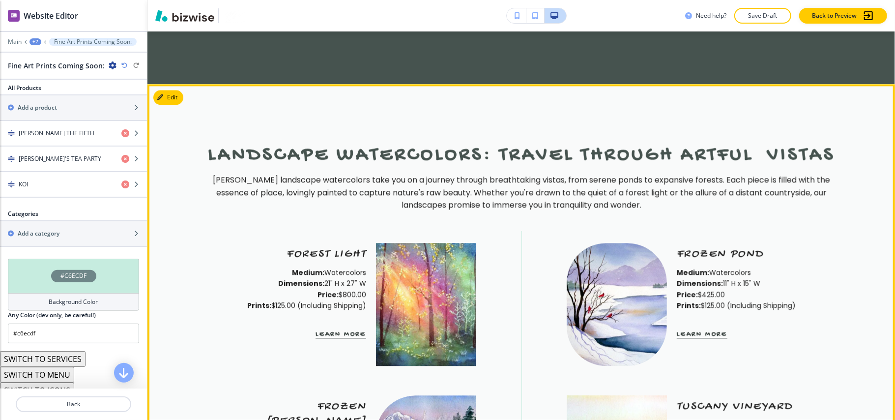
scroll to position [1584, 0]
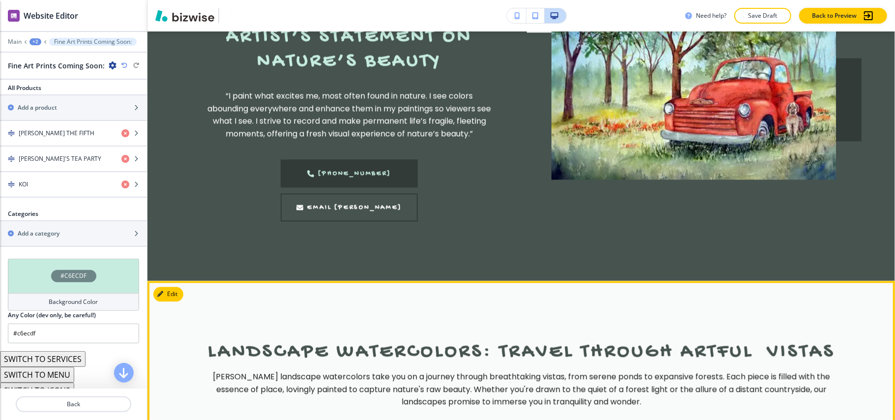
click at [177, 286] on button "Edit" at bounding box center [168, 293] width 30 height 15
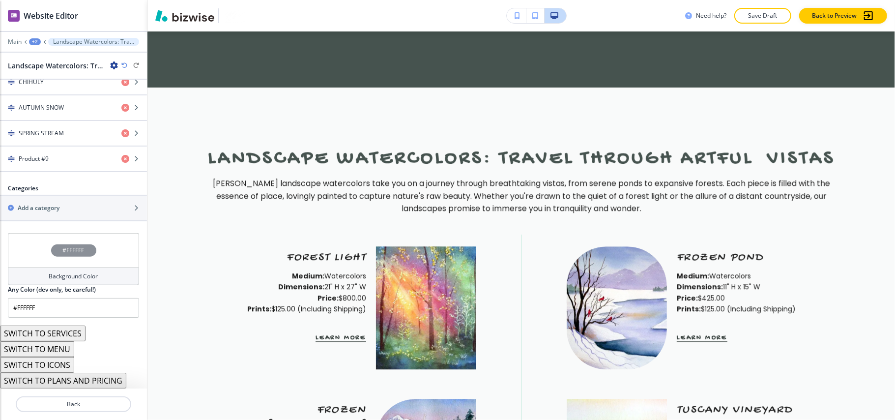
scroll to position [541, 0]
click at [59, 331] on button "SWITCH TO SERVICES" at bounding box center [42, 333] width 85 height 16
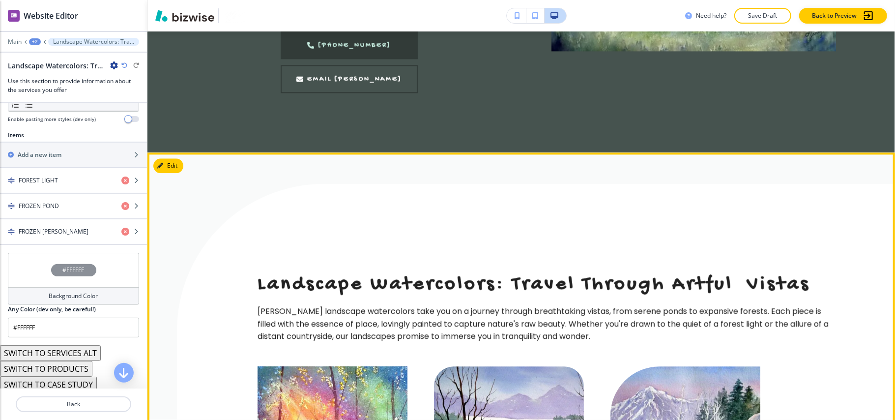
scroll to position [1712, 0]
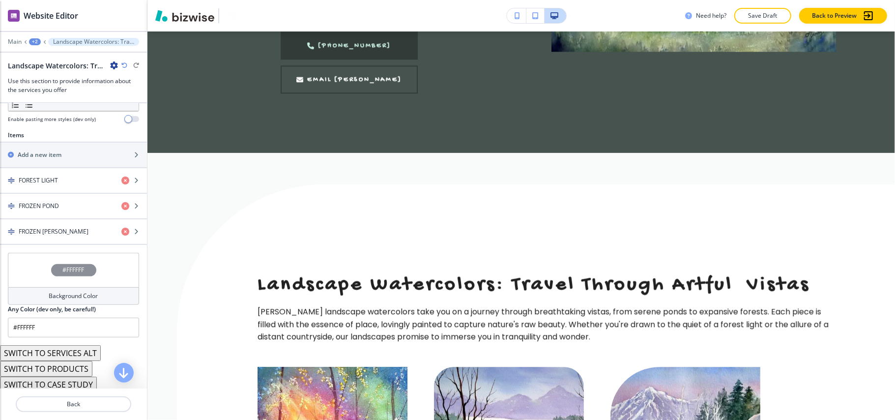
click at [124, 65] on icon "button" at bounding box center [124, 65] width 6 height 6
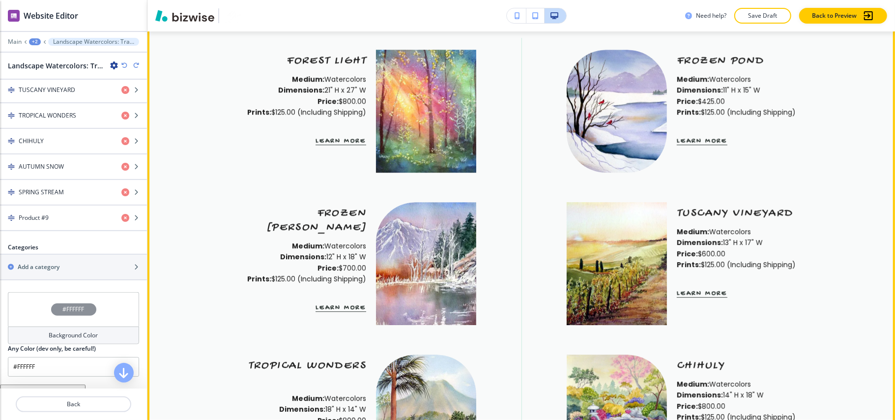
scroll to position [2170, 0]
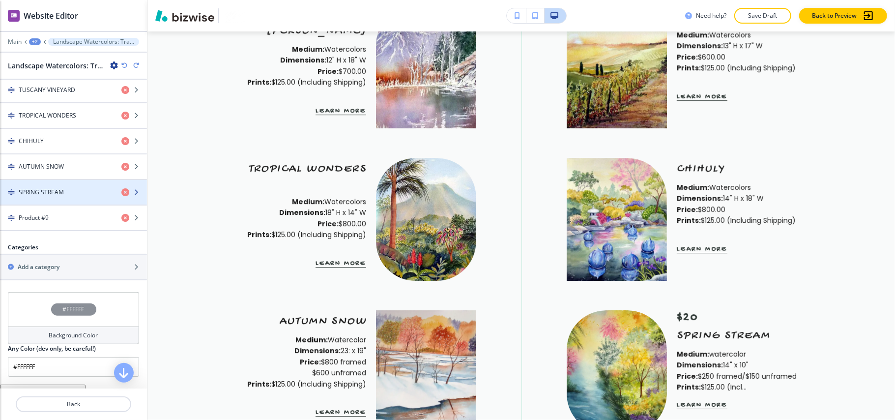
click at [57, 197] on h4 "SPRING STREAM" at bounding box center [41, 192] width 45 height 9
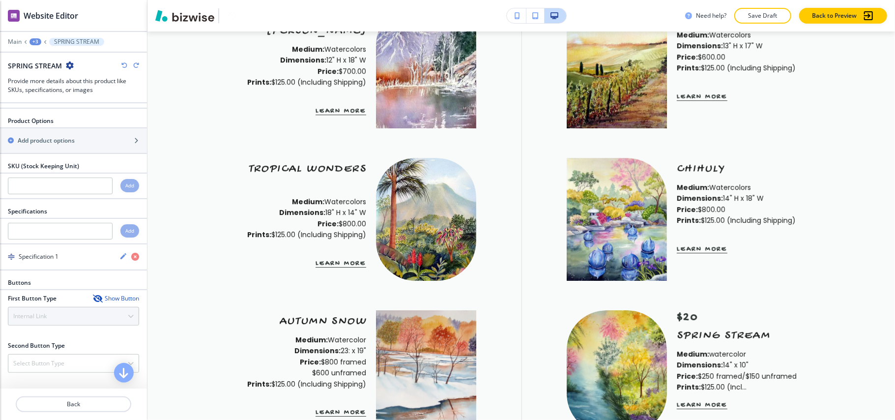
scroll to position [253, 0]
click at [131, 255] on icon "button" at bounding box center [135, 257] width 8 height 8
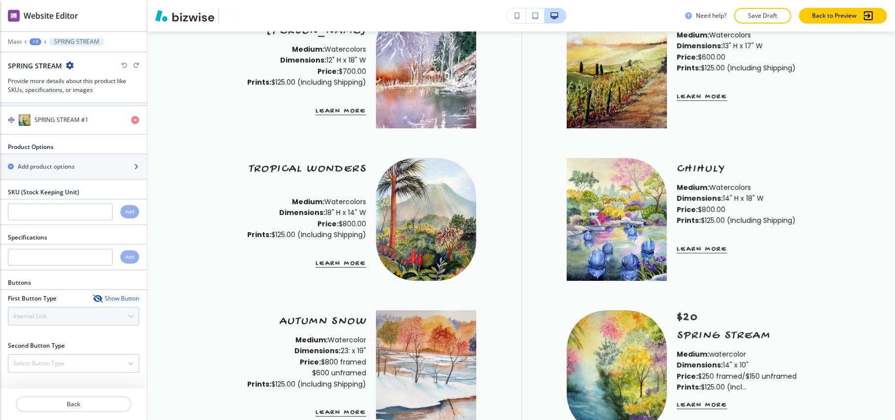
click at [62, 171] on div "button" at bounding box center [73, 175] width 147 height 8
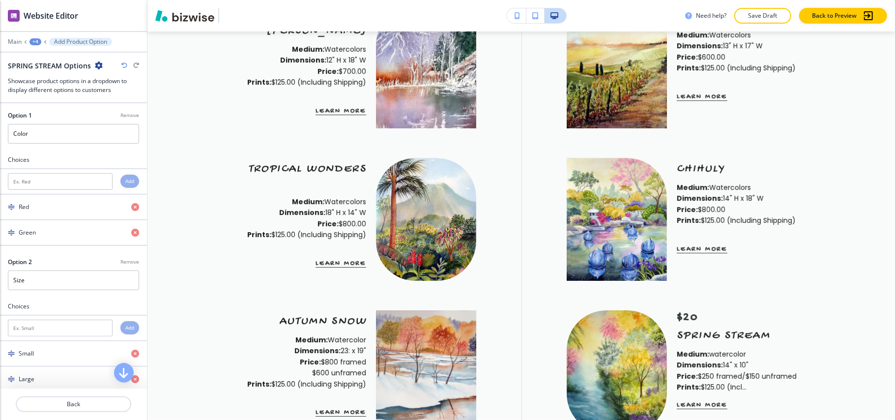
click at [122, 117] on p "Remove" at bounding box center [129, 115] width 19 height 7
type input "Size"
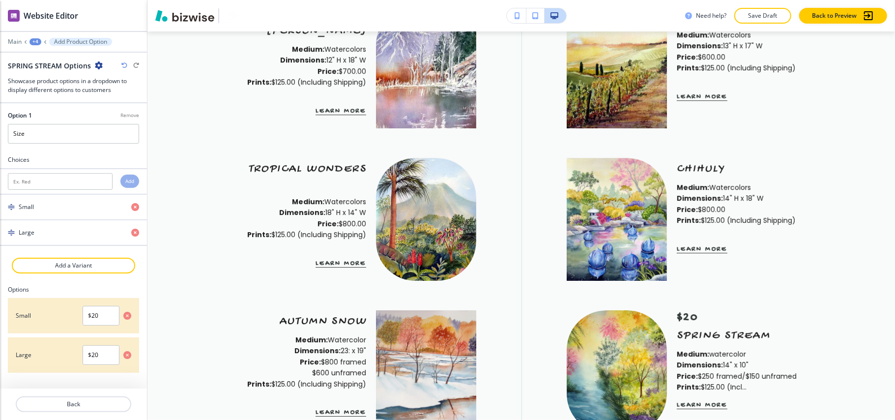
click at [122, 114] on p "Remove" at bounding box center [129, 115] width 19 height 7
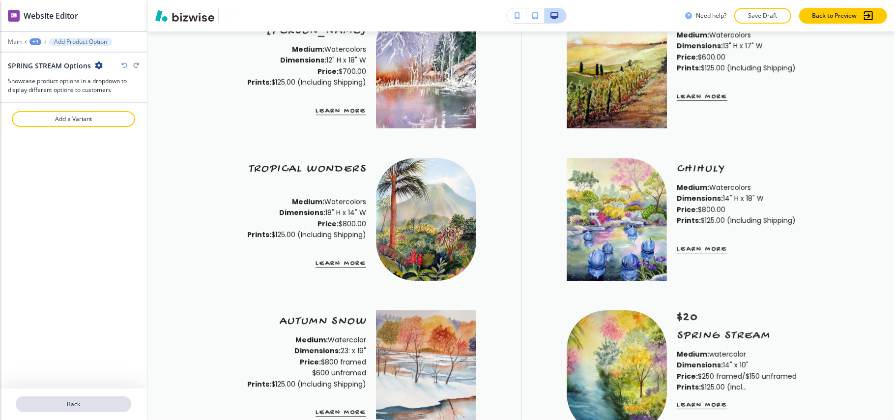
click at [73, 403] on p "Back" at bounding box center [73, 403] width 113 height 9
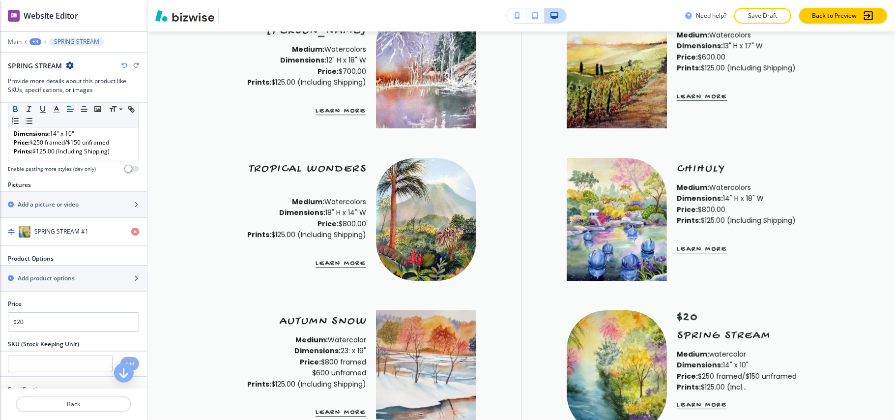
scroll to position [262, 0]
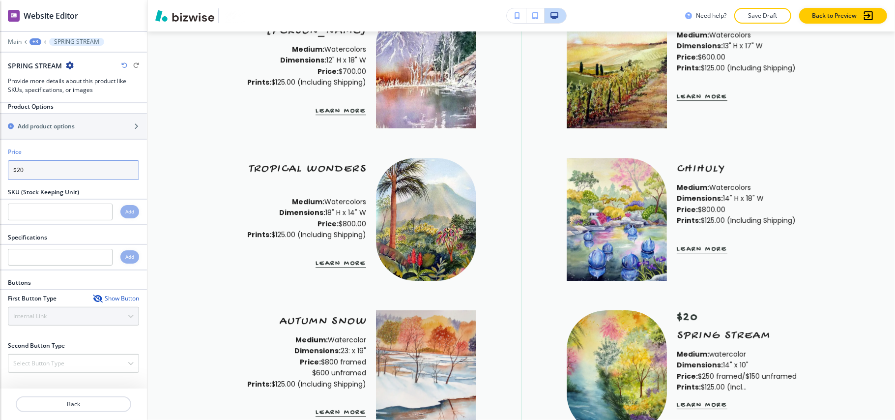
click at [0, 171] on div "Price $20" at bounding box center [73, 167] width 147 height 40
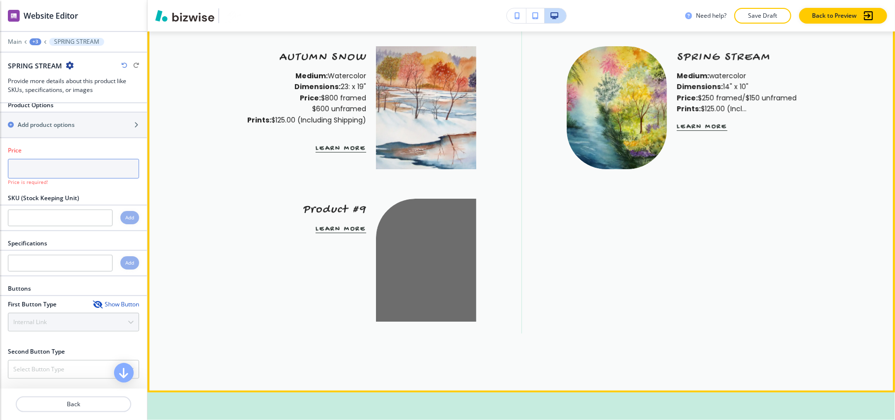
scroll to position [2498, 0]
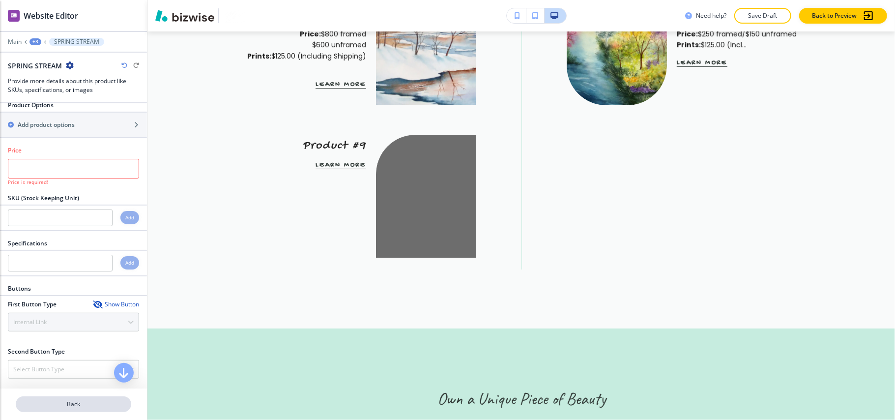
click at [85, 403] on p "Back" at bounding box center [73, 403] width 113 height 9
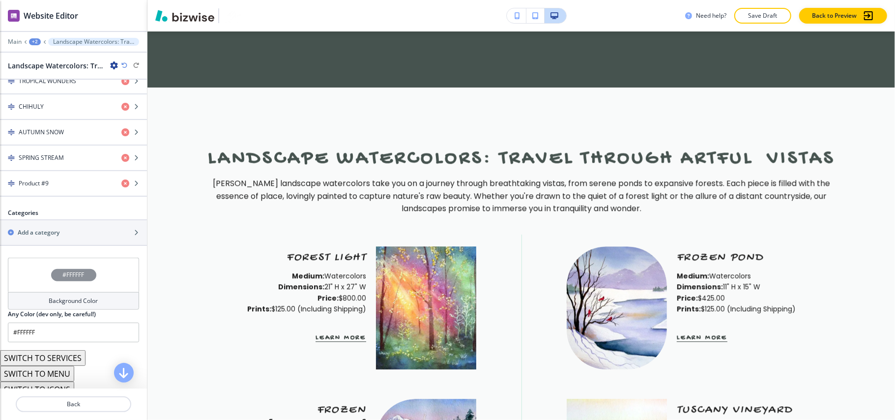
scroll to position [524, 0]
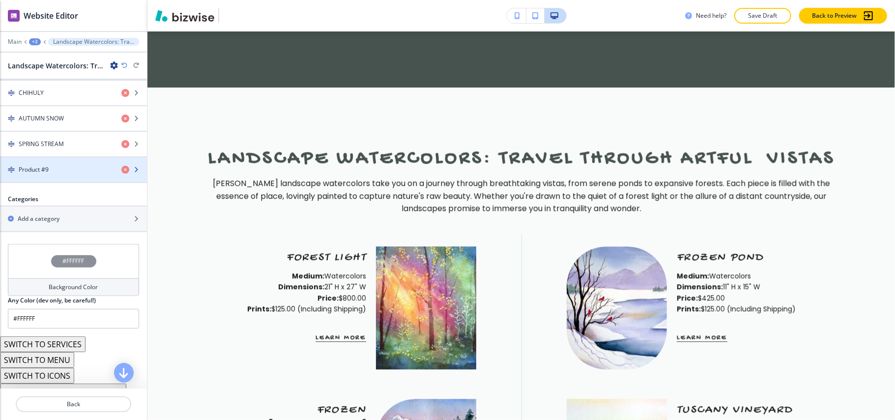
click at [42, 171] on h4 "Product #9" at bounding box center [34, 169] width 30 height 9
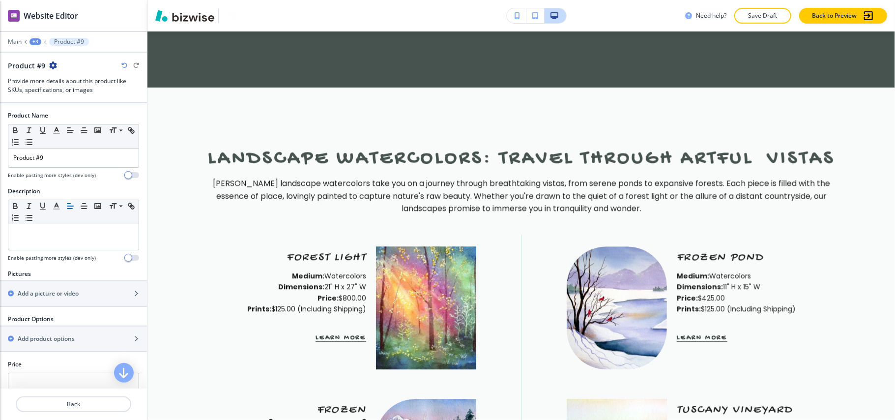
click at [51, 69] on icon "button" at bounding box center [53, 65] width 8 height 8
click at [68, 100] on p "Duplicate Product #9" at bounding box center [79, 100] width 50 height 9
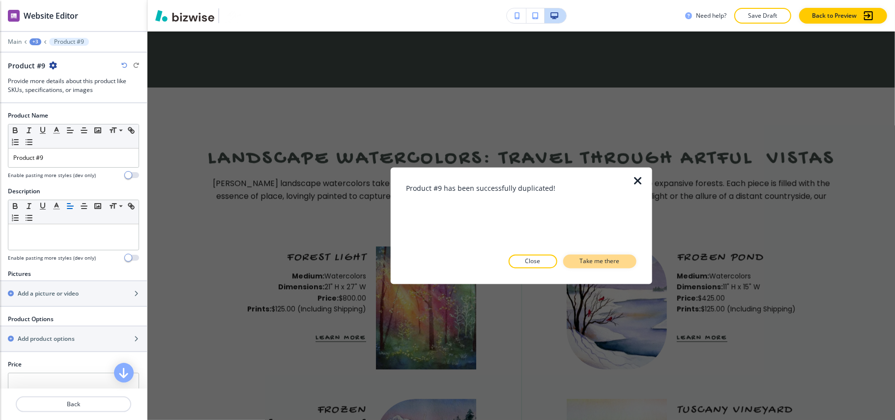
click at [589, 255] on button "Take me there" at bounding box center [599, 261] width 73 height 14
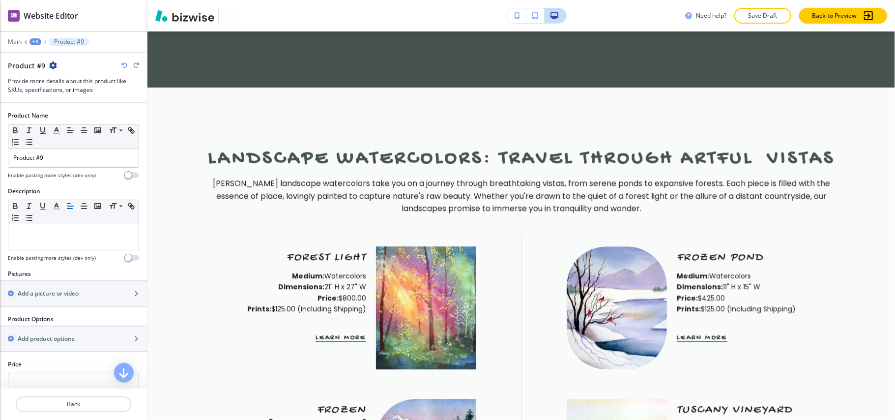
click at [51, 66] on icon "button" at bounding box center [53, 65] width 8 height 8
click at [69, 103] on p "Duplicate Product #9" at bounding box center [79, 100] width 50 height 9
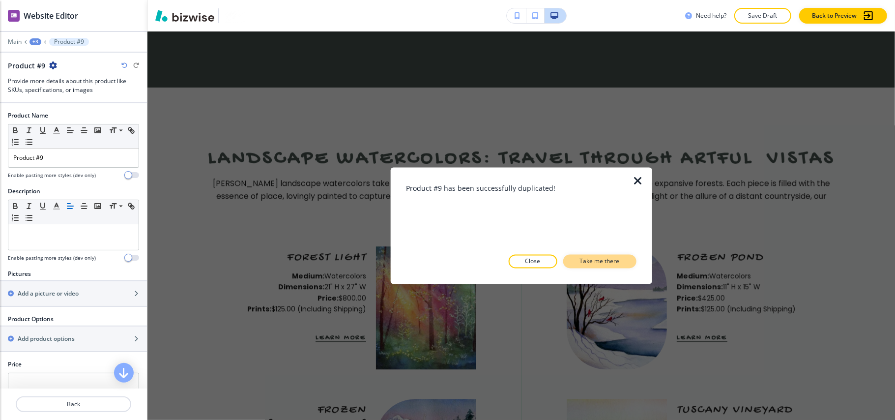
click at [602, 260] on p "Take me there" at bounding box center [600, 261] width 40 height 9
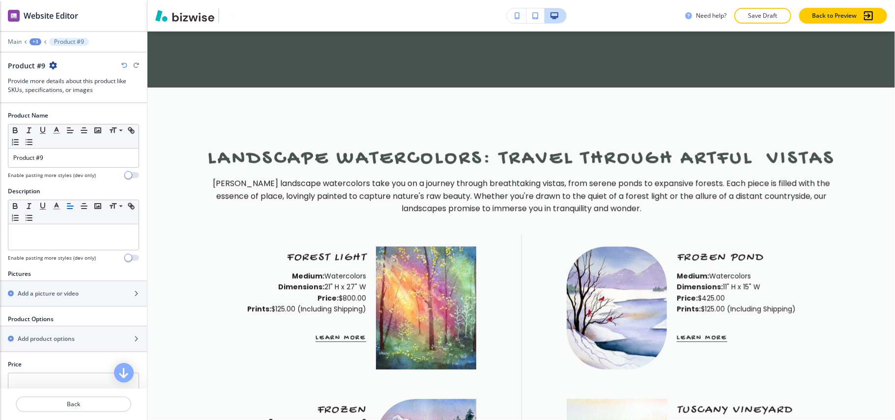
click at [50, 63] on icon "button" at bounding box center [53, 65] width 8 height 8
click at [95, 100] on p "Duplicate Product #9" at bounding box center [79, 100] width 50 height 9
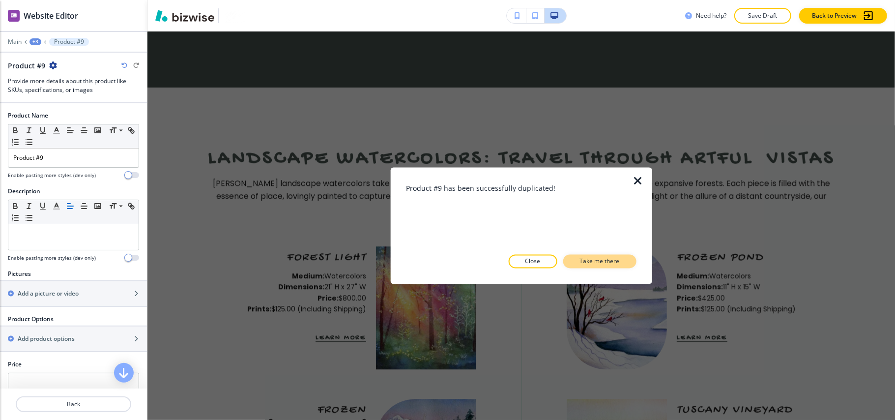
click at [571, 258] on button "Take me there" at bounding box center [599, 261] width 73 height 14
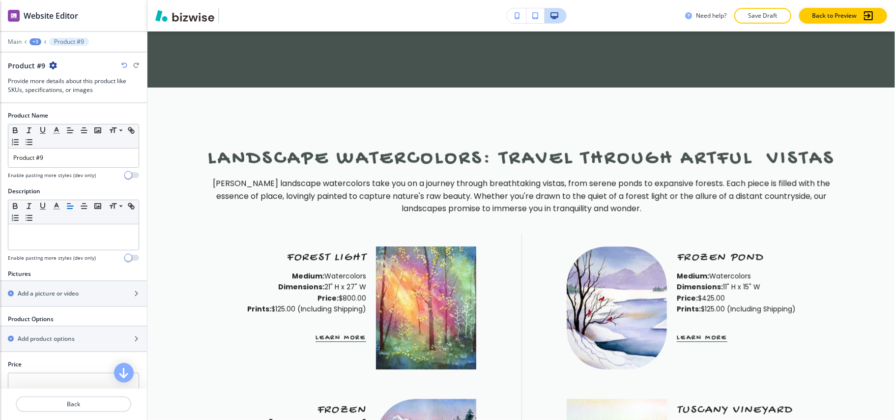
click at [53, 66] on icon "button" at bounding box center [53, 65] width 8 height 8
click at [74, 103] on p "Duplicate Product #9" at bounding box center [79, 100] width 50 height 9
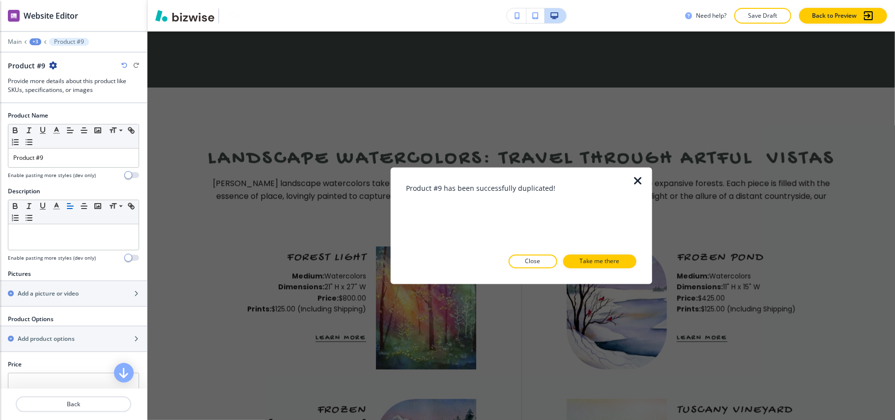
click at [603, 262] on p "Take me there" at bounding box center [600, 261] width 40 height 9
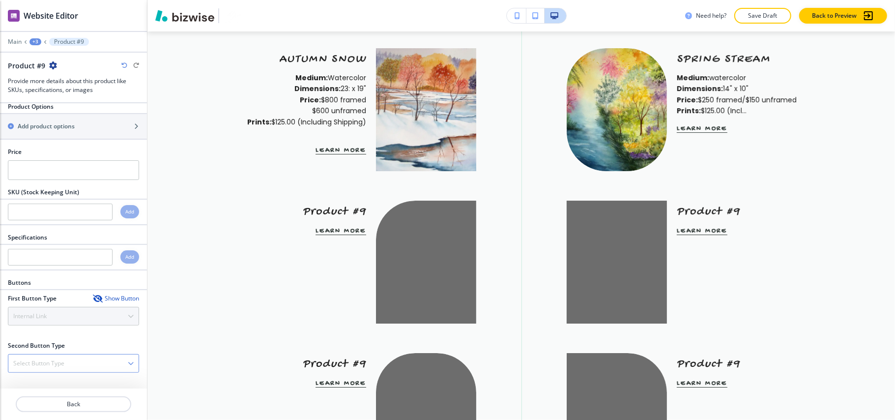
scroll to position [218, 0]
click at [77, 401] on p "Back" at bounding box center [73, 403] width 113 height 9
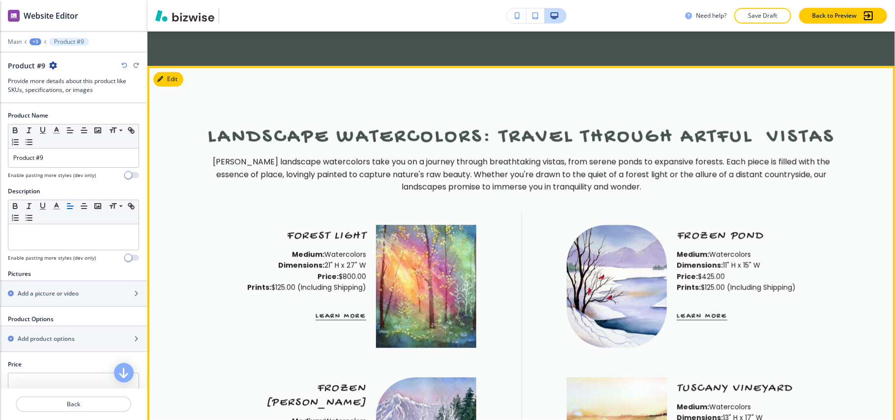
scroll to position [1712, 0]
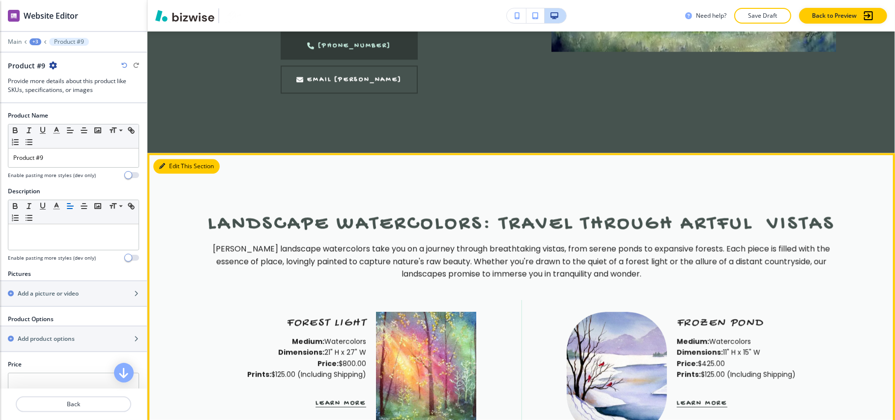
click at [175, 159] on button "Edit This Section" at bounding box center [186, 166] width 66 height 15
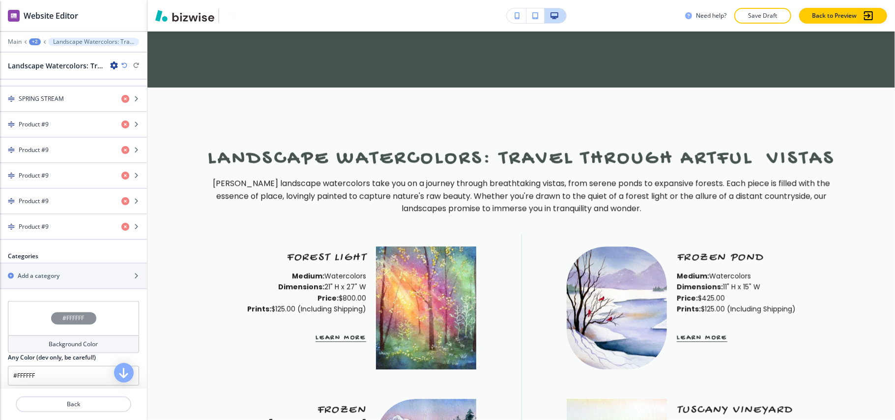
scroll to position [513, 0]
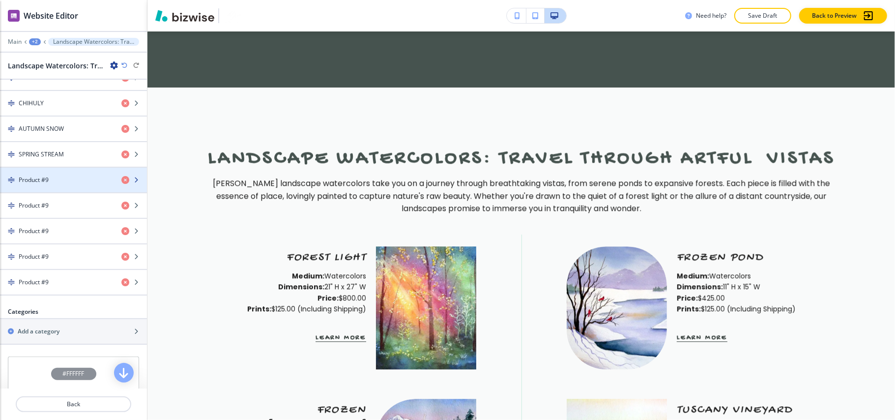
click at [44, 184] on h4 "Product #9" at bounding box center [34, 179] width 30 height 9
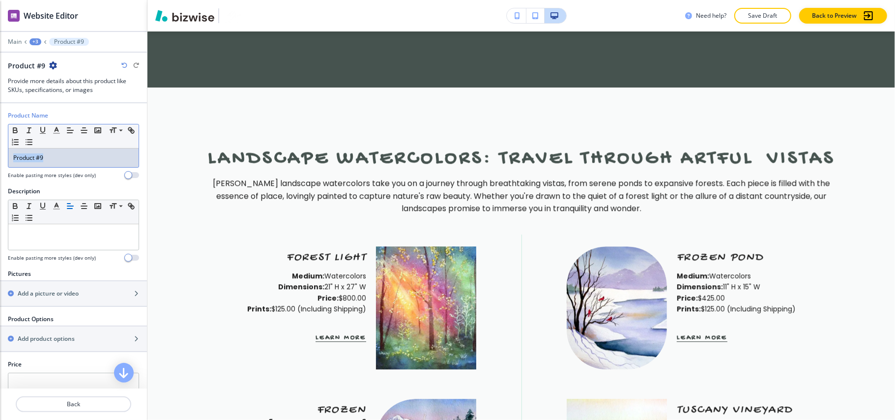
drag, startPoint x: 69, startPoint y: 158, endPoint x: 0, endPoint y: 154, distance: 68.9
click at [0, 154] on div "Product Name Small Normal Large Huge Product #9 Enable pasting more styles (dev…" at bounding box center [73, 149] width 147 height 76
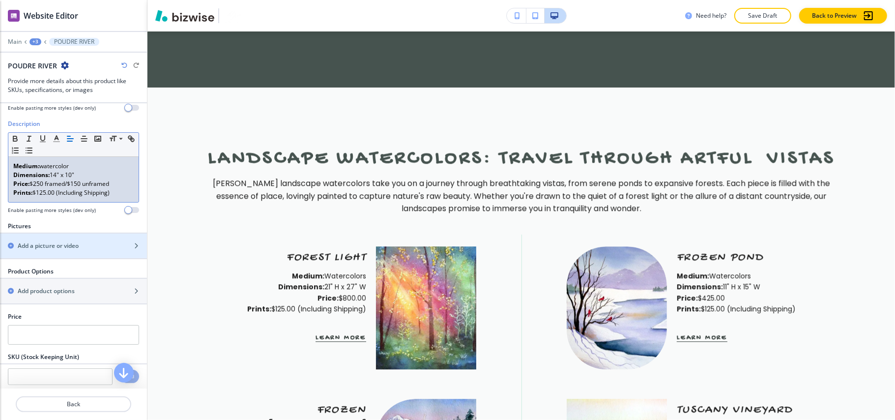
scroll to position [197, 0]
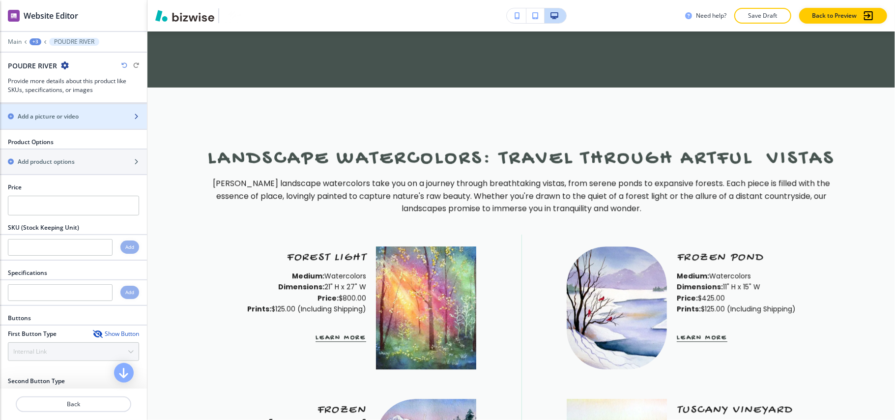
click at [52, 112] on div "button" at bounding box center [73, 108] width 147 height 8
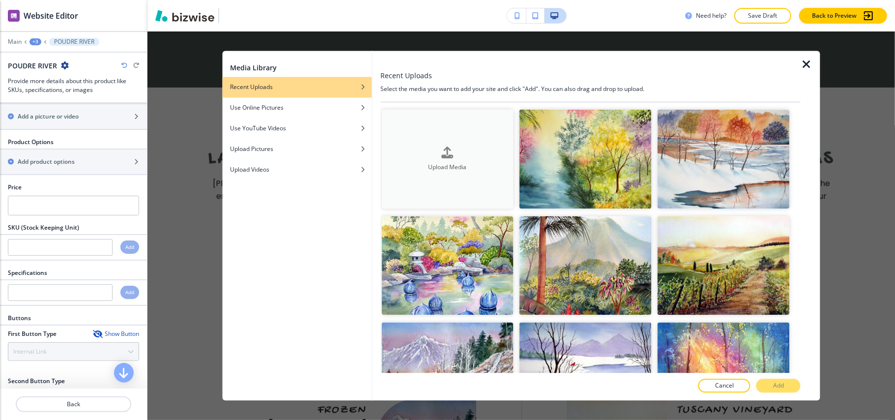
click at [435, 154] on div "Upload Media" at bounding box center [447, 158] width 132 height 25
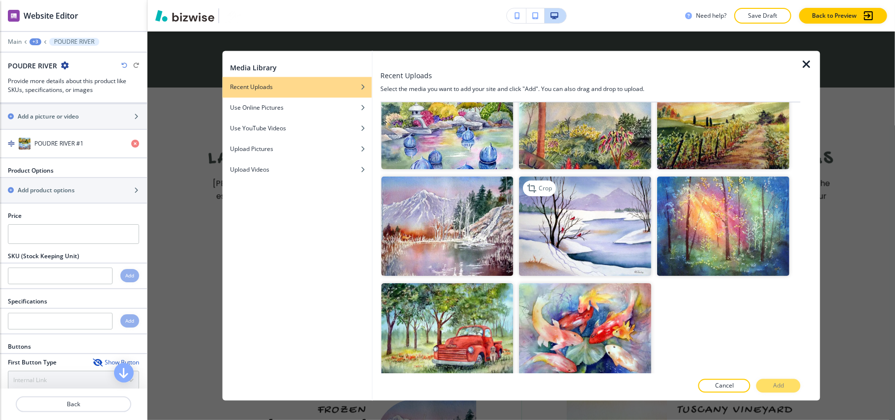
scroll to position [152, 0]
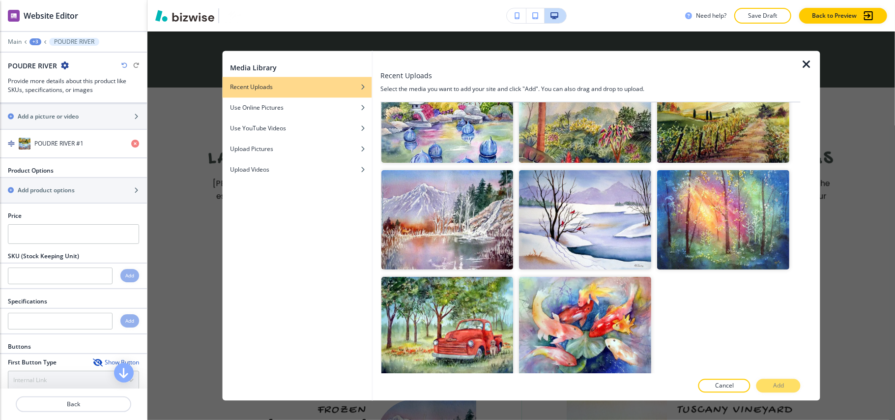
click at [806, 61] on icon "button" at bounding box center [806, 65] width 12 height 12
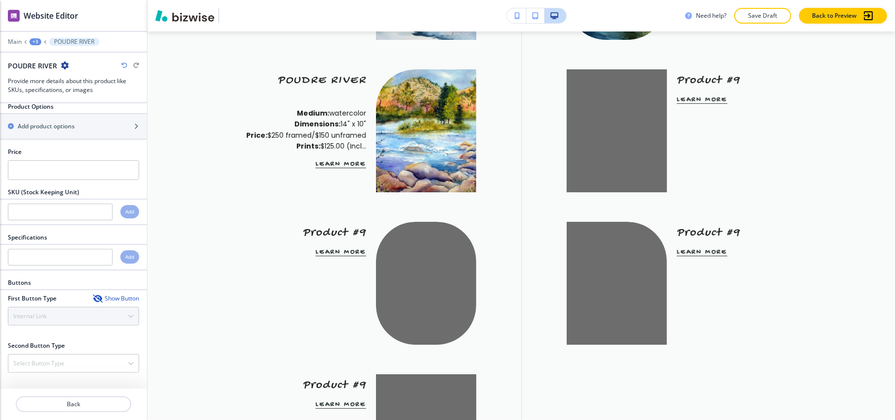
scroll to position [266, 0]
click at [69, 401] on p "Back" at bounding box center [73, 403] width 113 height 9
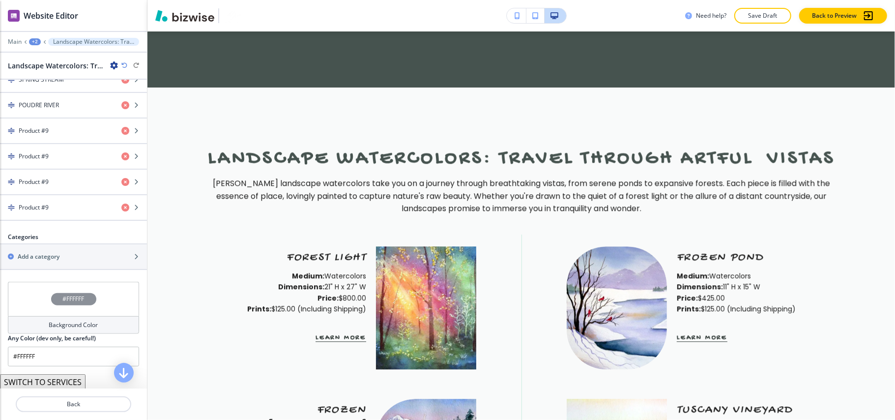
scroll to position [590, 0]
click at [32, 125] on div "button" at bounding box center [73, 121] width 147 height 8
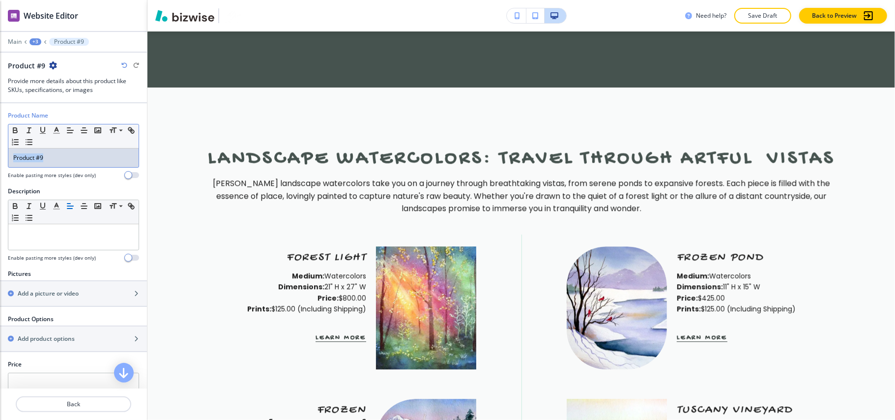
drag, startPoint x: 48, startPoint y: 156, endPoint x: 0, endPoint y: 154, distance: 47.7
click at [0, 154] on div "Product Name Small Normal Large Huge Product #9 Enable pasting more styles (dev…" at bounding box center [73, 149] width 147 height 76
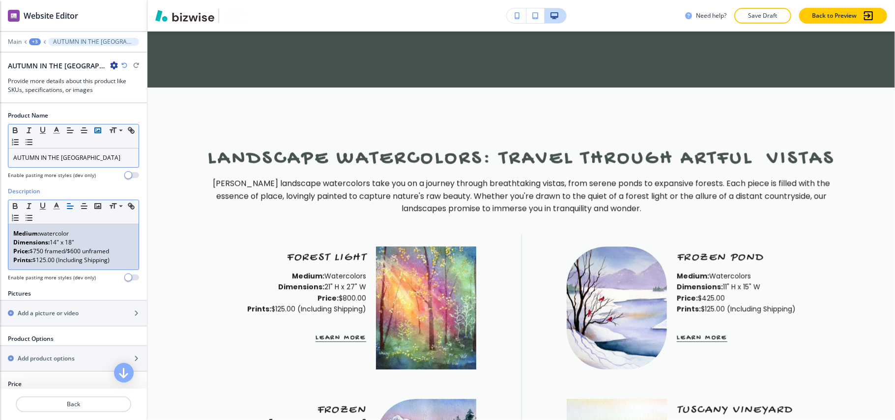
scroll to position [0, 0]
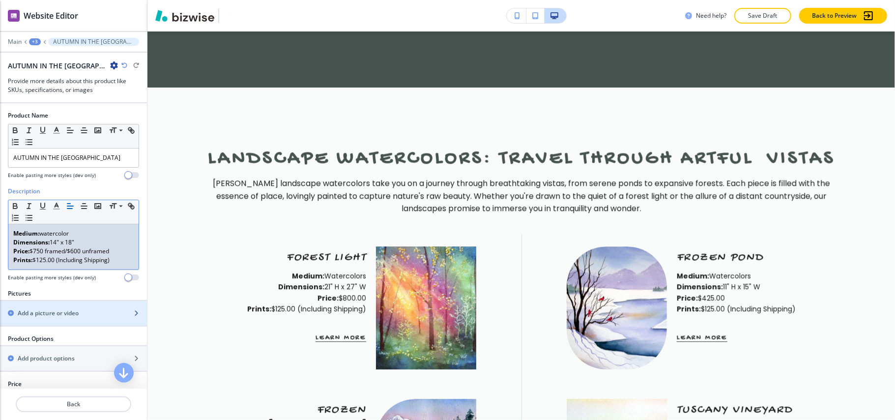
click at [47, 314] on h2 "Add a picture or video" at bounding box center [48, 313] width 61 height 9
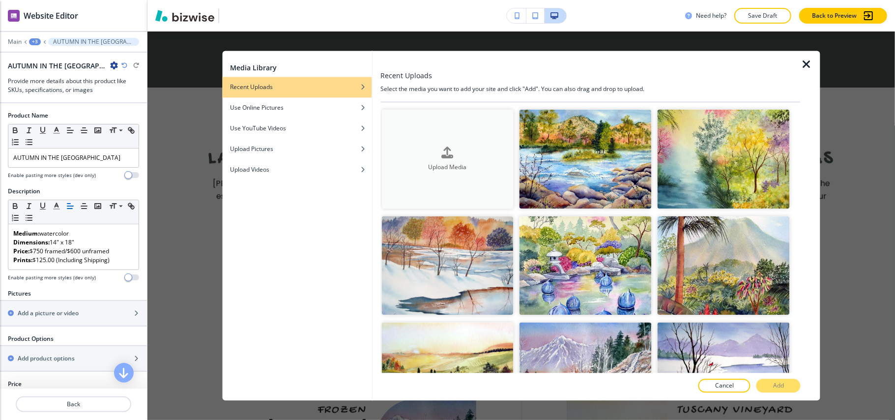
click at [437, 129] on button "Upload Media" at bounding box center [447, 159] width 132 height 99
click at [806, 64] on icon "button" at bounding box center [806, 65] width 12 height 12
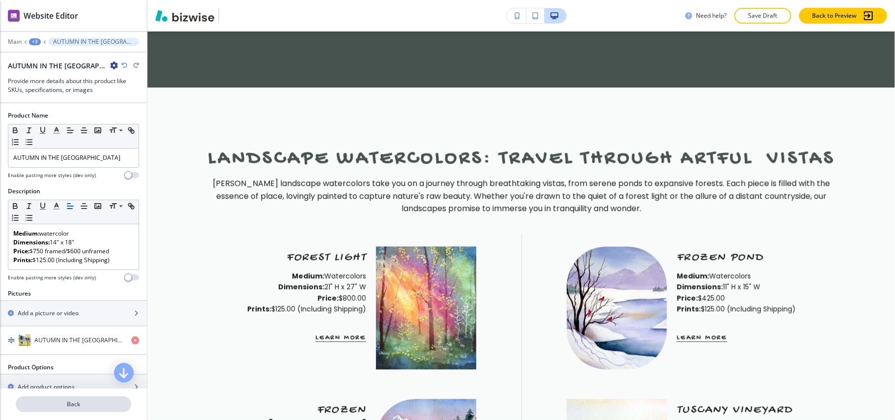
click at [73, 403] on p "Back" at bounding box center [73, 403] width 113 height 9
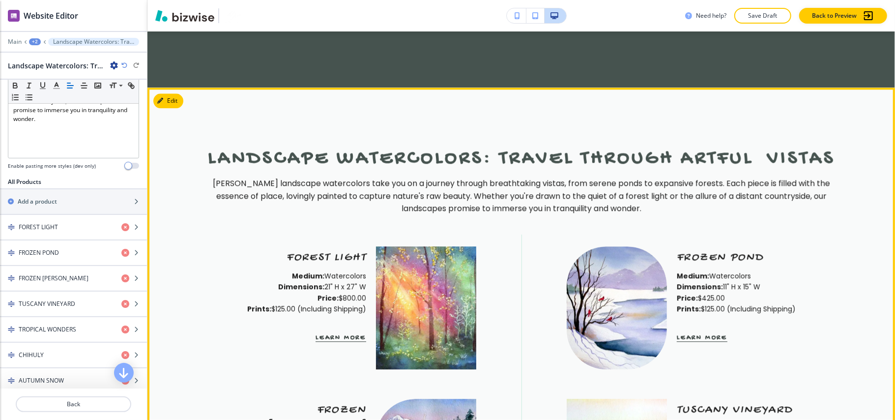
scroll to position [1974, 0]
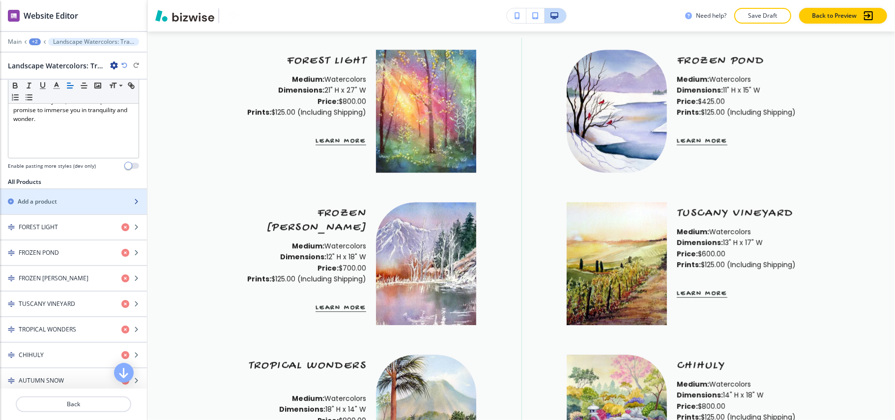
click at [38, 201] on h2 "Add a product" at bounding box center [37, 201] width 39 height 9
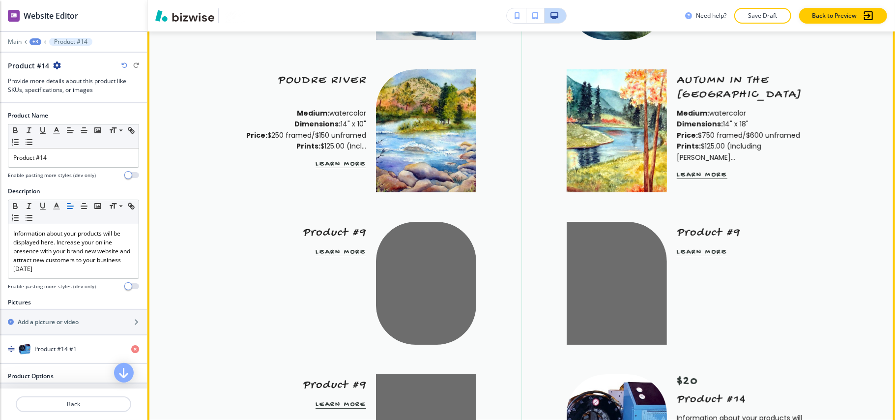
scroll to position [2432, 0]
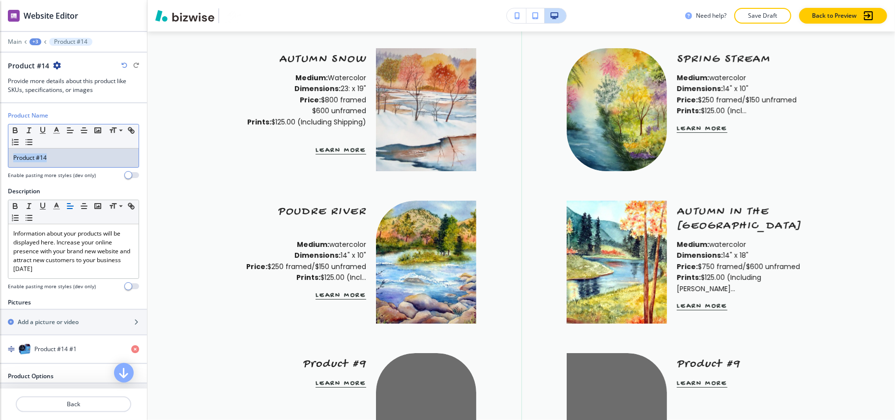
drag, startPoint x: 85, startPoint y: 158, endPoint x: 0, endPoint y: 157, distance: 84.5
click at [0, 157] on div "Product Name Small Normal Large Huge Product #14 Enable pasting more styles (de…" at bounding box center [73, 149] width 147 height 76
drag, startPoint x: 74, startPoint y: 154, endPoint x: 54, endPoint y: 407, distance: 253.8
click at [54, 407] on p "Back" at bounding box center [73, 403] width 113 height 9
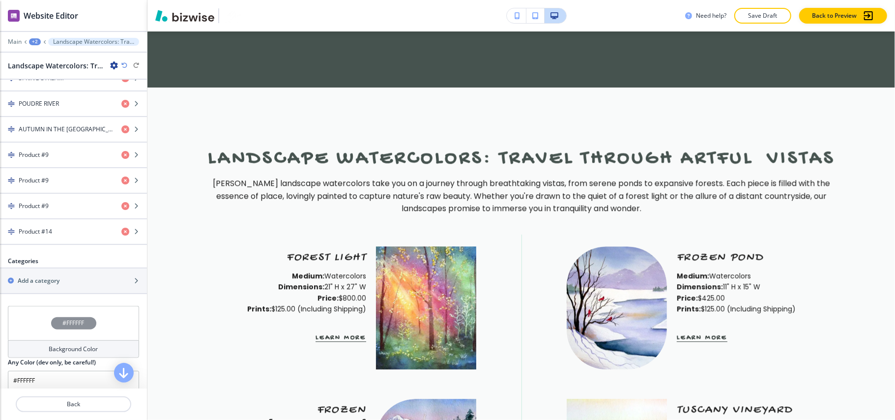
scroll to position [655, 0]
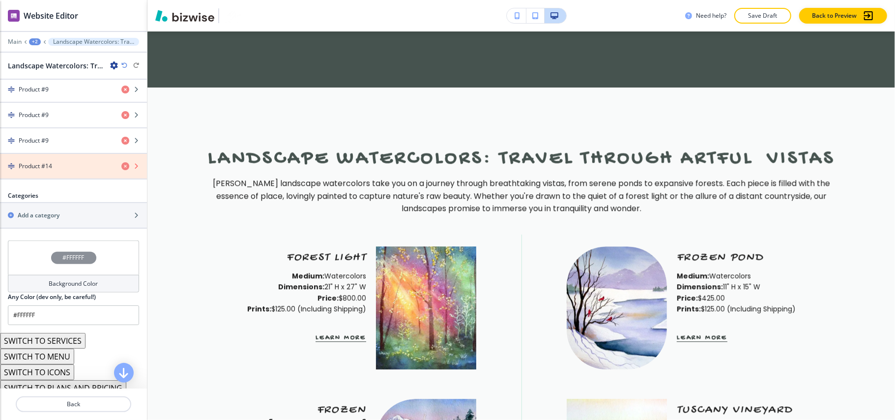
click at [121, 170] on icon "button" at bounding box center [125, 166] width 8 height 8
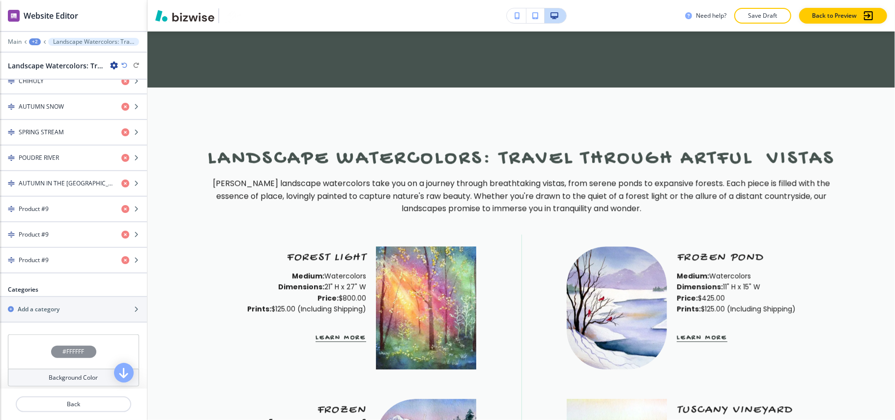
scroll to position [513, 0]
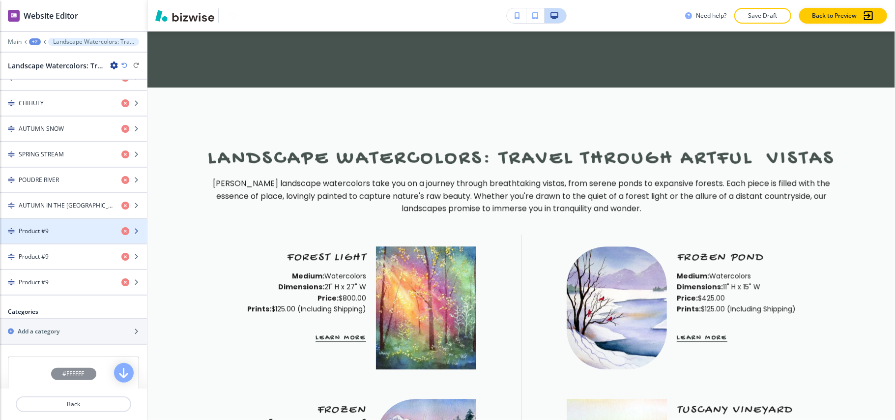
click at [57, 235] on div "Product #9" at bounding box center [56, 230] width 113 height 9
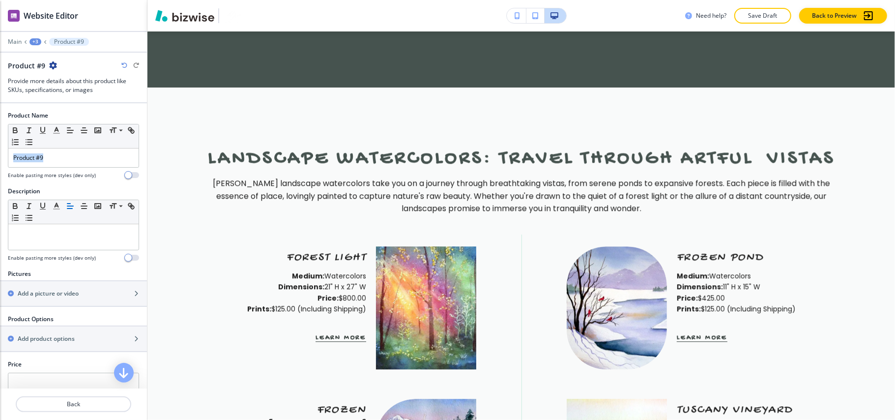
drag, startPoint x: 72, startPoint y: 153, endPoint x: 0, endPoint y: 158, distance: 71.9
click at [0, 158] on div "Product Name Small Normal Large Huge Product #9 Enable pasting more styles (dev…" at bounding box center [73, 149] width 147 height 76
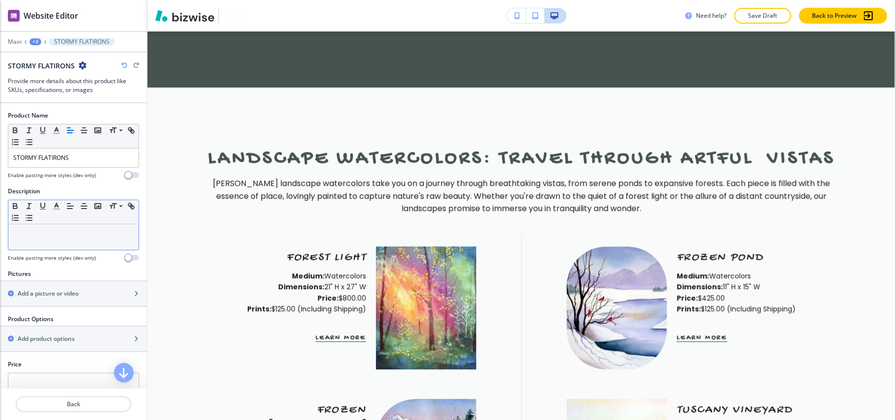
drag, startPoint x: 30, startPoint y: 254, endPoint x: 32, endPoint y: 244, distance: 9.7
drag, startPoint x: 32, startPoint y: 244, endPoint x: 22, endPoint y: 242, distance: 10.6
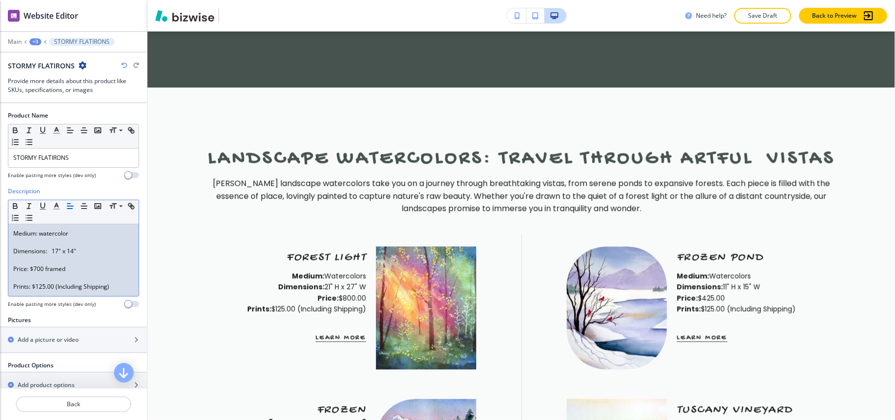
scroll to position [0, 0]
click at [67, 280] on p at bounding box center [73, 277] width 120 height 9
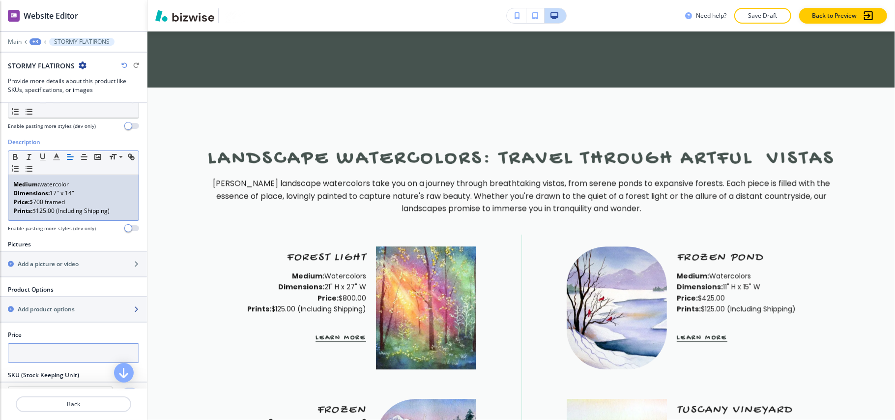
scroll to position [131, 0]
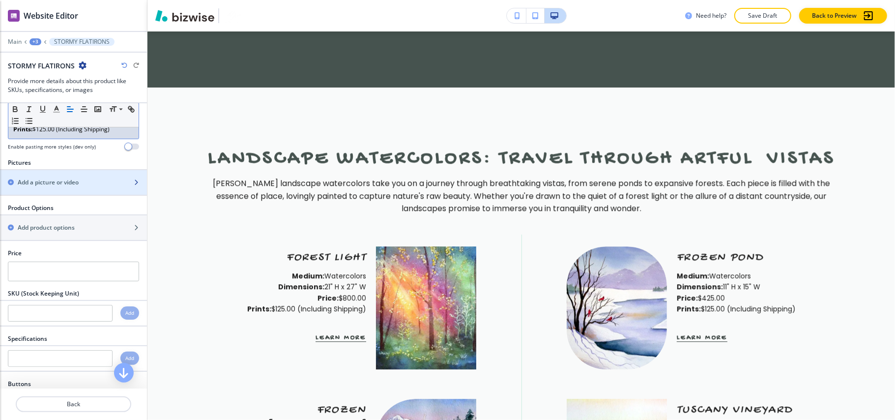
click at [48, 183] on h2 "Add a picture or video" at bounding box center [48, 182] width 61 height 9
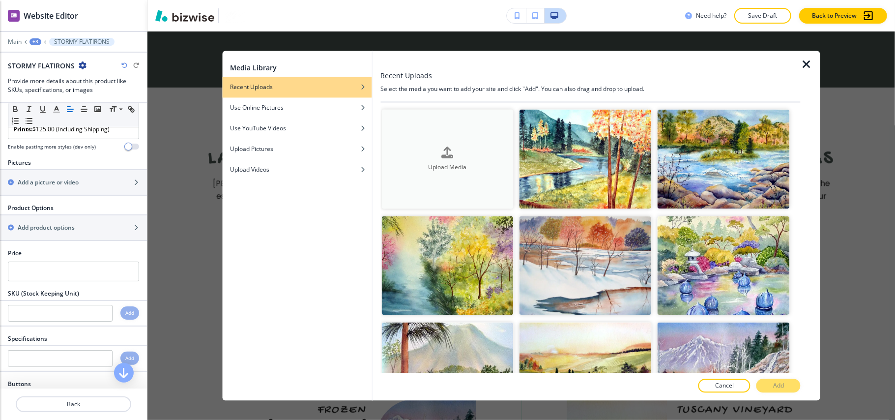
click at [427, 154] on div "Upload Media" at bounding box center [447, 158] width 132 height 25
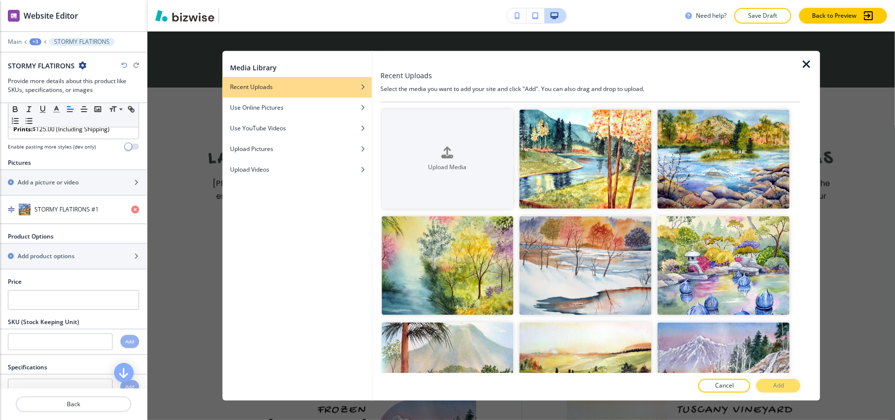
click at [804, 61] on icon "button" at bounding box center [806, 65] width 12 height 12
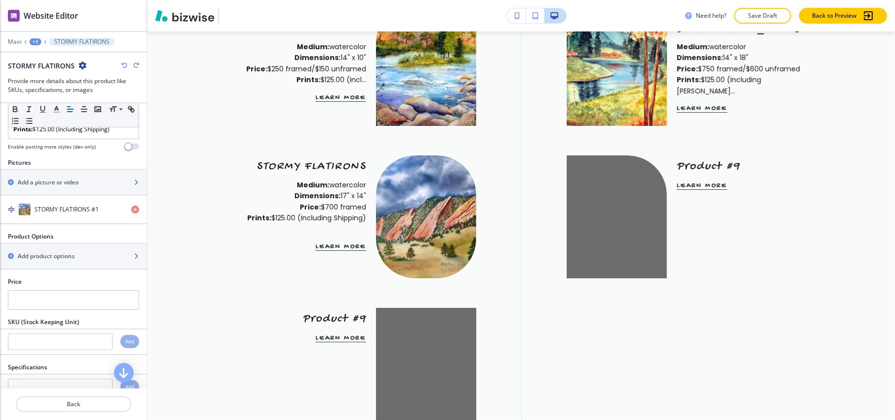
scroll to position [2629, 0]
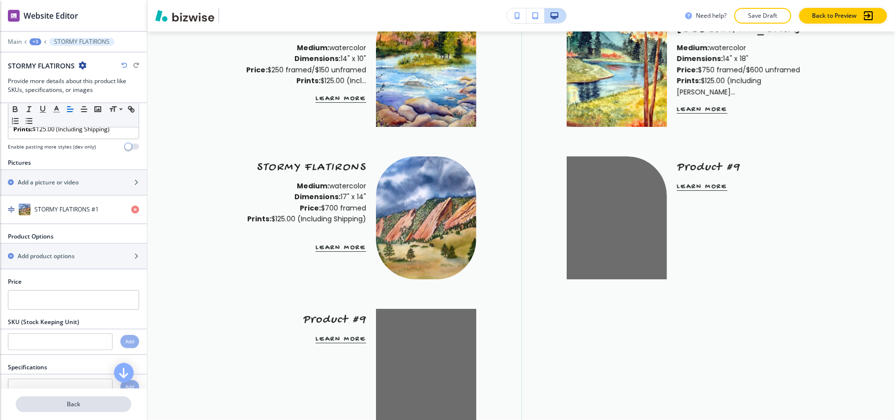
click at [75, 401] on p "Back" at bounding box center [73, 403] width 113 height 9
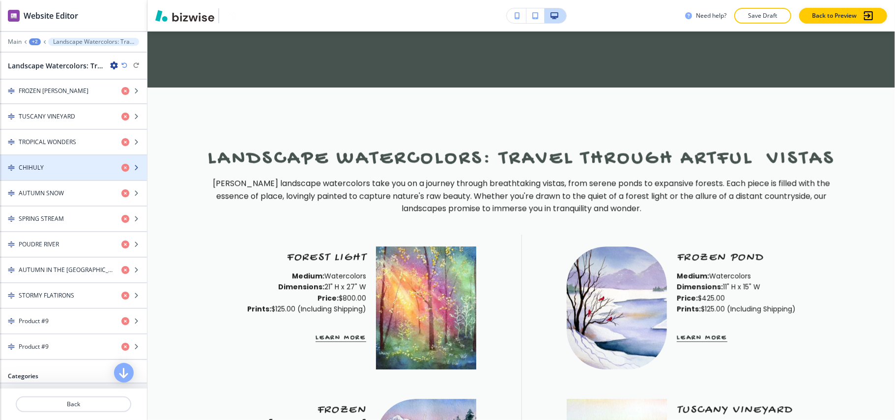
scroll to position [524, 0]
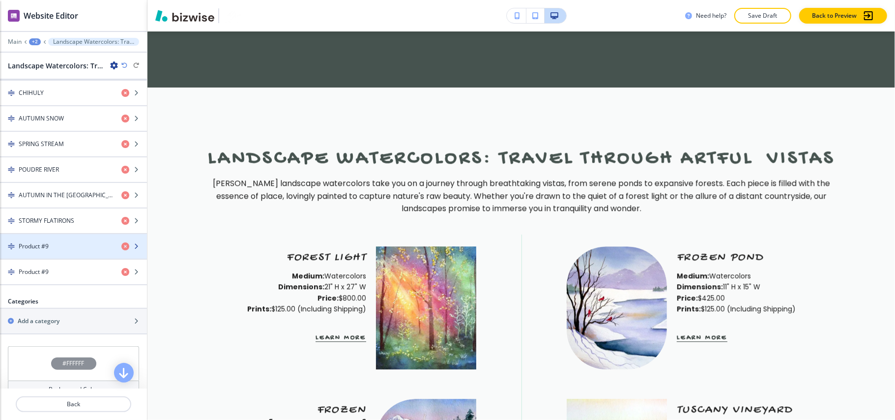
click at [54, 251] on div "Product #9" at bounding box center [56, 246] width 113 height 9
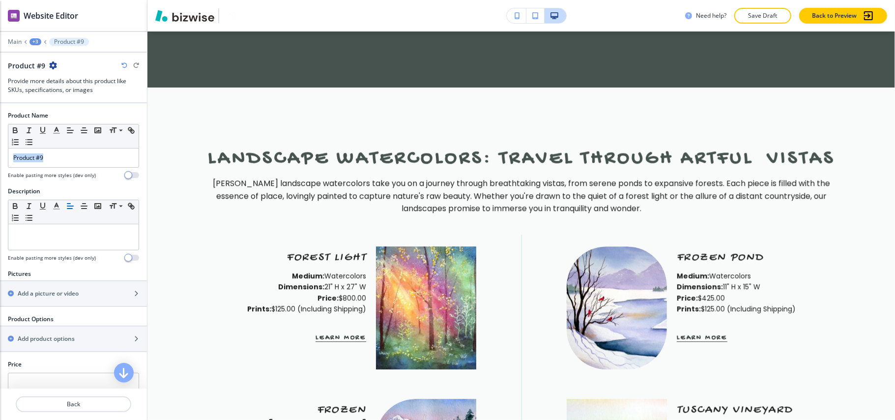
drag, startPoint x: 70, startPoint y: 162, endPoint x: 0, endPoint y: 156, distance: 70.1
click at [0, 156] on div "Product Name Small Normal Large Huge Product #9 Enable pasting more styles (dev…" at bounding box center [73, 149] width 147 height 76
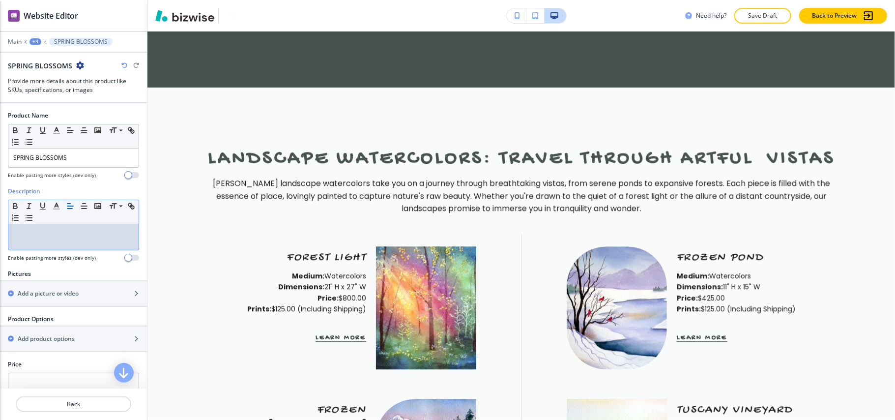
scroll to position [0, 0]
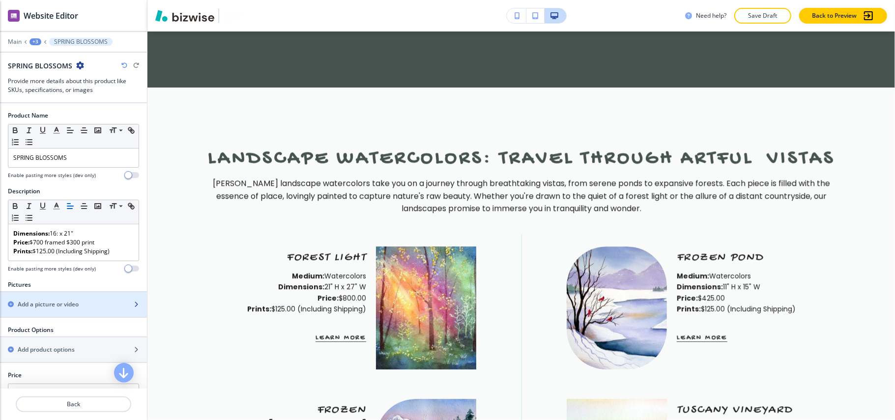
click at [49, 309] on h2 "Add a picture or video" at bounding box center [48, 304] width 61 height 9
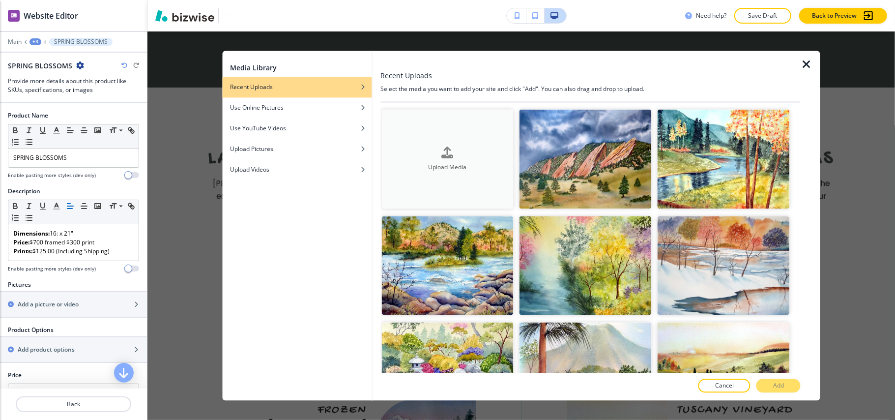
click at [418, 148] on div "Upload Media" at bounding box center [447, 158] width 132 height 25
click at [806, 62] on icon "button" at bounding box center [806, 65] width 12 height 12
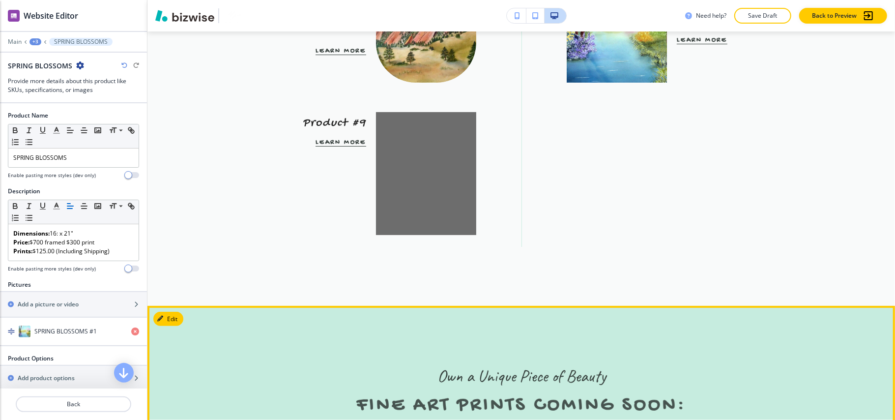
scroll to position [2956, 0]
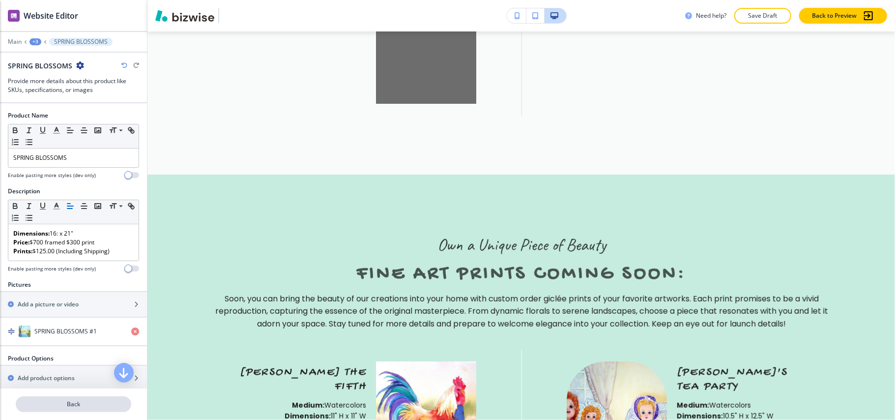
click at [93, 398] on button "Back" at bounding box center [73, 404] width 115 height 16
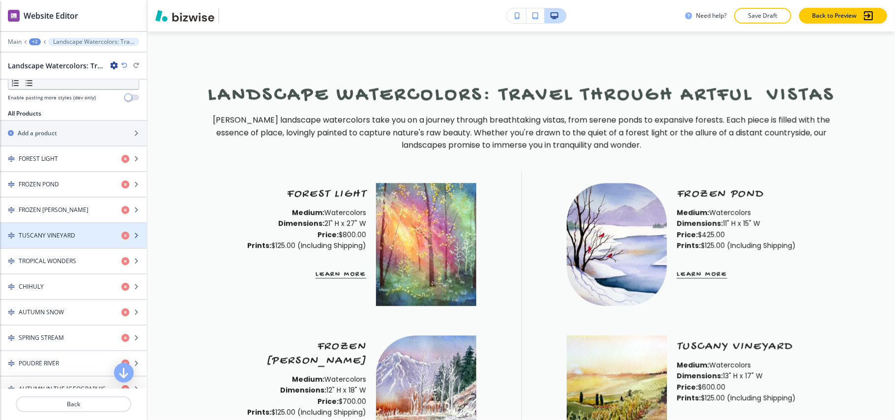
scroll to position [1777, 0]
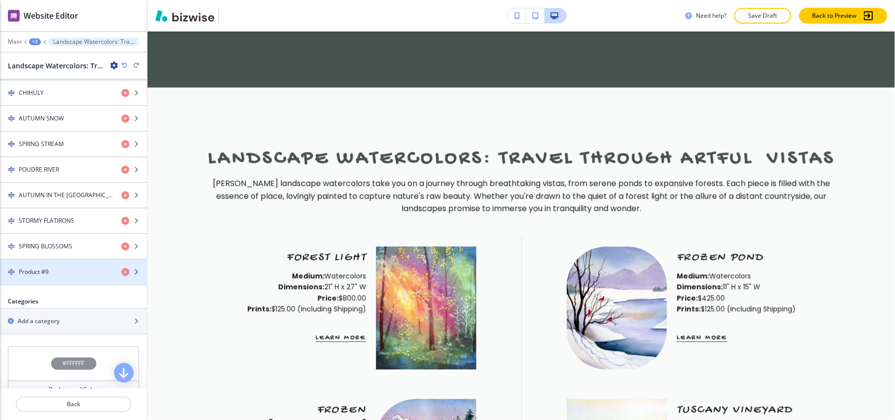
click at [55, 276] on div "Product #9" at bounding box center [56, 271] width 113 height 9
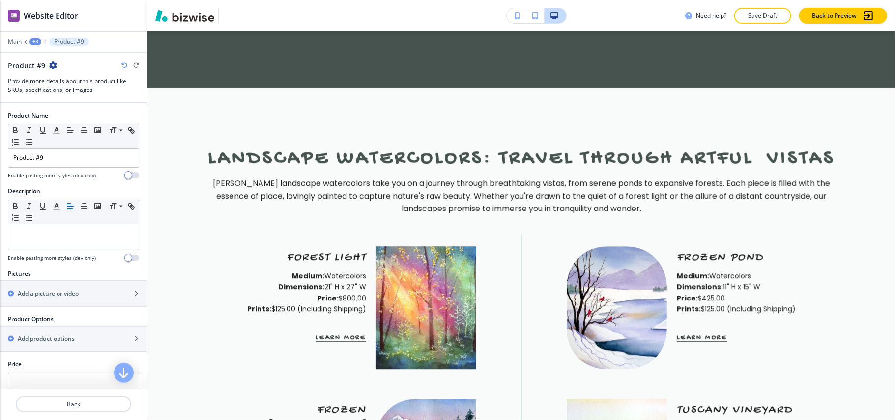
click at [55, 65] on icon "button" at bounding box center [53, 65] width 8 height 8
click at [62, 100] on p "Duplicate Product #9" at bounding box center [79, 100] width 50 height 9
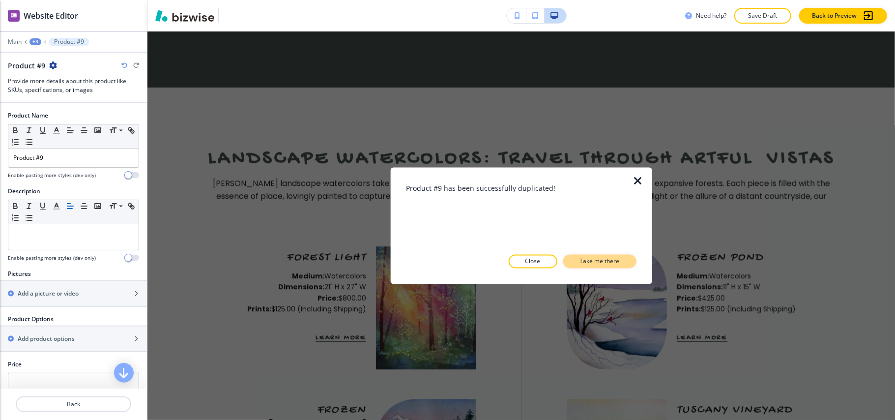
click at [611, 259] on p "Take me there" at bounding box center [600, 261] width 40 height 9
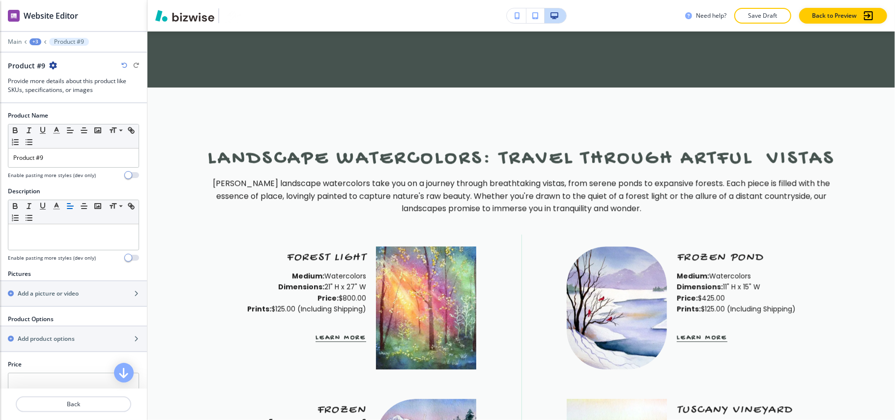
click at [50, 67] on icon "button" at bounding box center [53, 65] width 8 height 8
click at [97, 103] on p "Duplicate Product #9" at bounding box center [79, 100] width 50 height 9
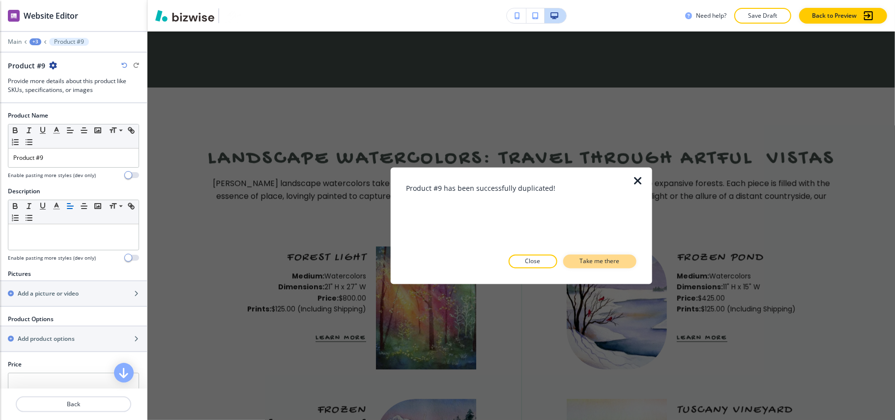
click at [611, 258] on p "Take me there" at bounding box center [600, 261] width 40 height 9
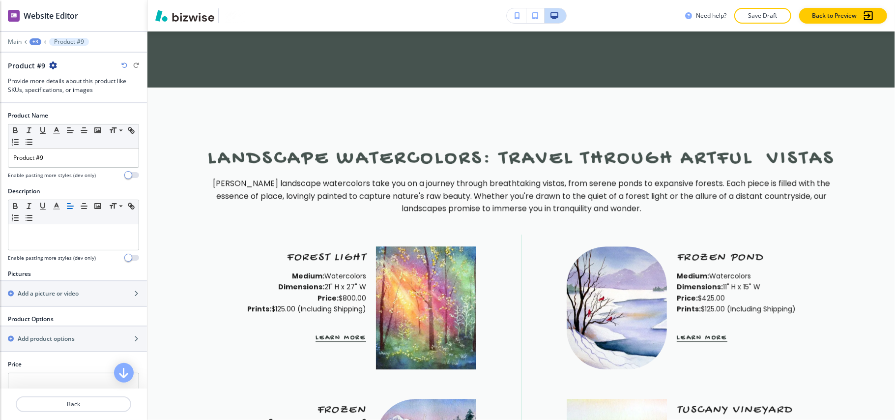
click at [54, 65] on icon "button" at bounding box center [53, 65] width 8 height 8
click at [83, 99] on p "Duplicate Product #9" at bounding box center [79, 100] width 50 height 9
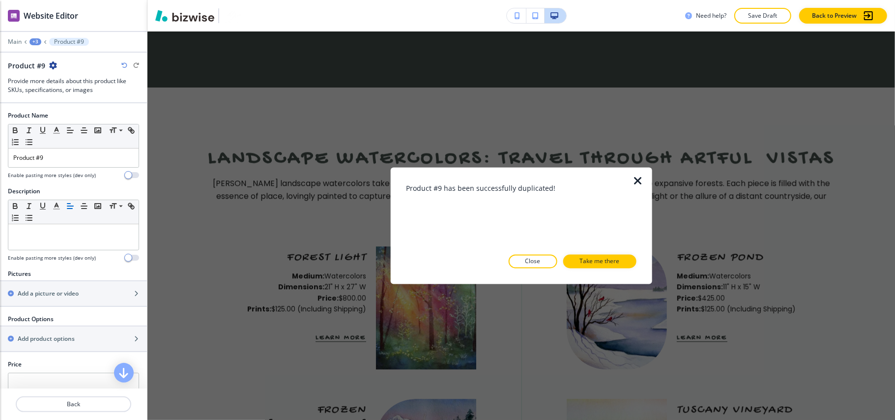
click at [603, 259] on p "Take me there" at bounding box center [600, 261] width 40 height 9
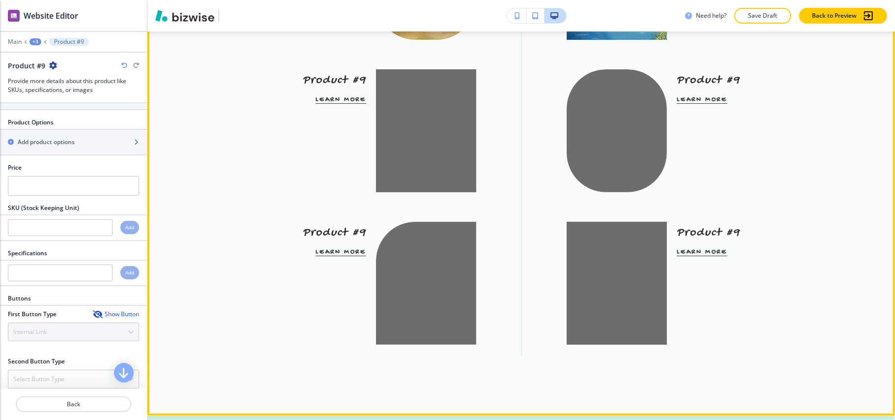
scroll to position [2891, 0]
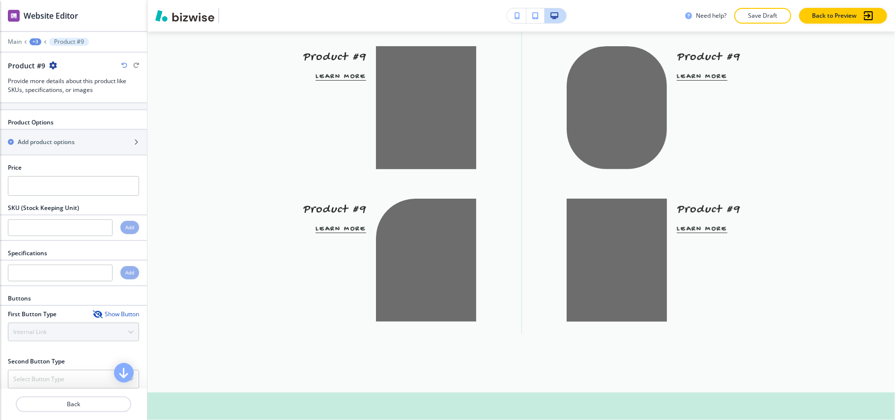
click at [52, 65] on icon "button" at bounding box center [53, 65] width 8 height 8
click at [73, 100] on p "Duplicate Product #9" at bounding box center [79, 100] width 50 height 9
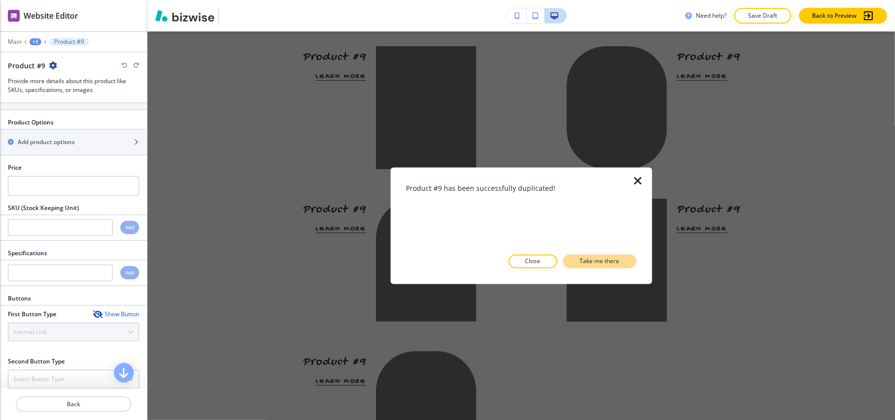
click at [611, 260] on p "Take me there" at bounding box center [600, 261] width 40 height 9
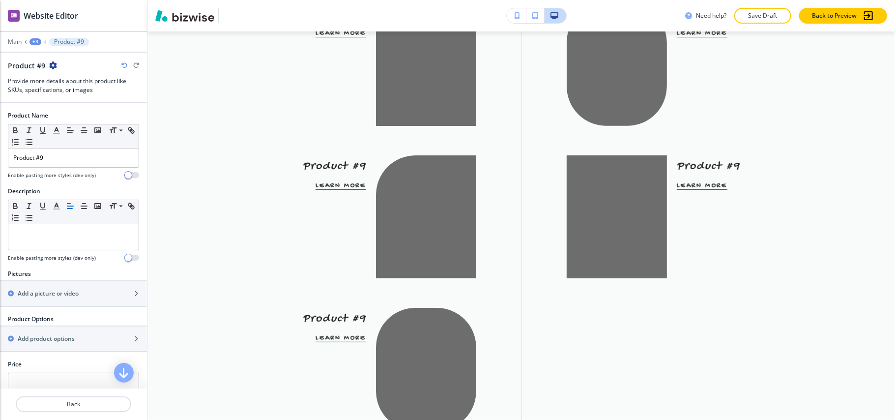
scroll to position [2956, 0]
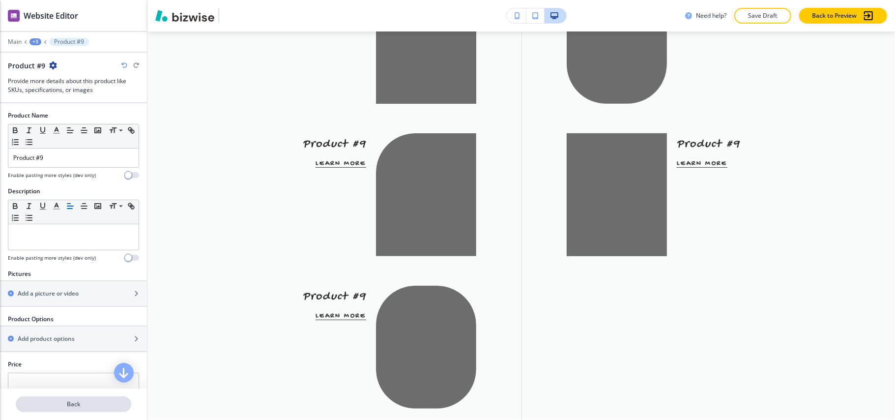
click at [83, 399] on p "Back" at bounding box center [73, 403] width 113 height 9
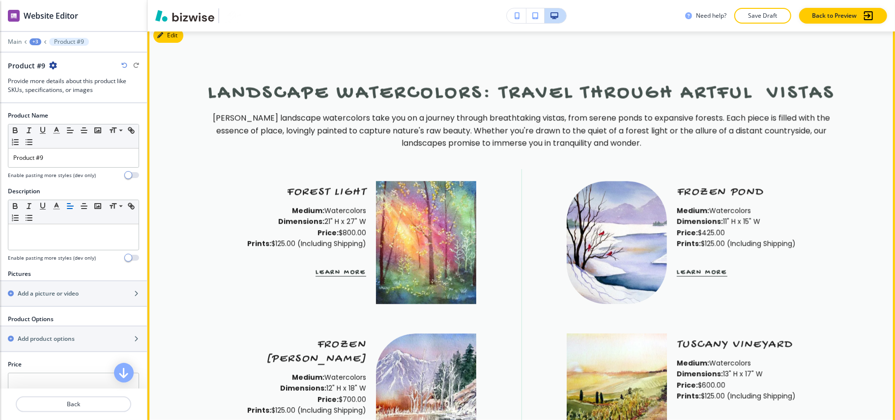
scroll to position [1646, 0]
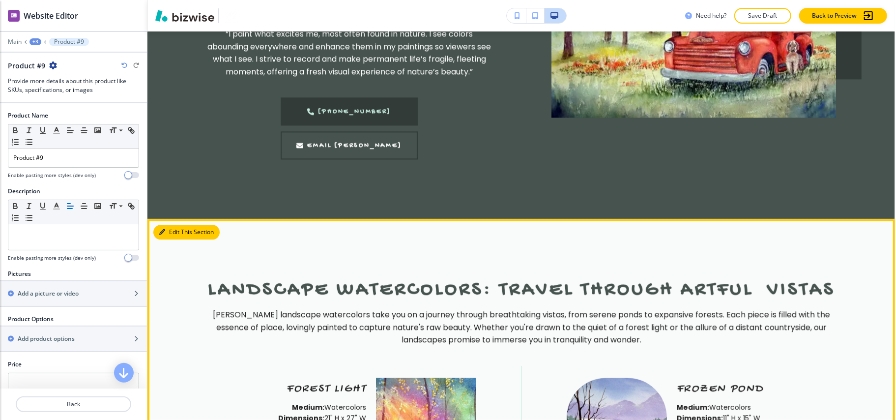
click at [177, 225] on button "Edit This Section" at bounding box center [186, 232] width 66 height 15
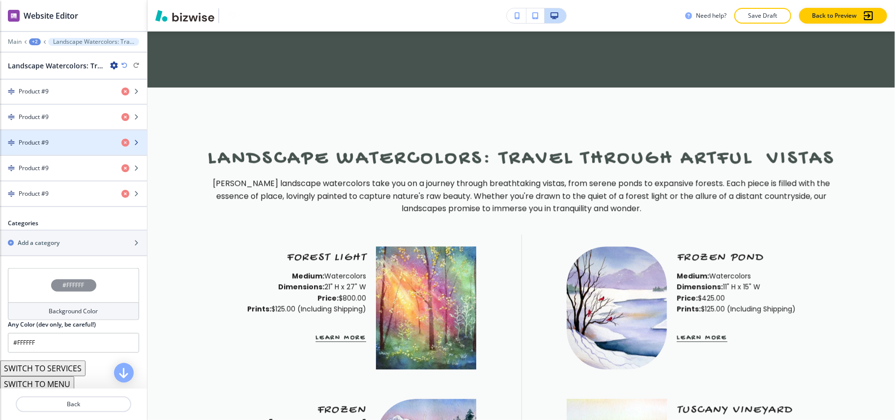
scroll to position [655, 0]
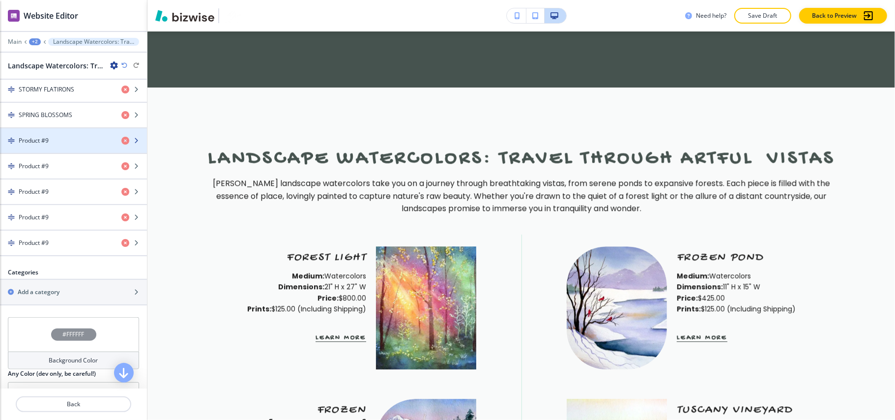
click at [8, 152] on div "button" at bounding box center [73, 149] width 147 height 8
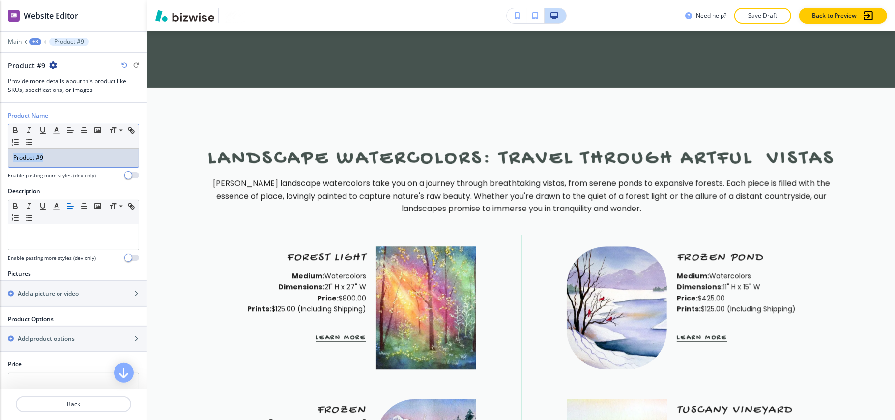
drag, startPoint x: 74, startPoint y: 153, endPoint x: 0, endPoint y: 153, distance: 73.7
click at [0, 153] on div "Product Name Small Normal Large Huge Product #9 Enable pasting more styles (dev…" at bounding box center [73, 149] width 147 height 76
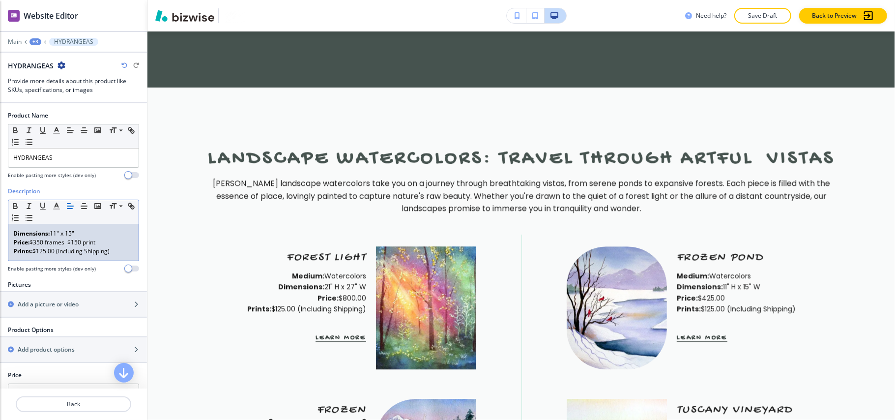
scroll to position [0, 0]
click at [52, 299] on div "button" at bounding box center [73, 296] width 147 height 8
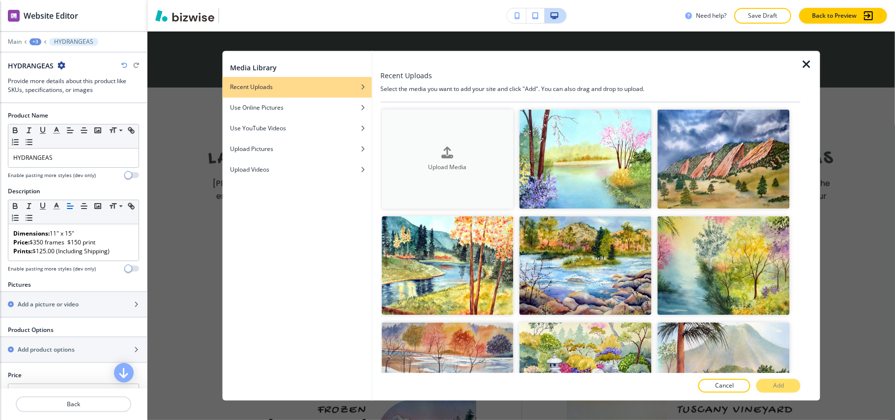
click at [428, 124] on button "Upload Media" at bounding box center [447, 159] width 132 height 99
click at [807, 61] on icon "button" at bounding box center [806, 65] width 12 height 12
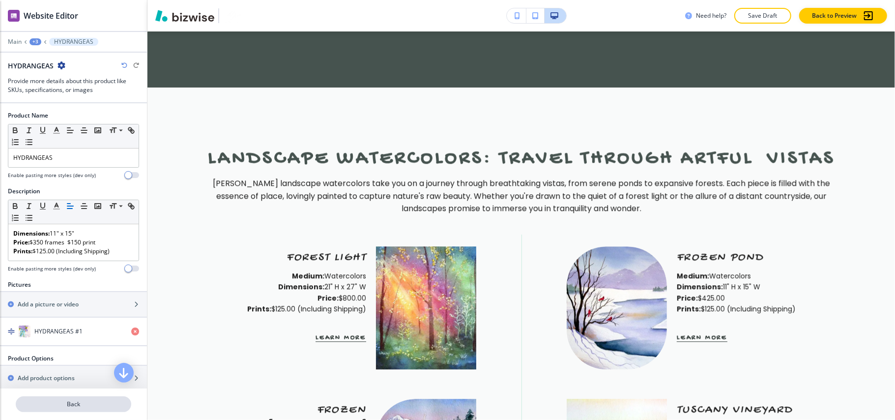
click at [75, 405] on p "Back" at bounding box center [73, 403] width 113 height 9
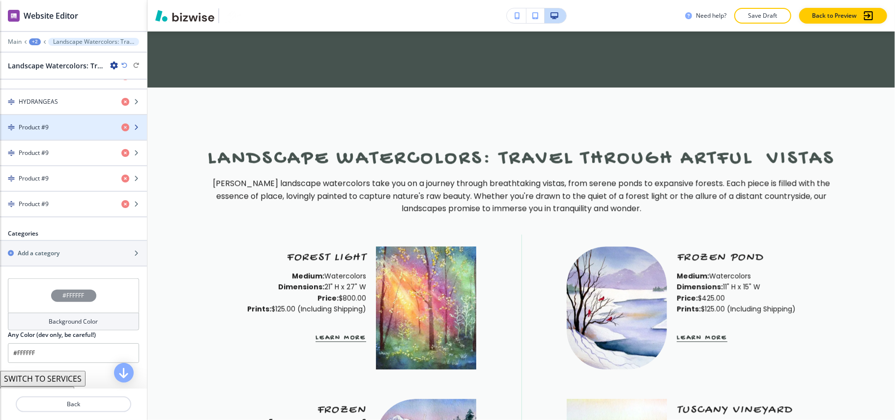
scroll to position [720, 0]
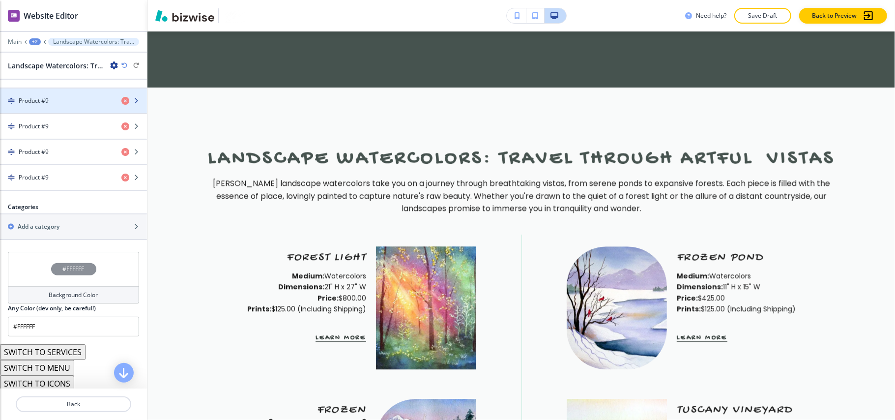
click at [50, 113] on div "button" at bounding box center [73, 109] width 147 height 8
